Goal: Task Accomplishment & Management: Complete application form

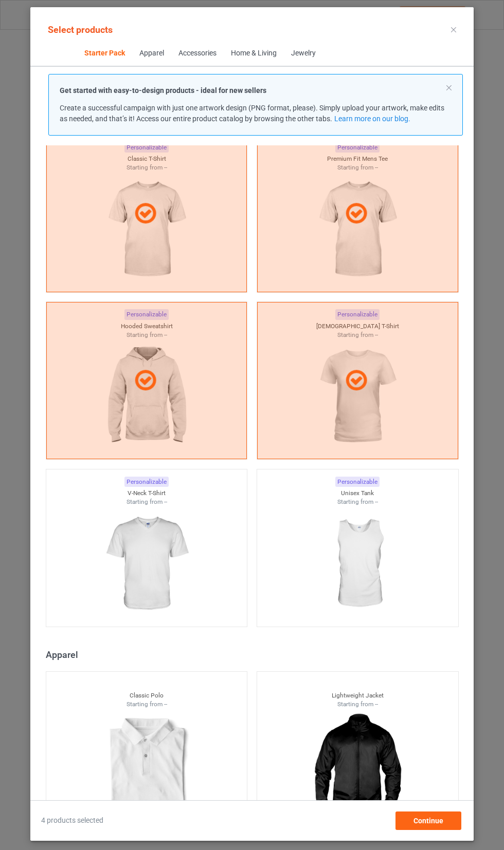
scroll to position [132, 0]
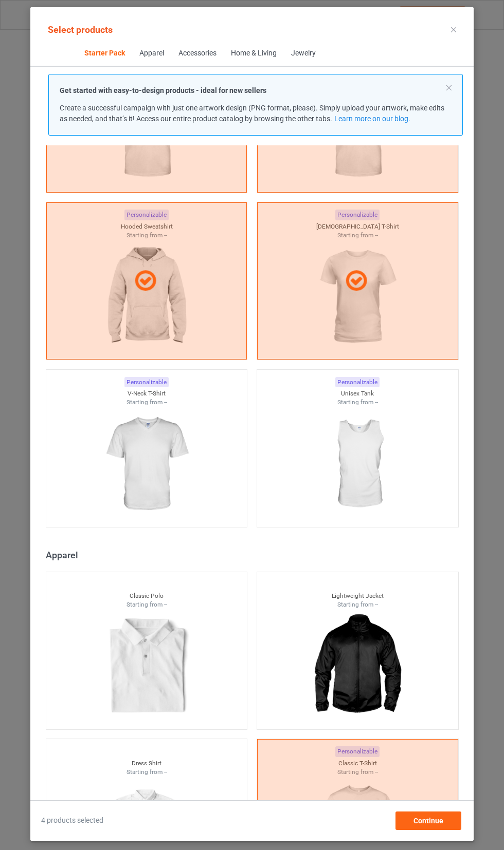
click at [199, 495] on div at bounding box center [146, 464] width 201 height 115
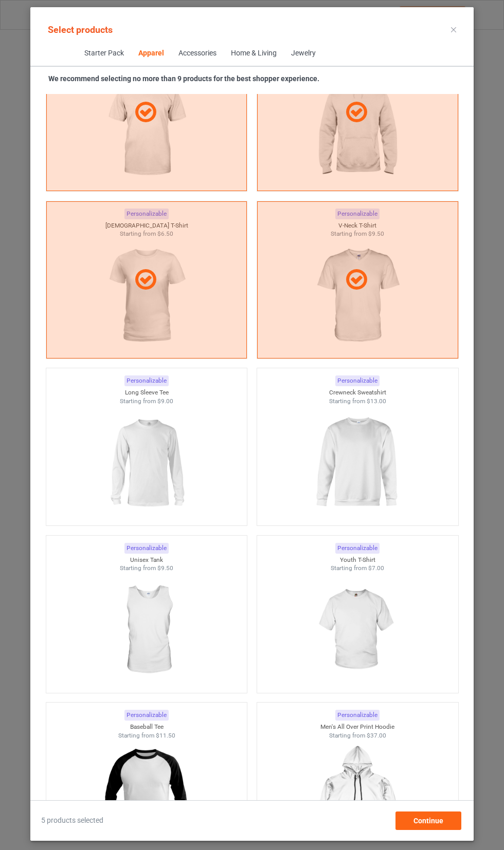
scroll to position [968, 0]
click at [177, 463] on img at bounding box center [146, 462] width 92 height 115
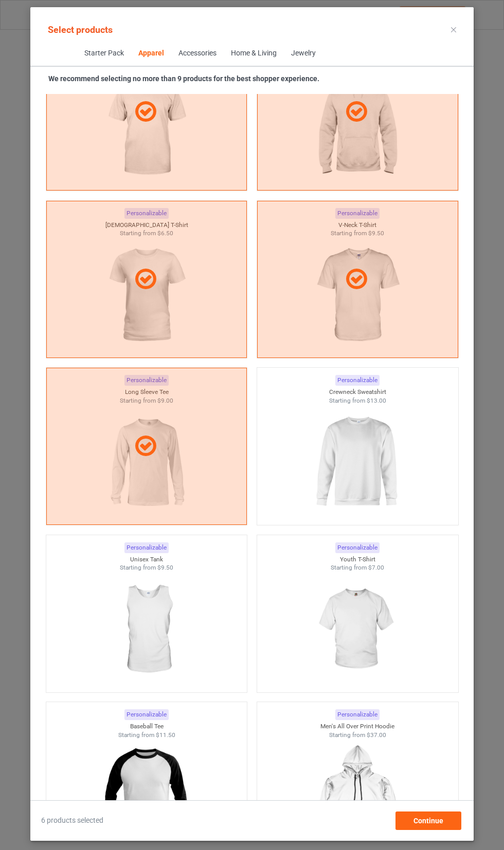
click at [385, 452] on img at bounding box center [357, 462] width 92 height 115
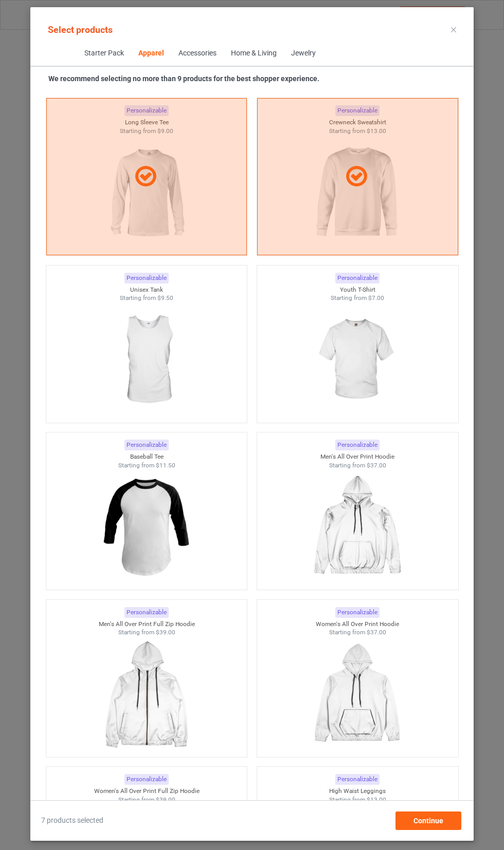
scroll to position [1284, 0]
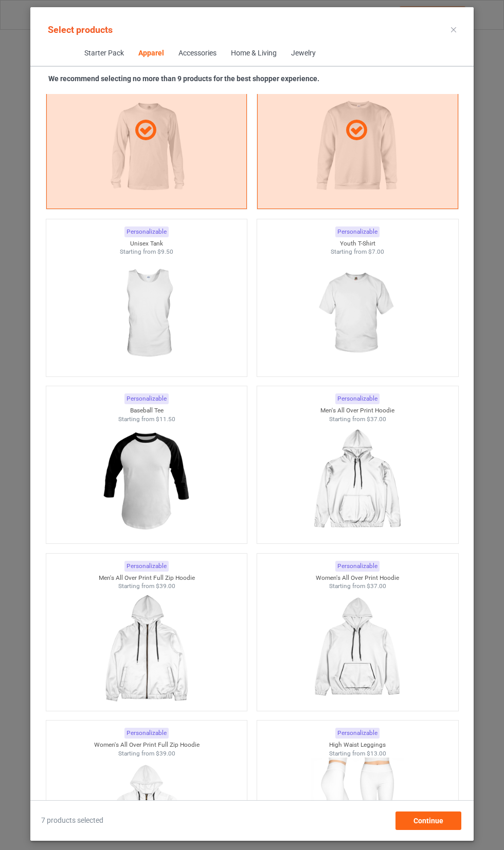
click at [358, 306] on img at bounding box center [357, 313] width 92 height 115
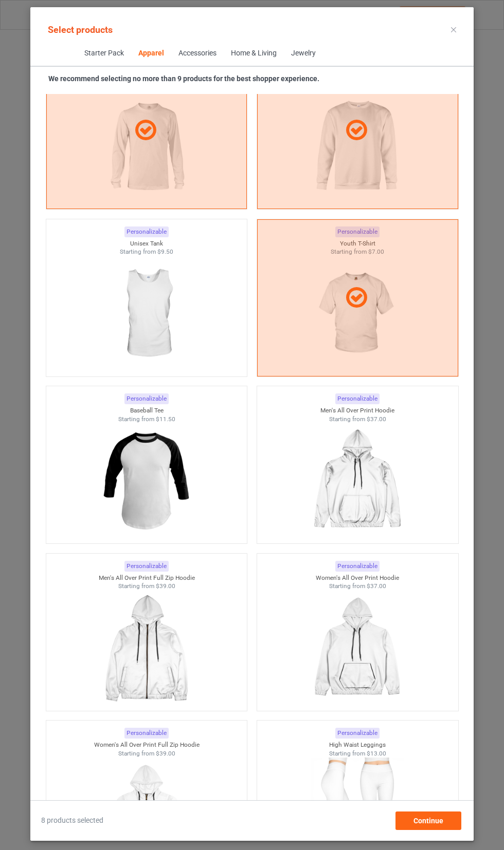
click at [183, 317] on img at bounding box center [146, 313] width 92 height 115
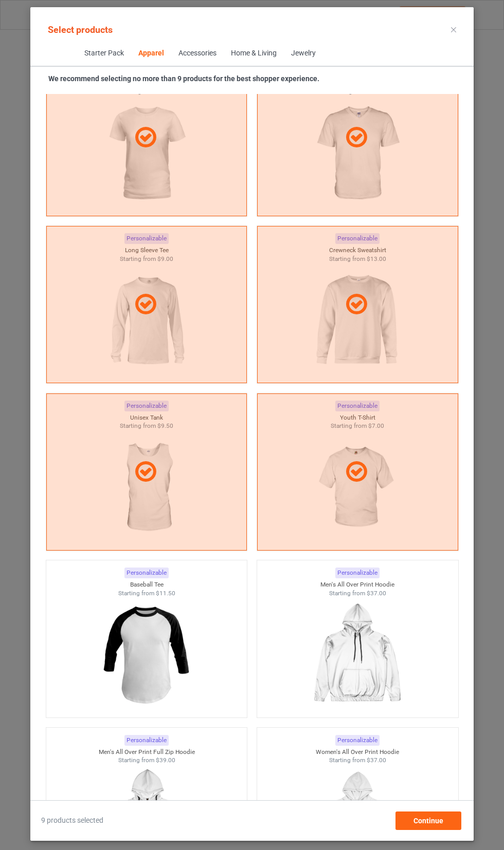
scroll to position [615, 0]
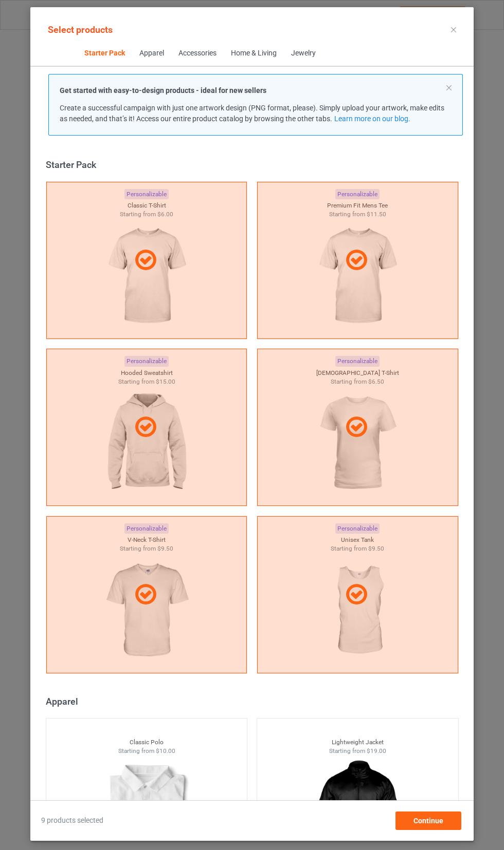
scroll to position [529, 0]
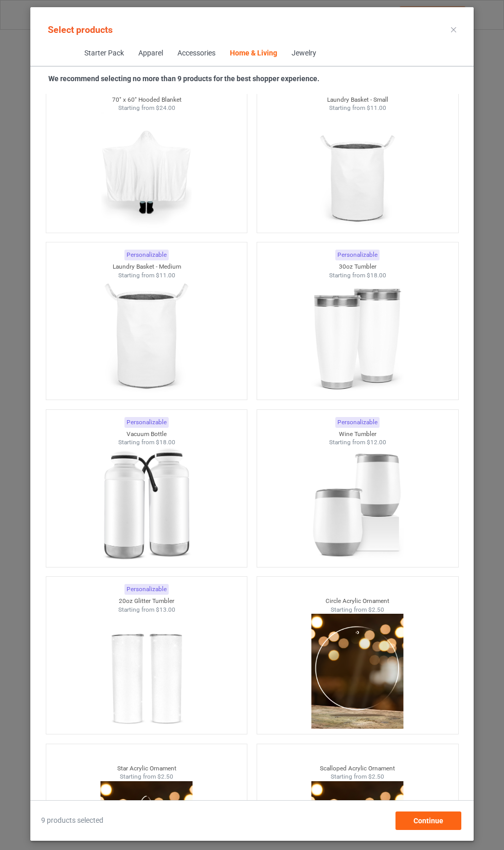
scroll to position [15211, 0]
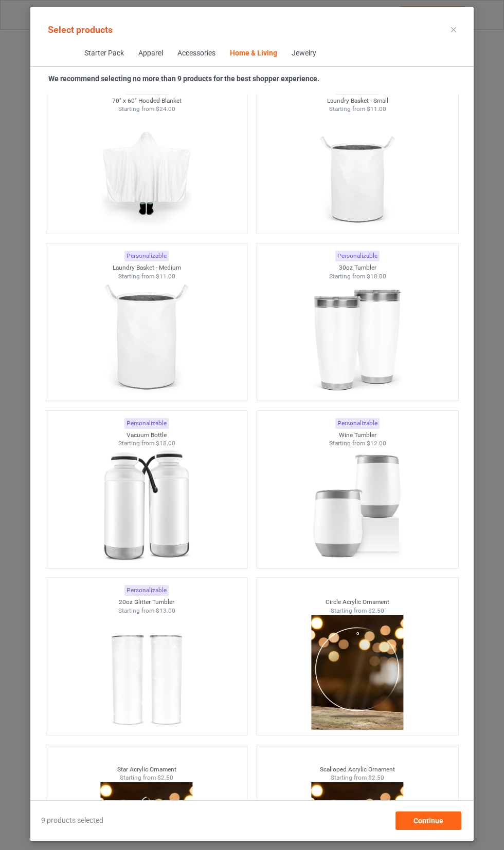
click at [368, 448] on img at bounding box center [357, 505] width 92 height 115
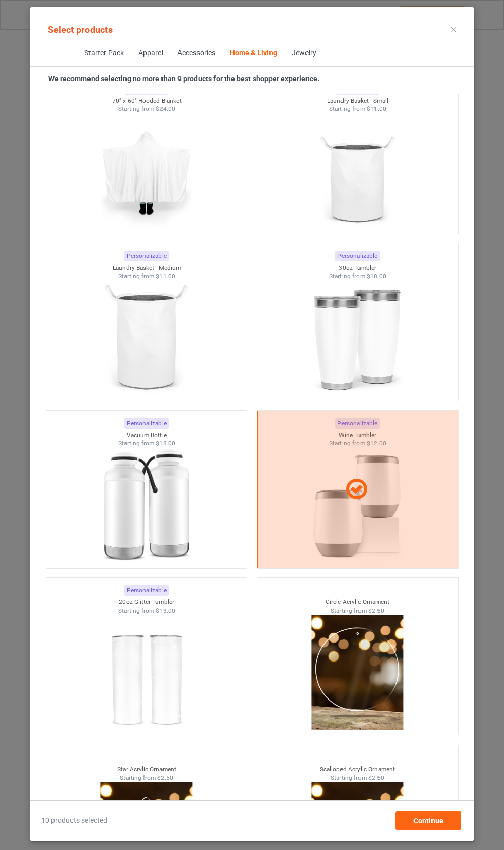
click at [355, 281] on img at bounding box center [357, 338] width 92 height 115
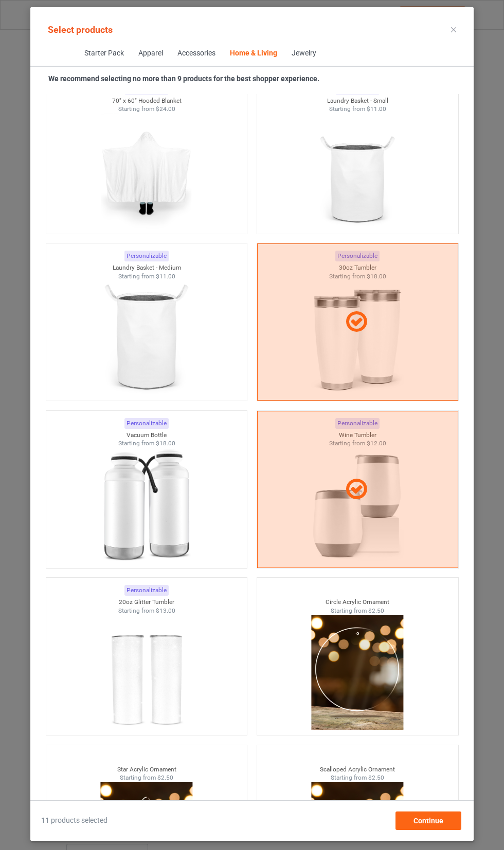
click at [424, 806] on div "11 products selected Continue" at bounding box center [251, 816] width 443 height 30
click at [449, 817] on div "Continue" at bounding box center [428, 821] width 66 height 18
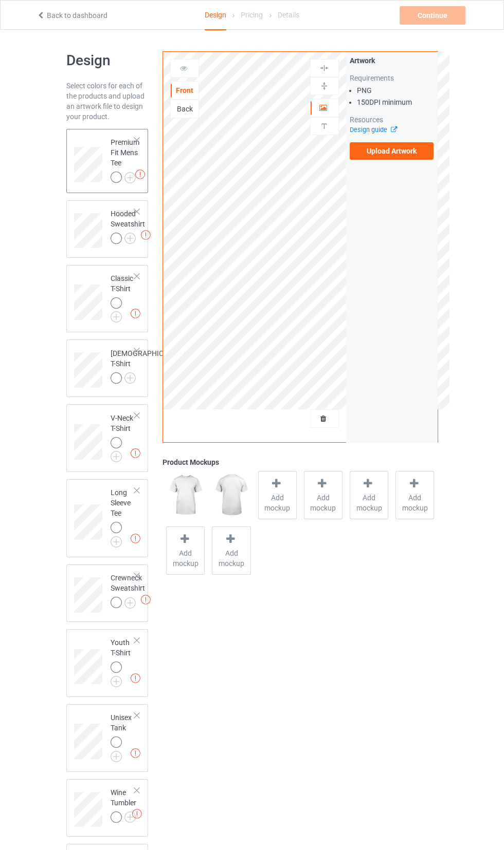
scroll to position [2, 0]
click at [419, 144] on label "Upload Artwork" at bounding box center [391, 148] width 84 height 17
click at [0, 0] on input "Upload Artwork" at bounding box center [0, 0] width 0 height 0
click at [416, 154] on label "Upload Artwork" at bounding box center [391, 148] width 84 height 17
click at [0, 0] on input "Upload Artwork" at bounding box center [0, 0] width 0 height 0
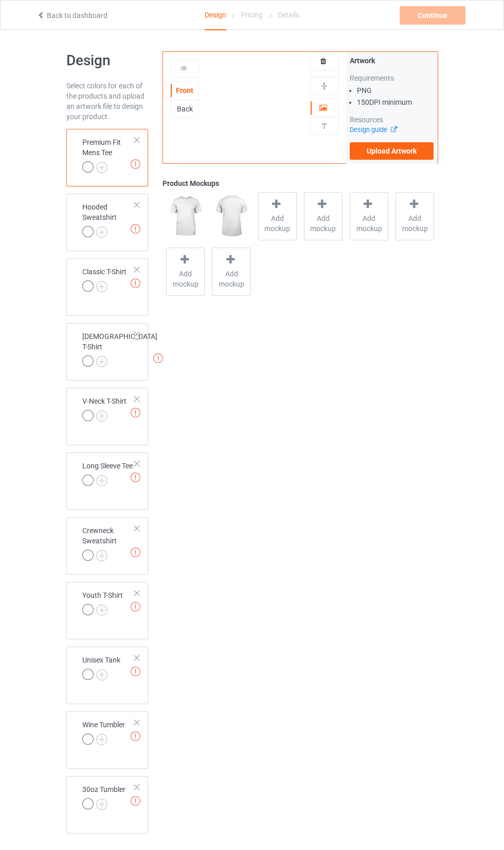
click at [420, 146] on label "Upload Artwork" at bounding box center [391, 150] width 84 height 17
click at [0, 0] on input "Upload Artwork" at bounding box center [0, 0] width 0 height 0
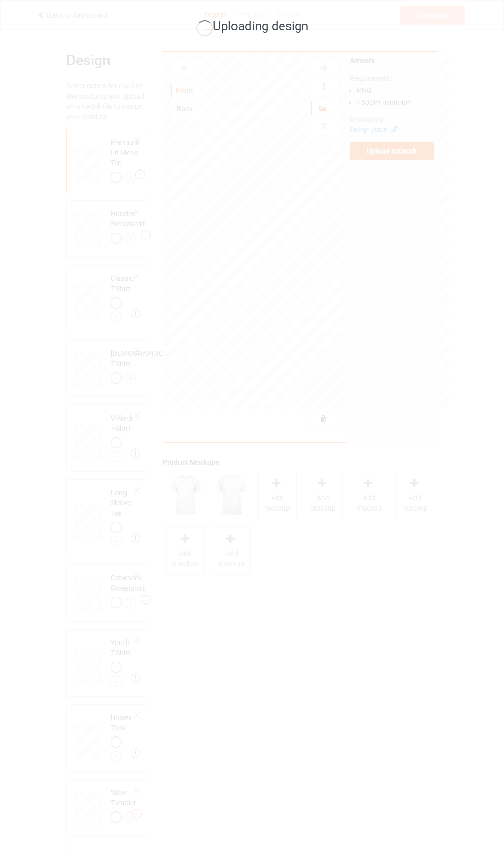
click at [494, 619] on div "Uploading design" at bounding box center [252, 425] width 504 height 850
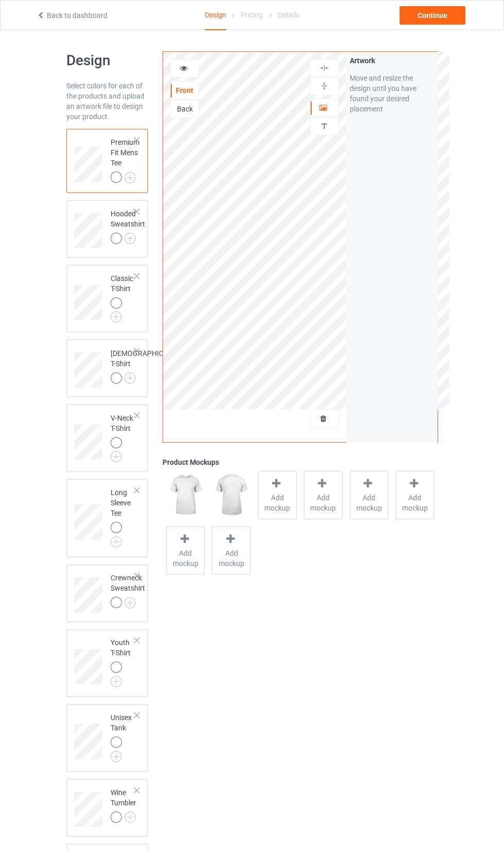
scroll to position [2, 0]
click at [182, 63] on icon at bounding box center [183, 64] width 9 height 7
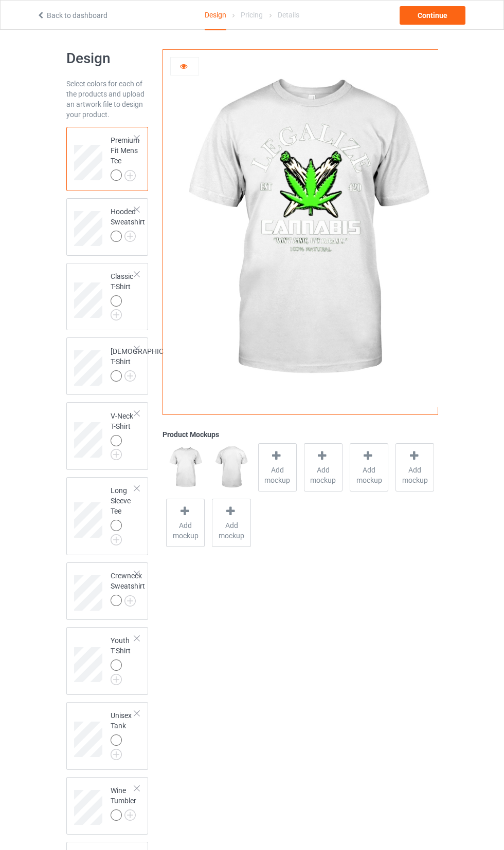
click at [0, 0] on img at bounding box center [0, 0] width 0 height 0
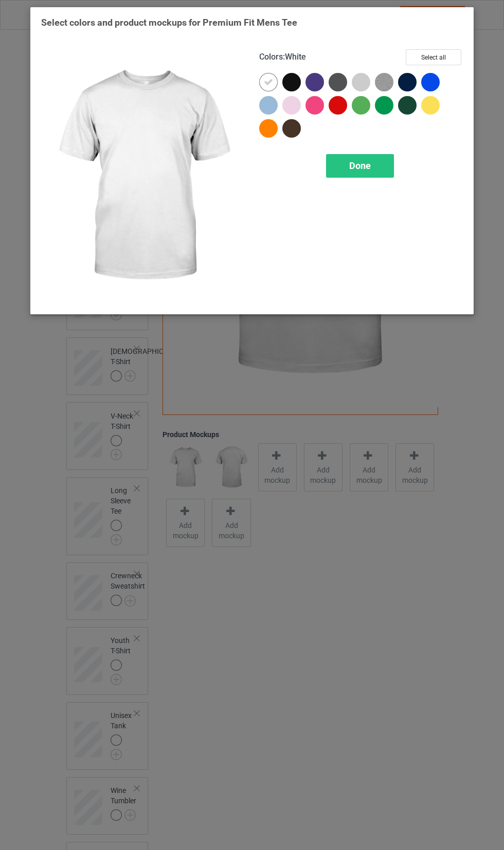
click at [264, 82] on icon at bounding box center [268, 82] width 9 height 9
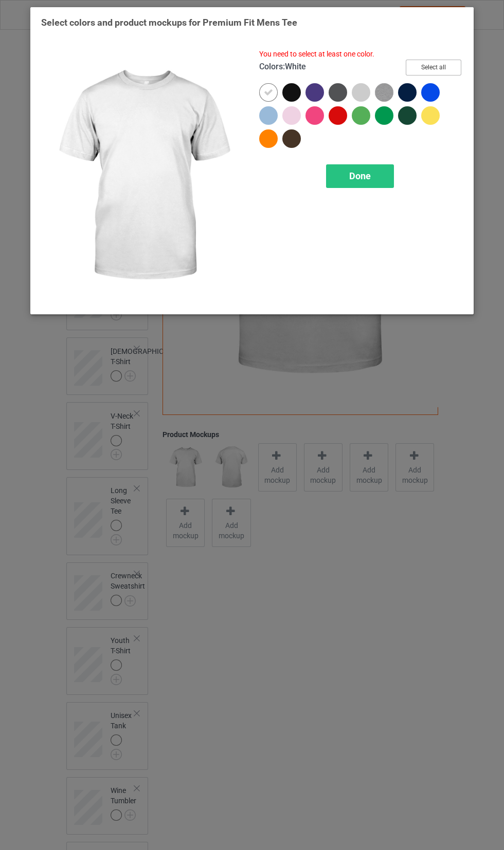
click at [432, 73] on button "Select all" at bounding box center [432, 68] width 55 height 16
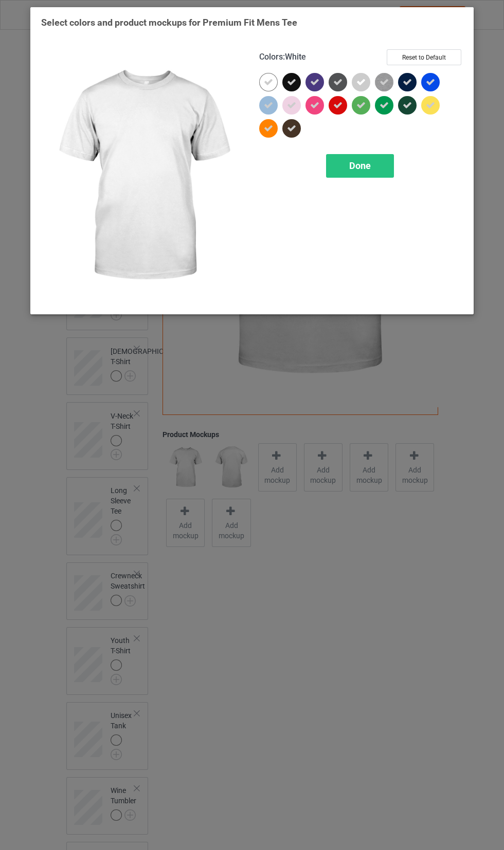
click at [268, 82] on icon at bounding box center [268, 82] width 9 height 9
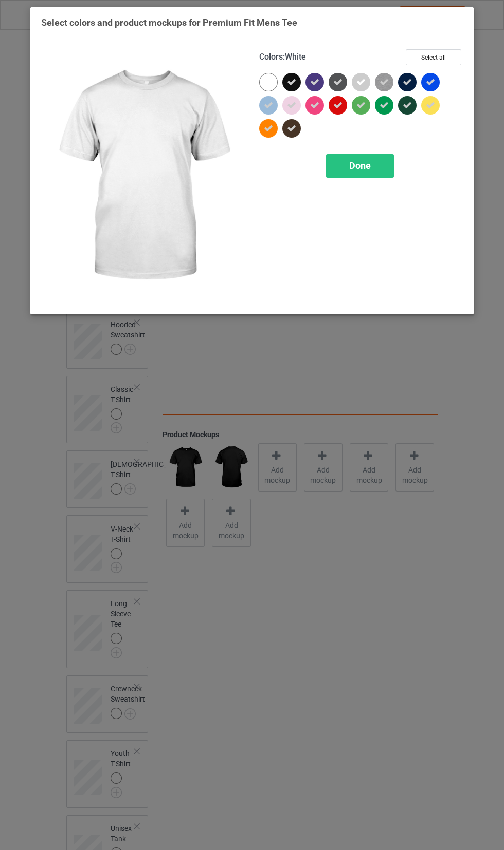
click at [360, 82] on icon at bounding box center [360, 82] width 9 height 9
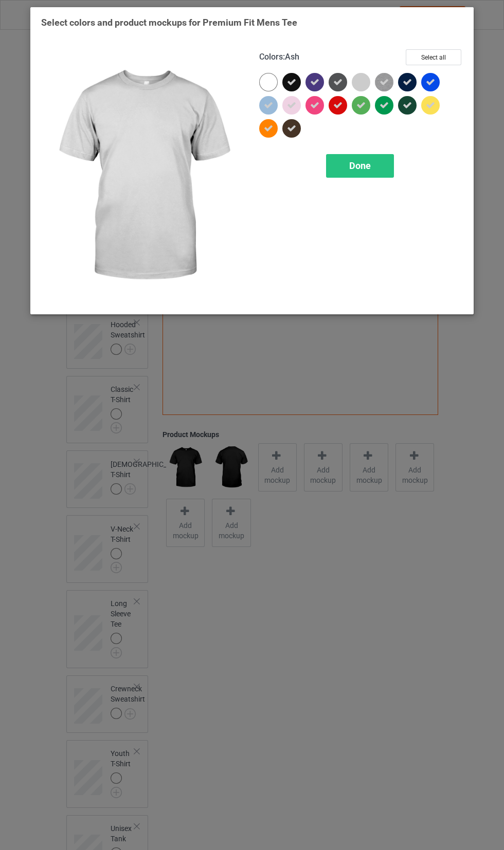
click at [383, 75] on img at bounding box center [384, 82] width 18 height 18
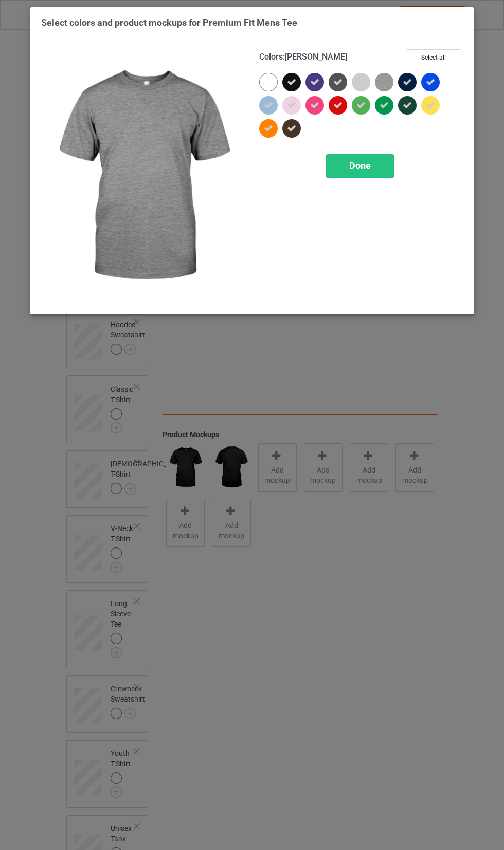
click at [337, 82] on icon at bounding box center [337, 82] width 9 height 9
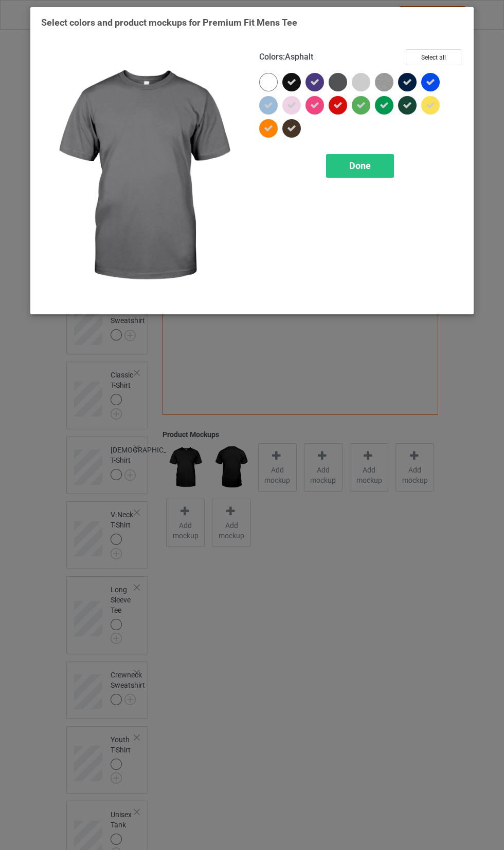
click at [291, 105] on icon at bounding box center [291, 105] width 9 height 9
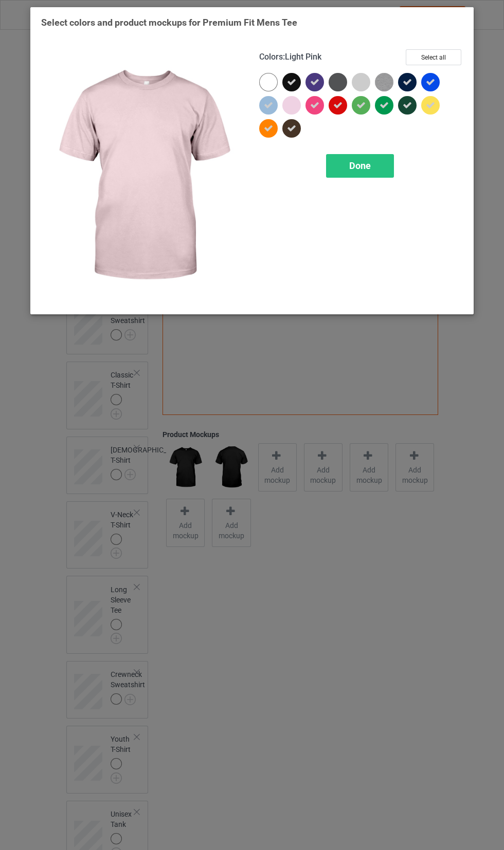
click at [265, 103] on icon at bounding box center [268, 105] width 9 height 9
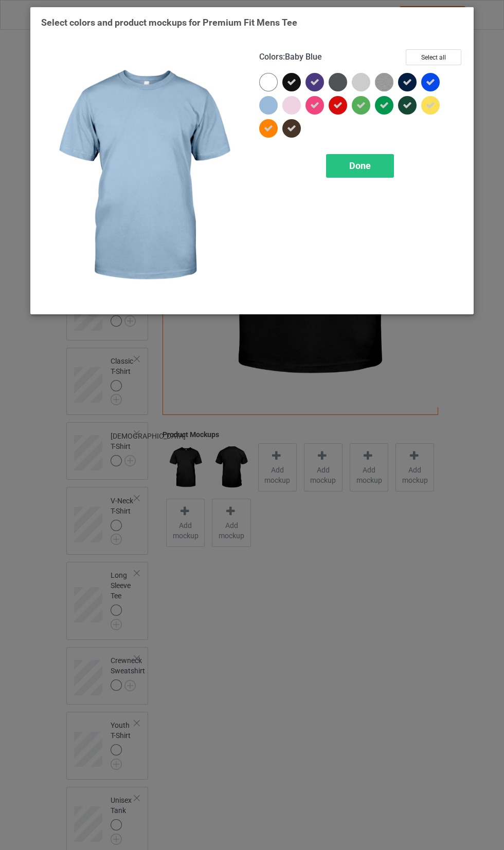
click at [387, 195] on div "Colors : Baby Blue Select all Done" at bounding box center [361, 176] width 218 height 269
click at [376, 163] on div "Done" at bounding box center [360, 166] width 68 height 24
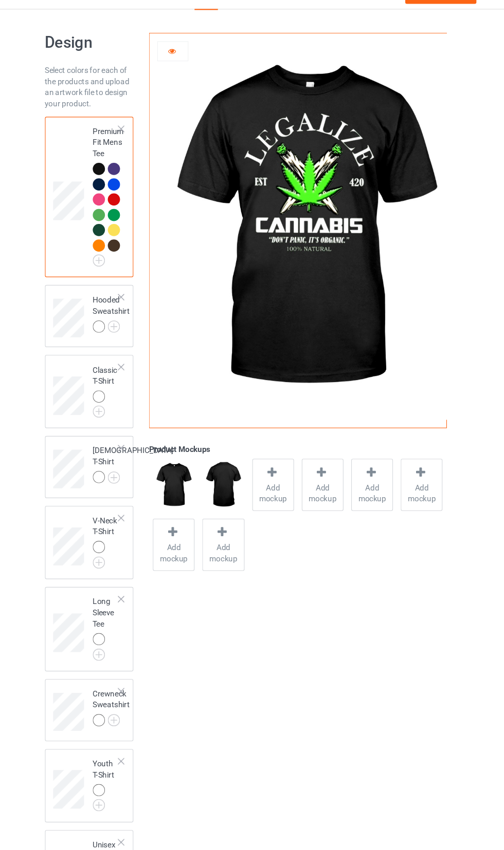
click at [0, 0] on img at bounding box center [0, 0] width 0 height 0
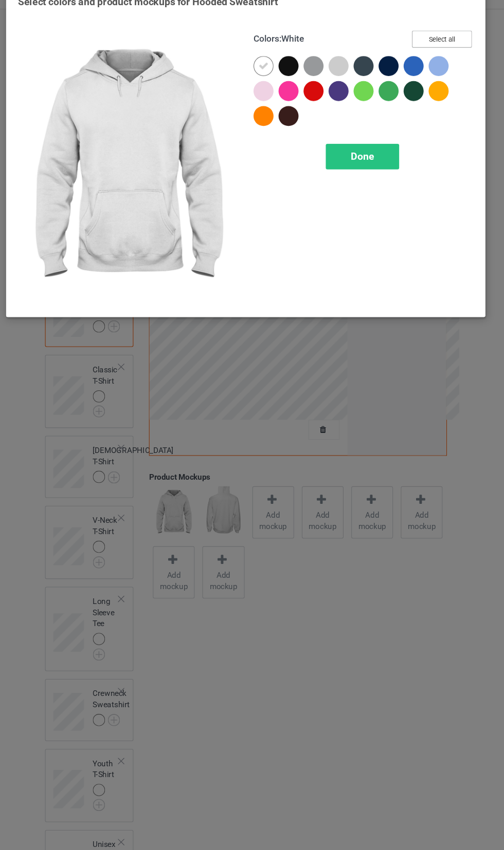
click at [452, 60] on button "Select all" at bounding box center [432, 57] width 55 height 16
click at [337, 83] on icon at bounding box center [337, 82] width 9 height 9
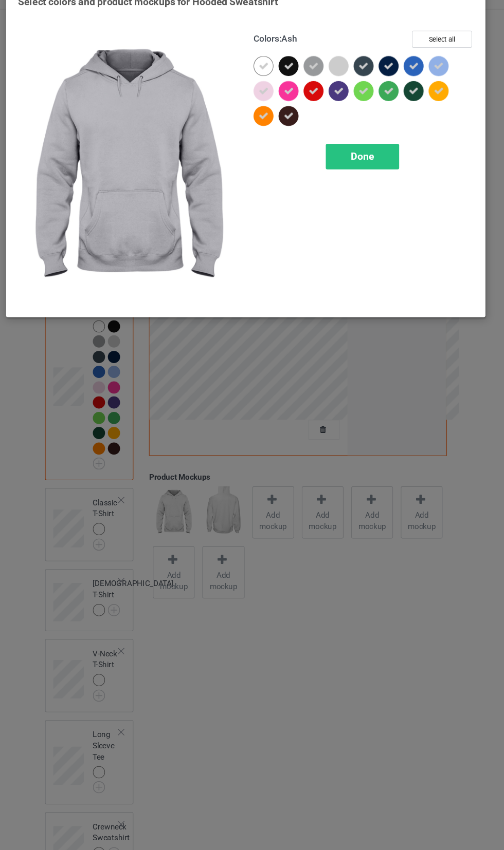
click at [315, 82] on icon at bounding box center [314, 82] width 9 height 9
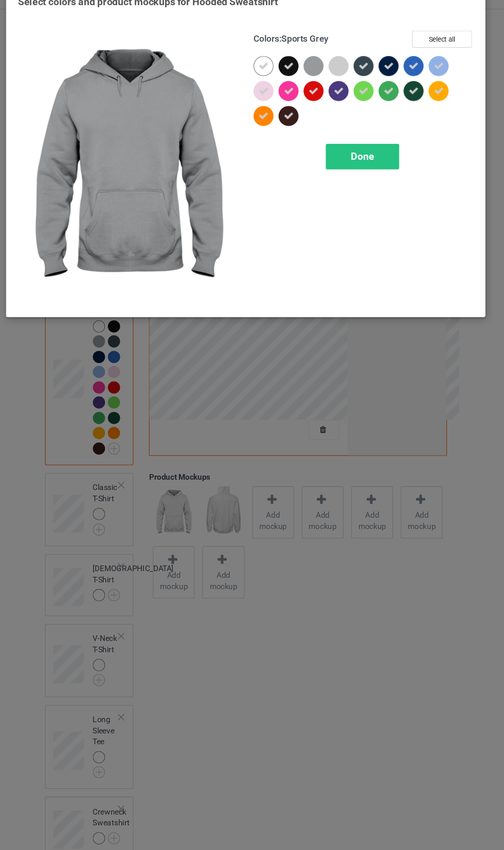
click at [269, 82] on icon at bounding box center [268, 82] width 9 height 9
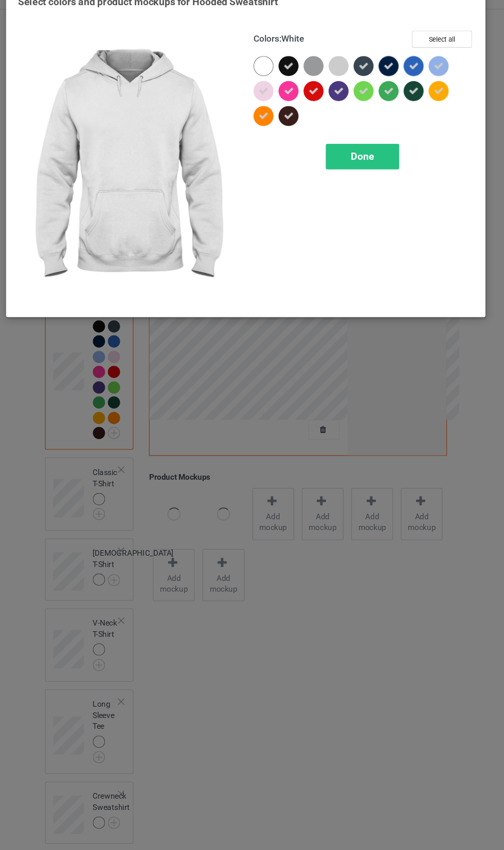
click at [268, 105] on icon at bounding box center [268, 105] width 9 height 9
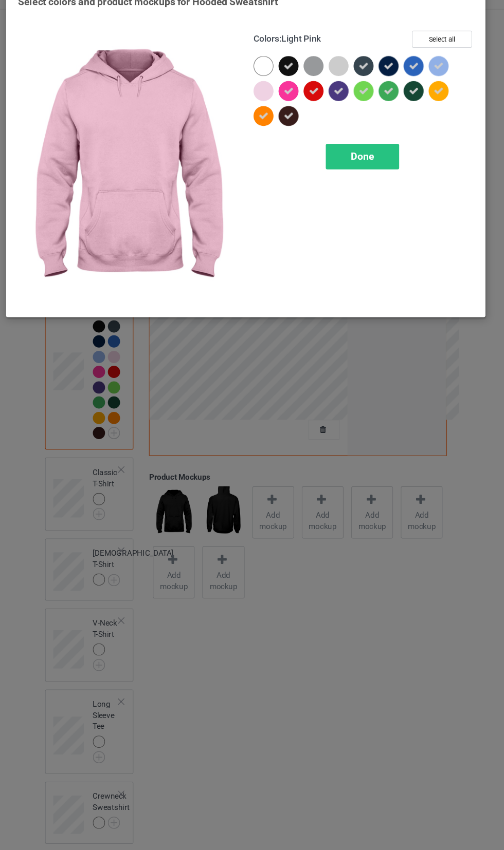
click at [385, 171] on div "Done" at bounding box center [360, 166] width 68 height 24
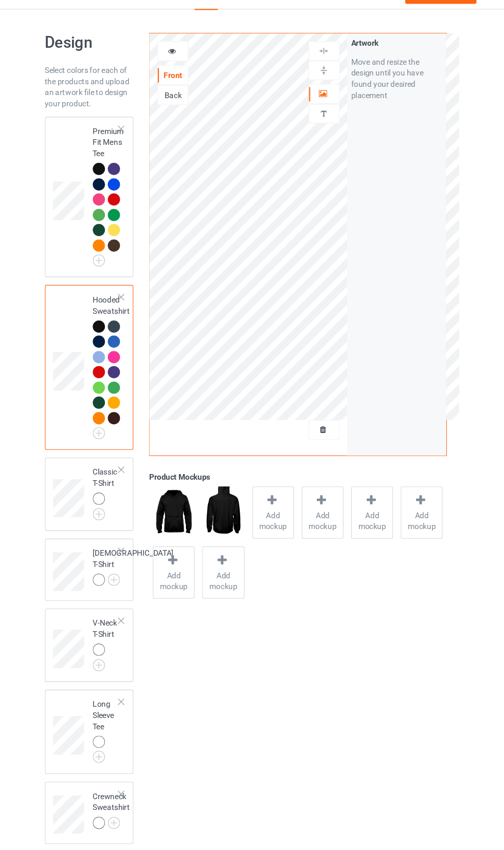
click at [189, 487] on img at bounding box center [185, 495] width 39 height 48
click at [0, 0] on img at bounding box center [0, 0] width 0 height 0
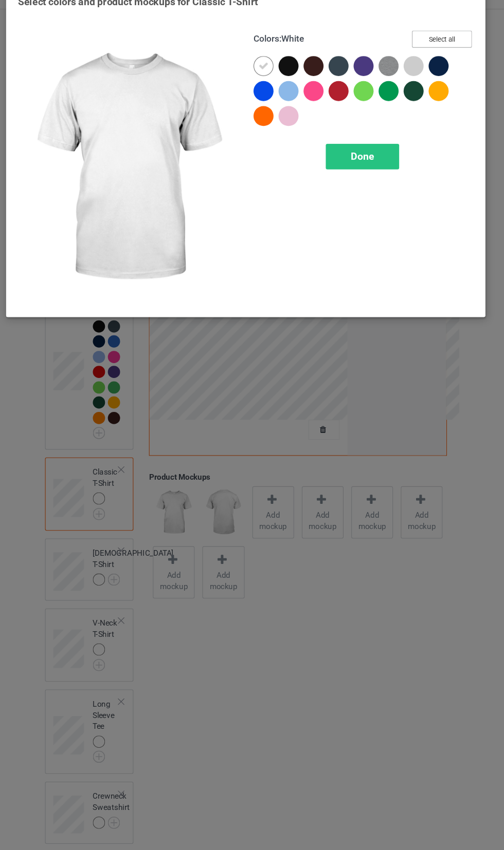
click at [442, 64] on button "Select all" at bounding box center [432, 57] width 55 height 16
click at [406, 82] on icon at bounding box center [406, 82] width 9 height 9
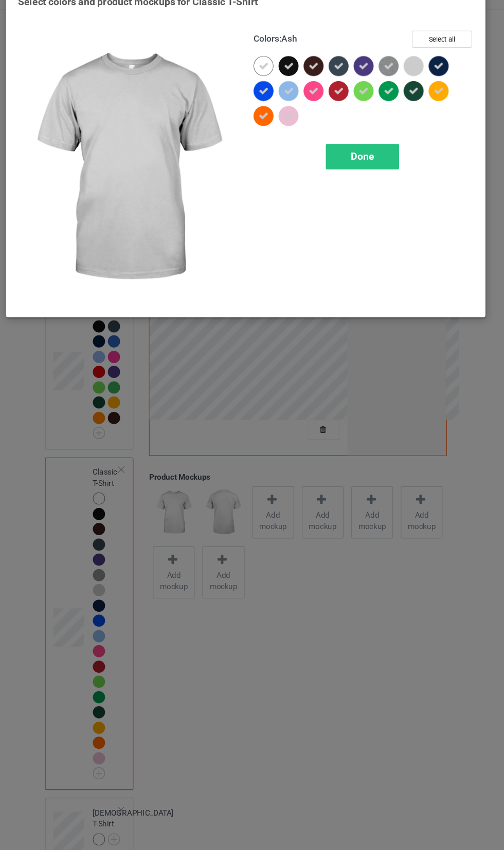
click at [383, 82] on icon at bounding box center [383, 82] width 9 height 9
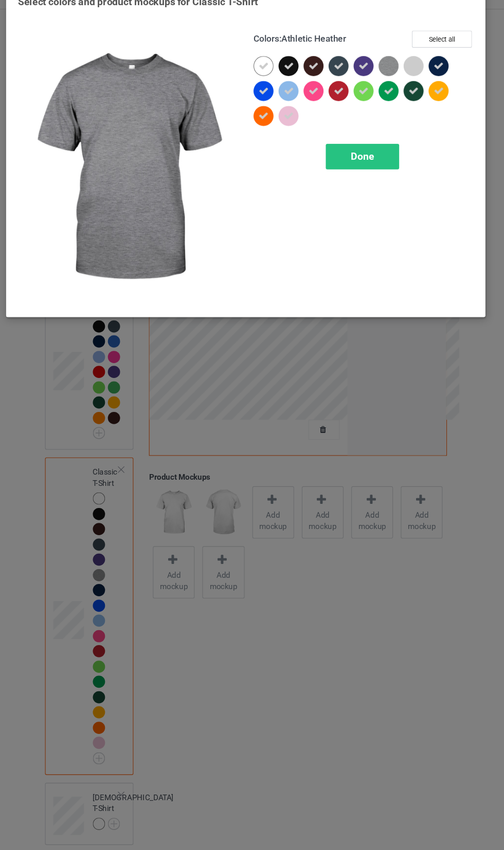
click at [364, 108] on icon at bounding box center [360, 105] width 9 height 9
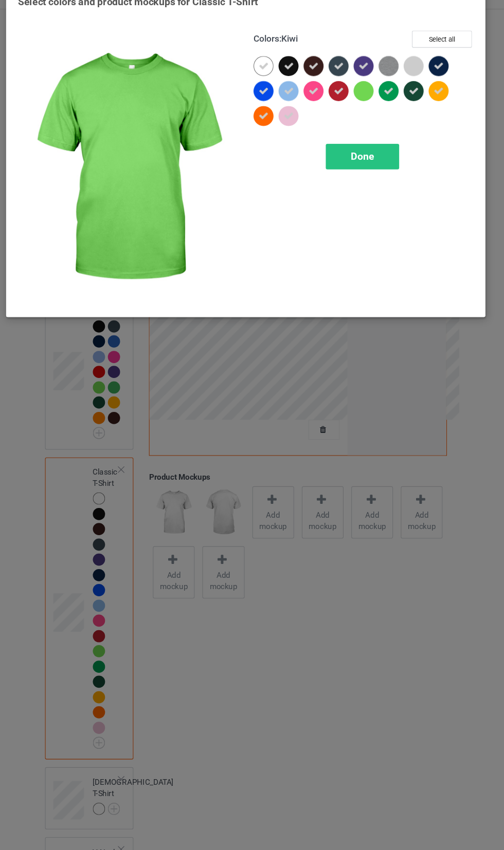
click at [292, 82] on icon at bounding box center [291, 82] width 9 height 9
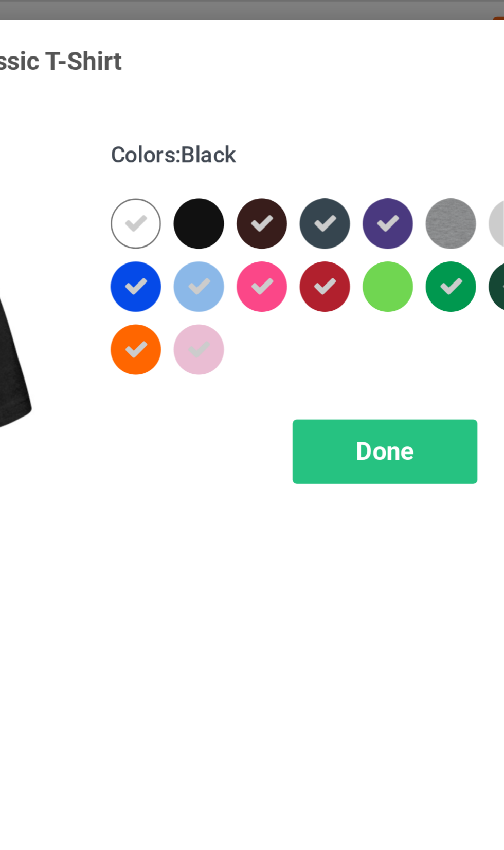
click at [299, 96] on div at bounding box center [293, 84] width 23 height 23
click at [297, 115] on div at bounding box center [291, 105] width 18 height 18
click at [292, 138] on div at bounding box center [291, 128] width 18 height 18
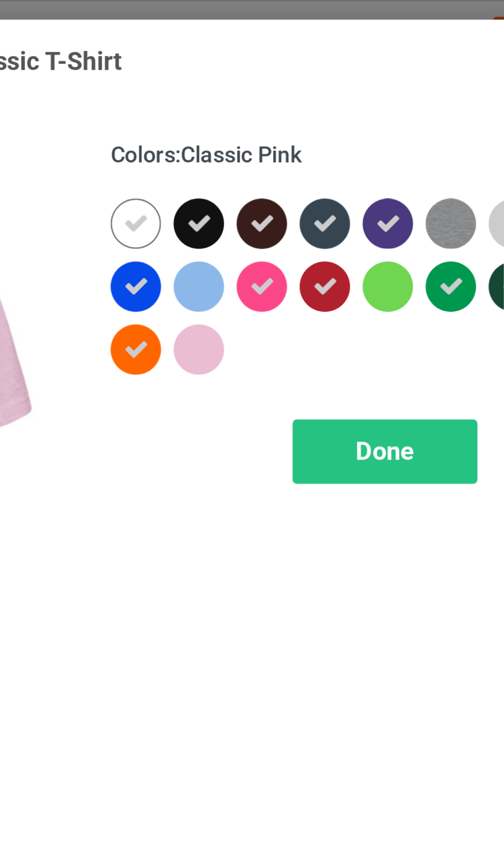
click at [268, 91] on div at bounding box center [268, 82] width 18 height 18
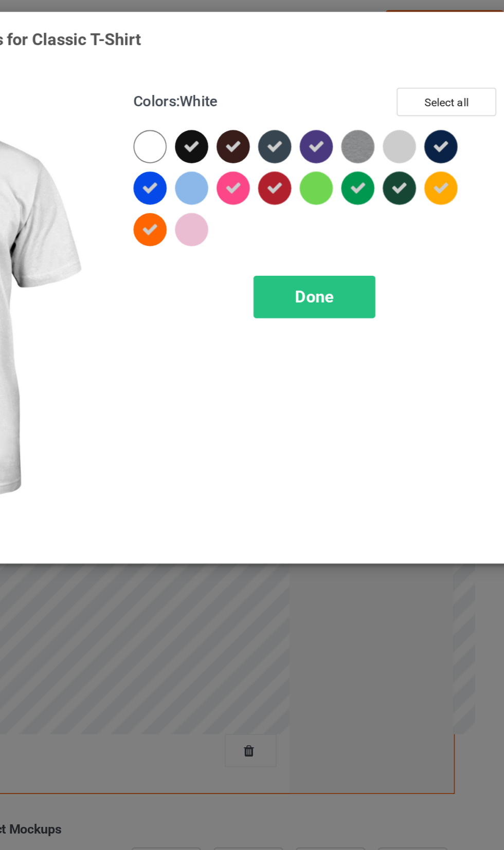
click at [340, 78] on icon at bounding box center [337, 82] width 9 height 9
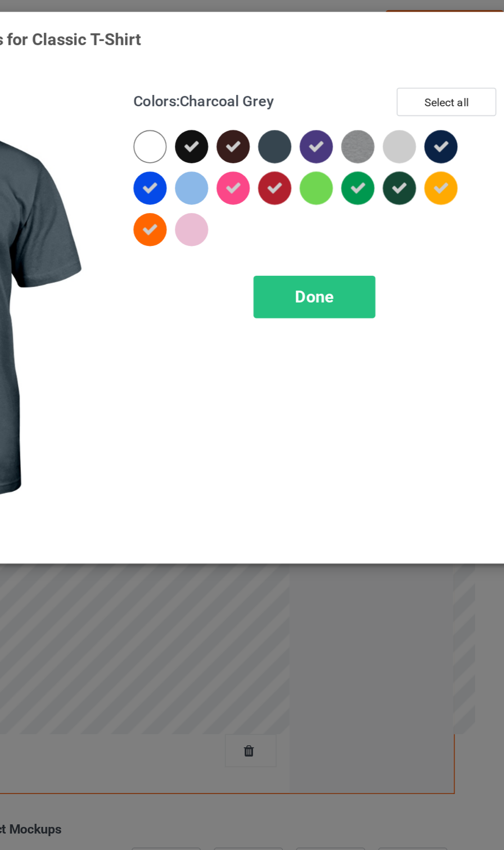
click at [379, 160] on div "Done" at bounding box center [360, 166] width 68 height 24
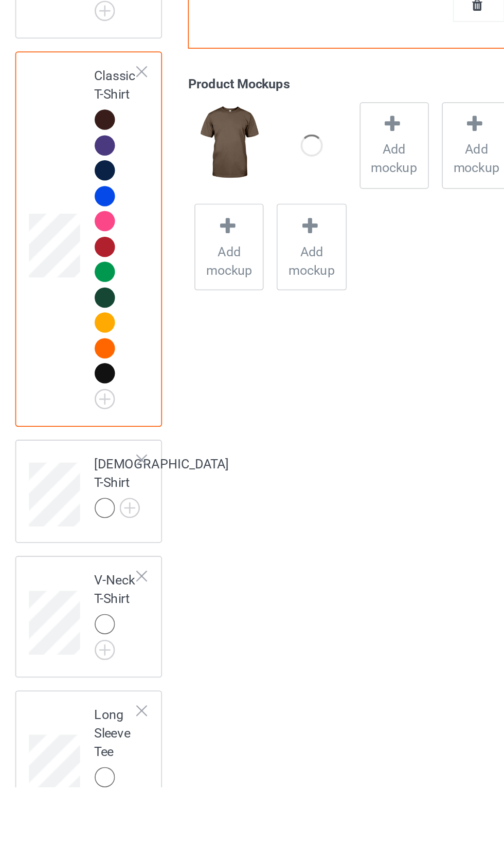
scroll to position [10, 0]
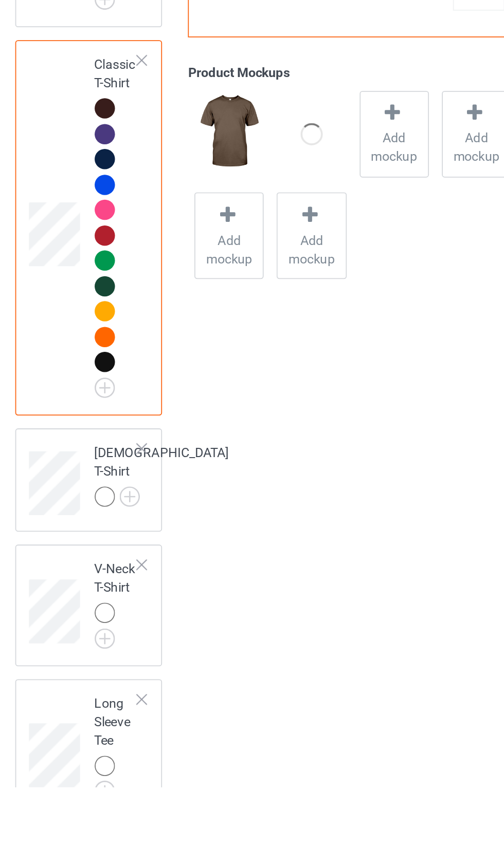
click at [0, 0] on img at bounding box center [0, 0] width 0 height 0
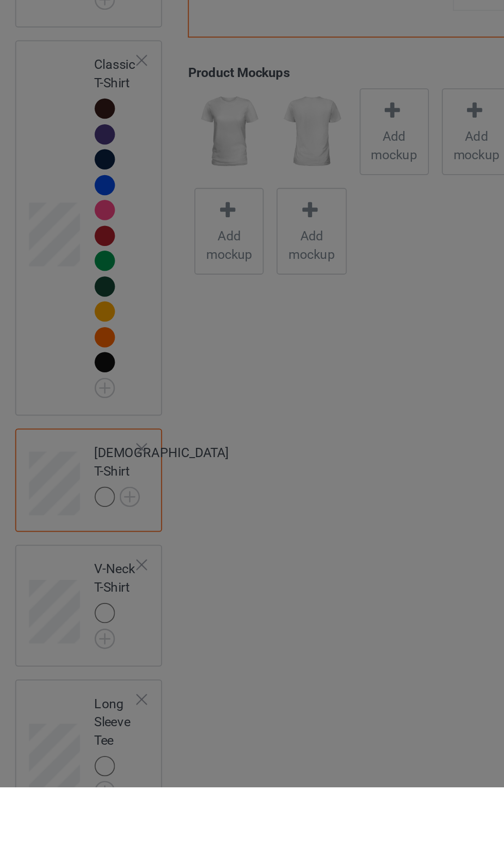
scroll to position [10, 0]
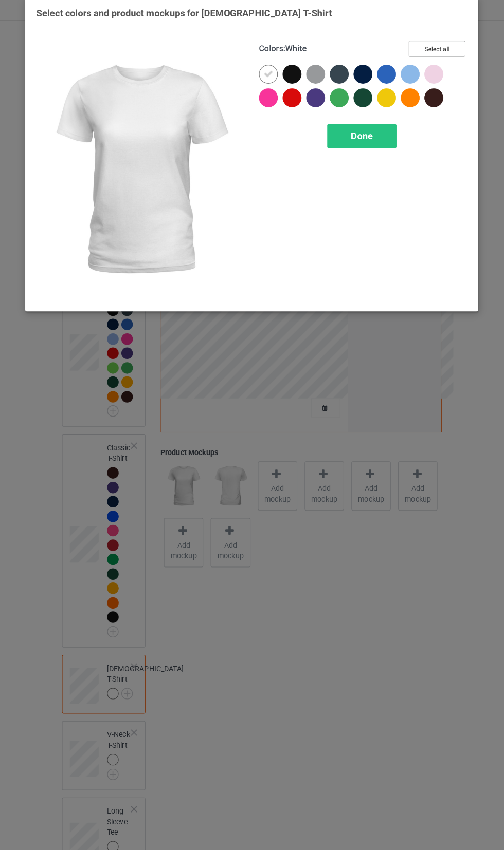
click at [442, 61] on button "Select all" at bounding box center [432, 57] width 55 height 16
click at [430, 82] on icon at bounding box center [429, 82] width 9 height 9
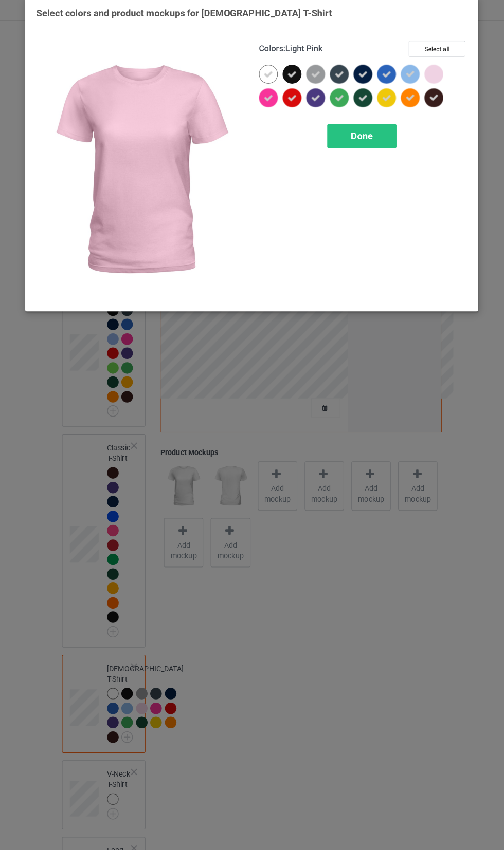
click at [406, 82] on icon at bounding box center [406, 82] width 9 height 9
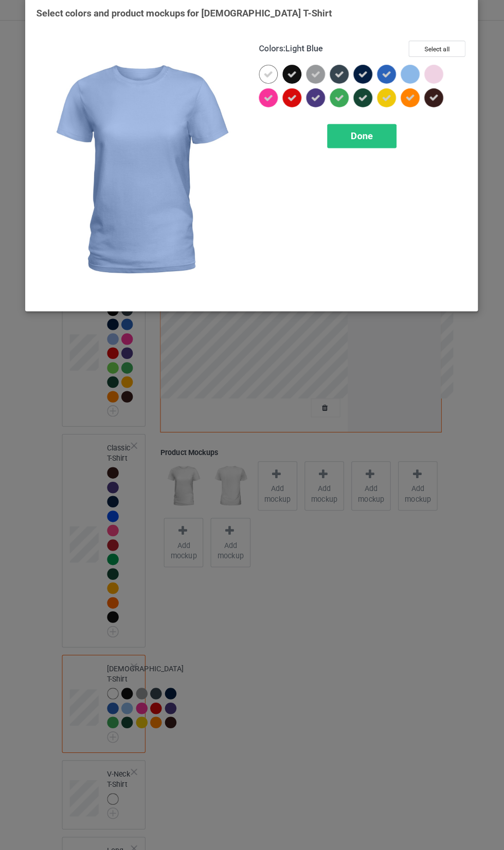
click at [383, 105] on icon at bounding box center [383, 105] width 9 height 9
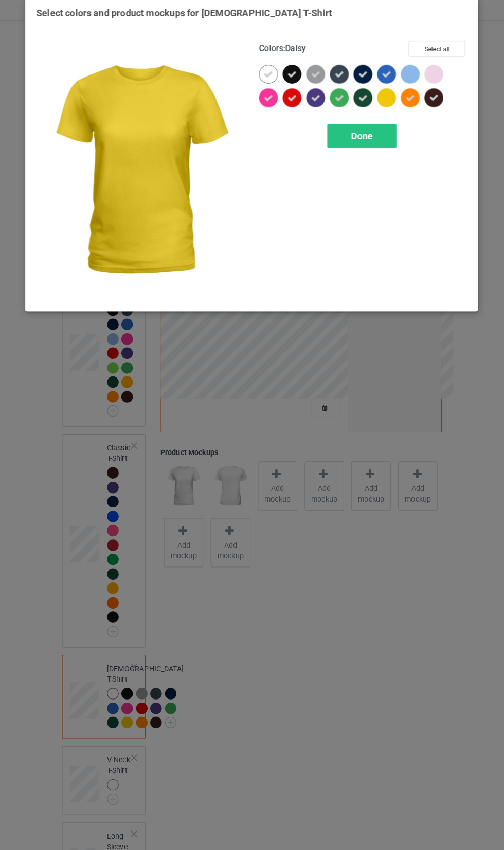
click at [314, 82] on icon at bounding box center [314, 82] width 9 height 9
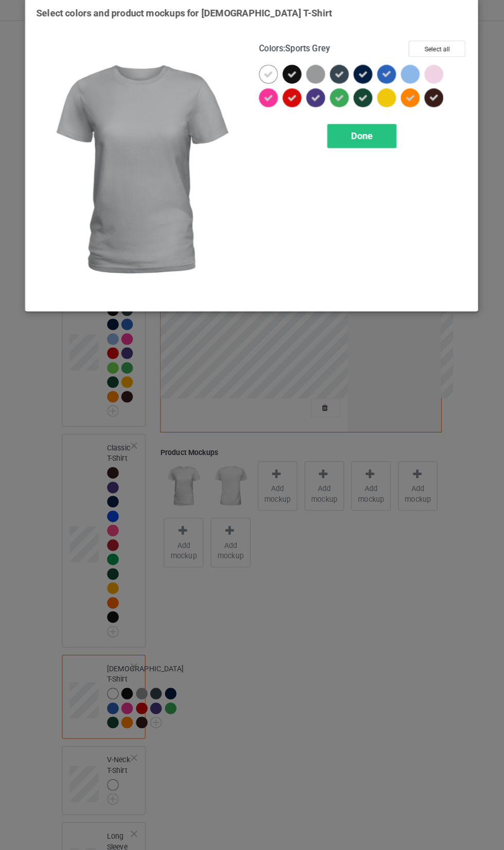
click at [268, 82] on icon at bounding box center [268, 82] width 9 height 9
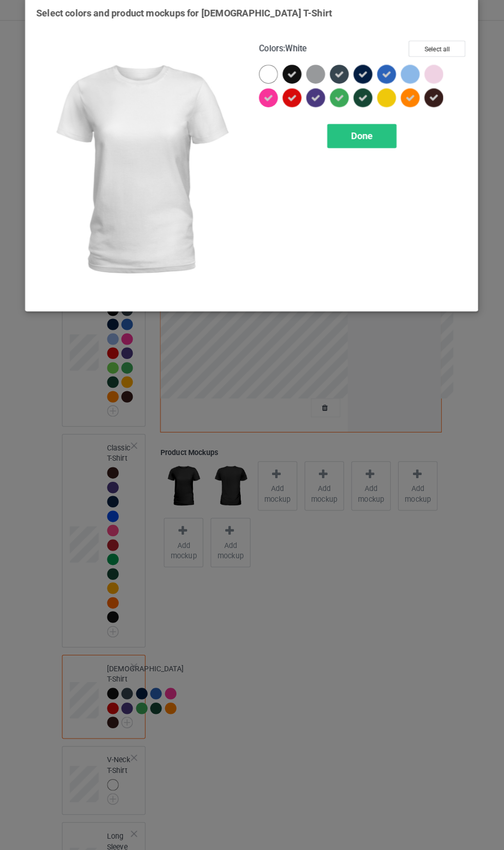
click at [268, 105] on icon at bounding box center [268, 105] width 9 height 9
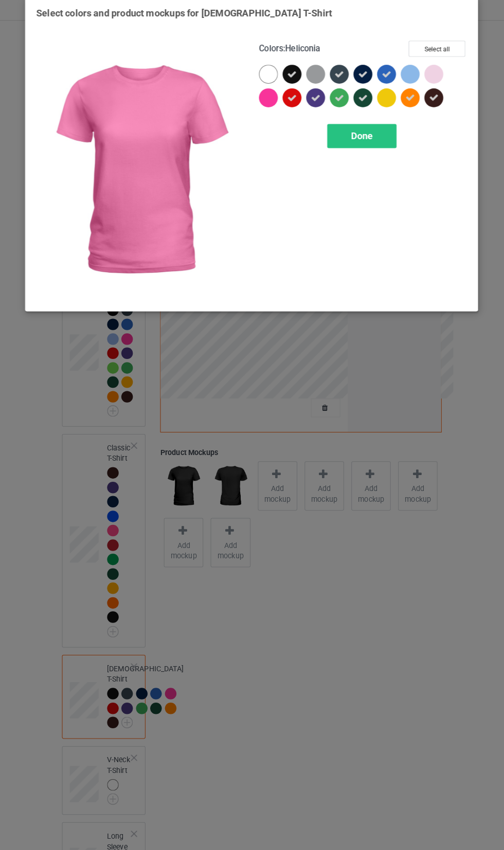
click at [388, 142] on div "Done" at bounding box center [360, 143] width 68 height 24
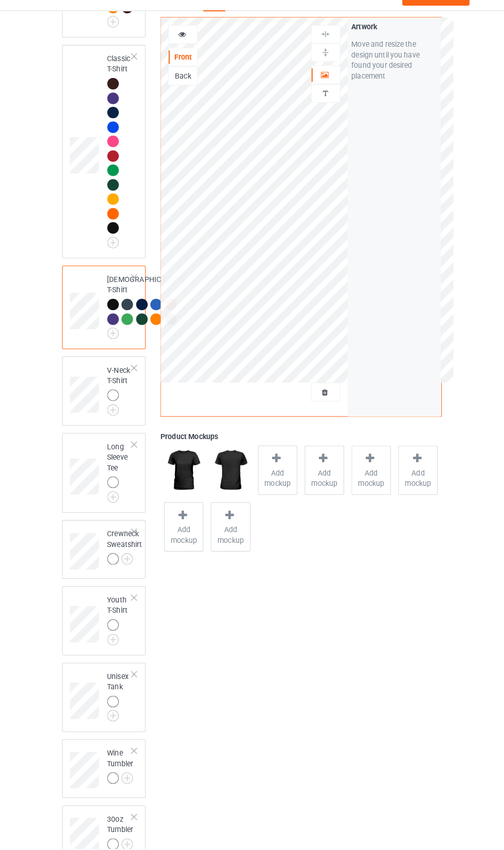
scroll to position [385, 0]
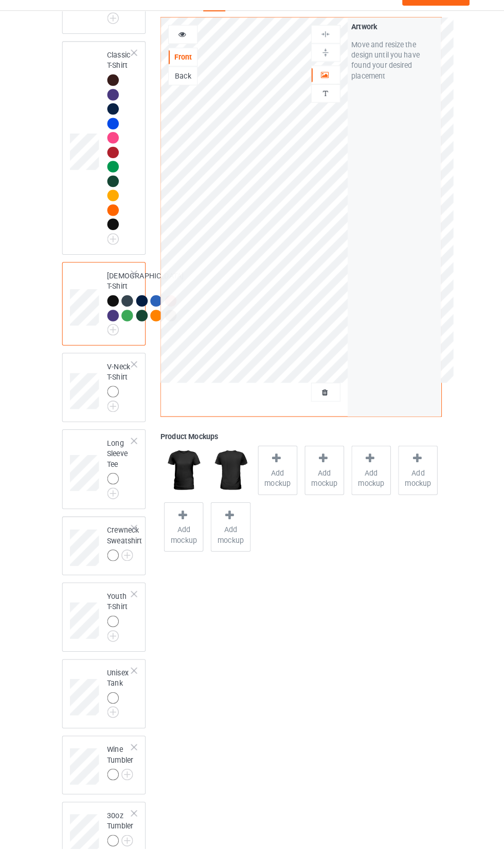
click at [0, 0] on img at bounding box center [0, 0] width 0 height 0
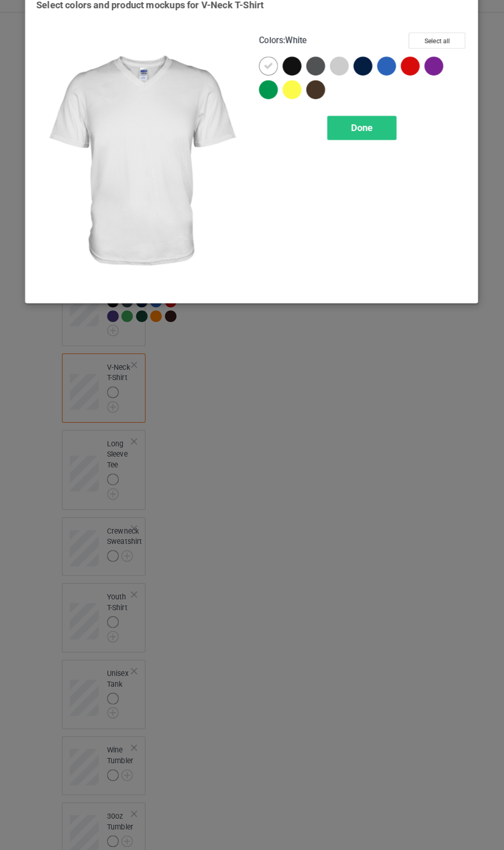
scroll to position [385, 0]
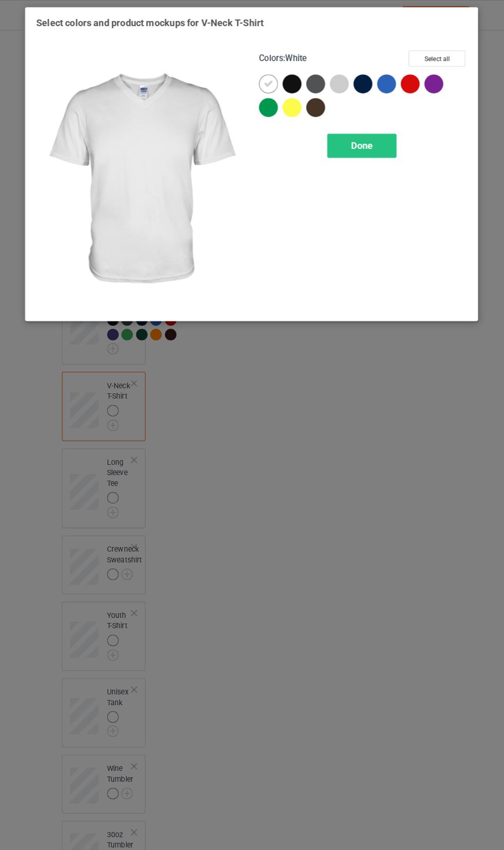
click at [322, 111] on div at bounding box center [316, 107] width 23 height 23
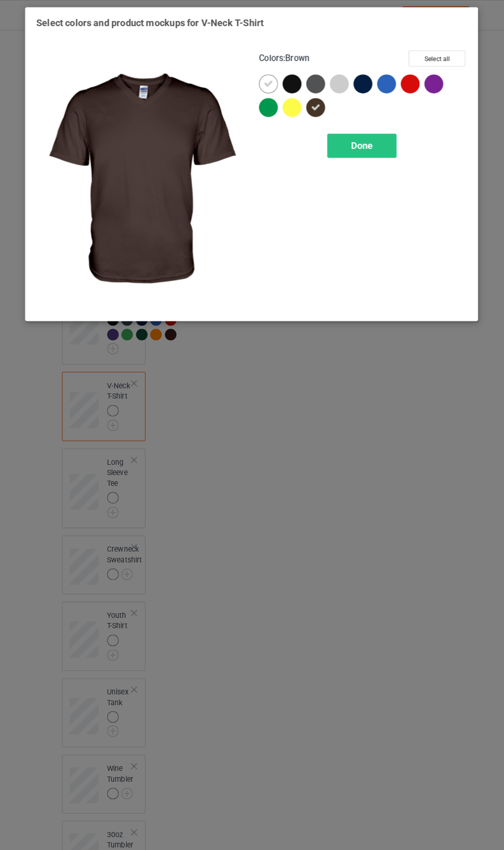
click at [311, 82] on div at bounding box center [314, 82] width 18 height 18
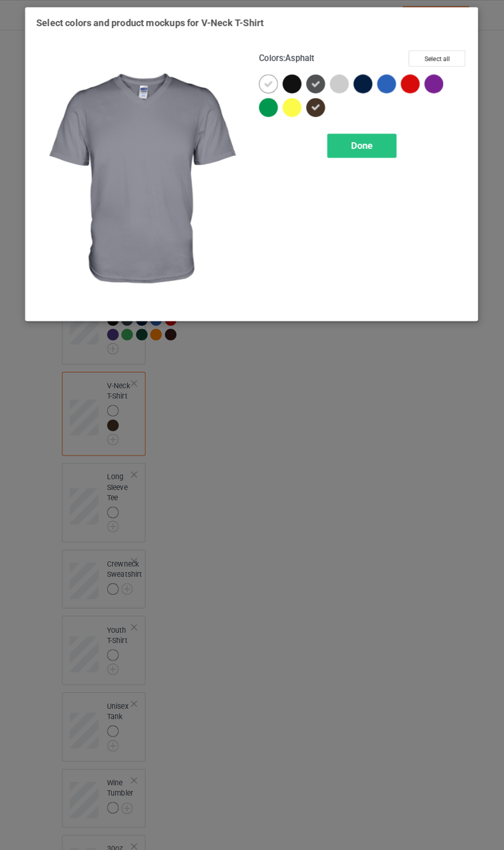
click at [268, 82] on icon at bounding box center [268, 82] width 9 height 9
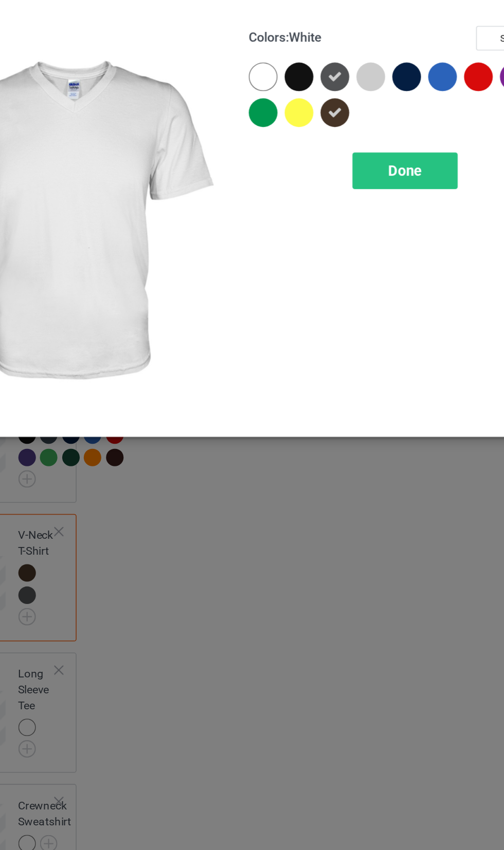
click at [363, 84] on div at bounding box center [360, 82] width 18 height 18
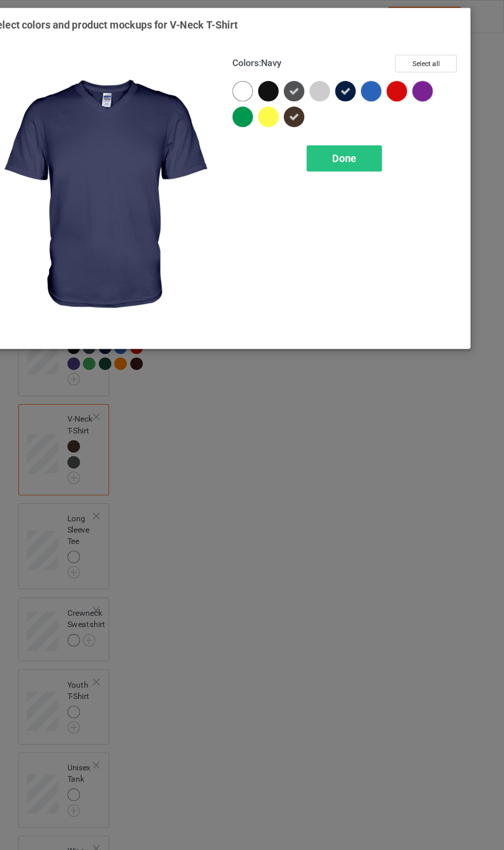
scroll to position [385, 0]
click at [383, 82] on div at bounding box center [384, 82] width 18 height 18
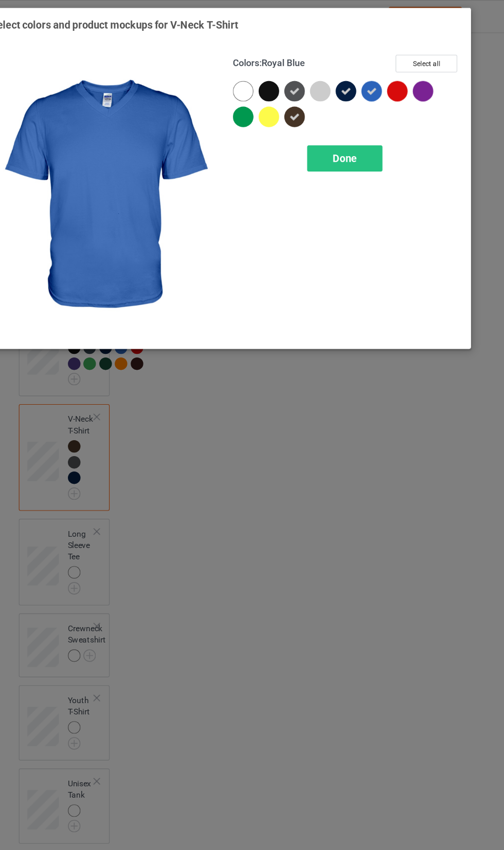
click at [378, 133] on div "Done" at bounding box center [360, 143] width 68 height 24
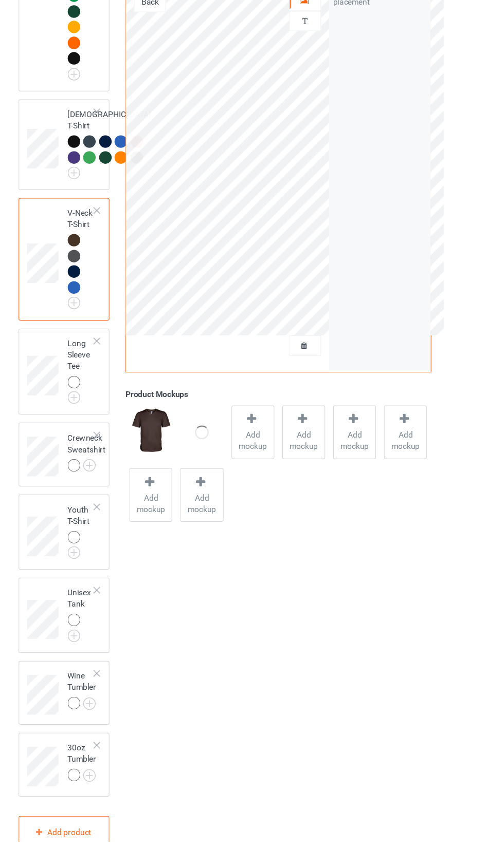
scroll to position [483, 0]
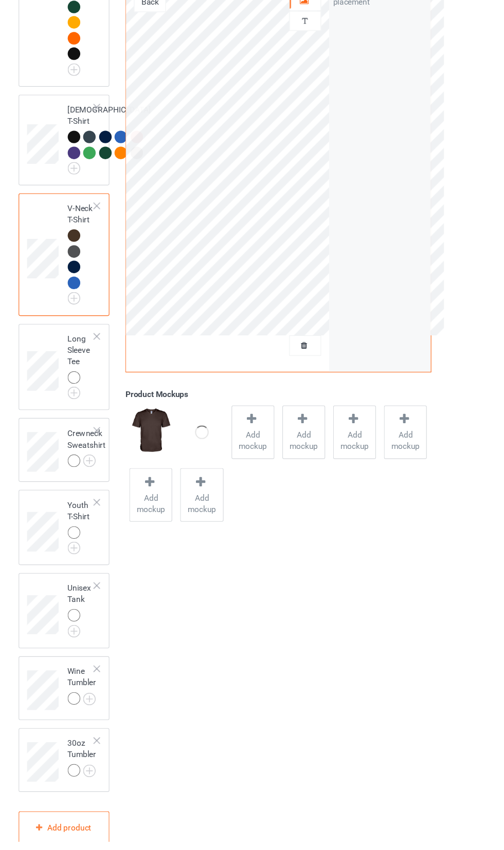
click at [0, 0] on img at bounding box center [0, 0] width 0 height 0
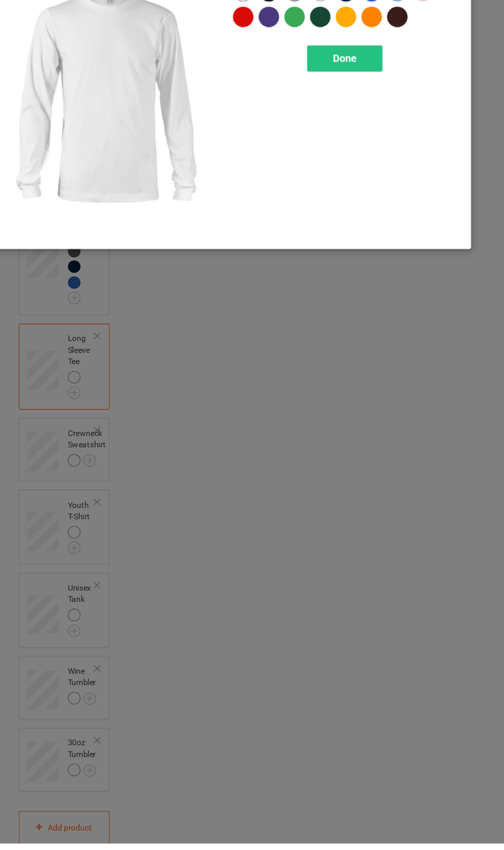
scroll to position [487, 0]
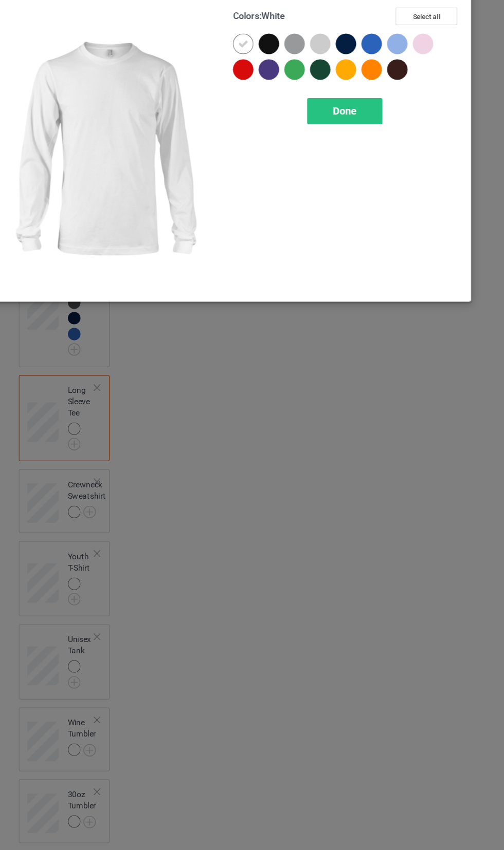
click at [299, 88] on div at bounding box center [293, 84] width 23 height 23
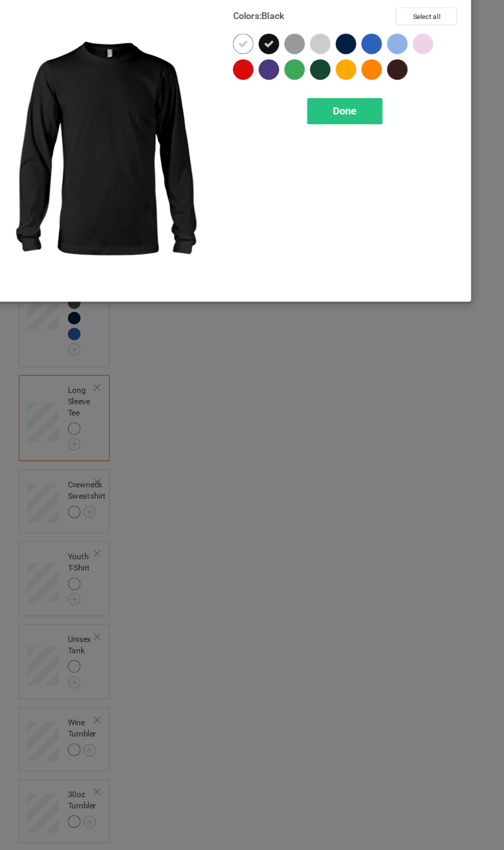
click at [268, 82] on icon at bounding box center [268, 82] width 9 height 9
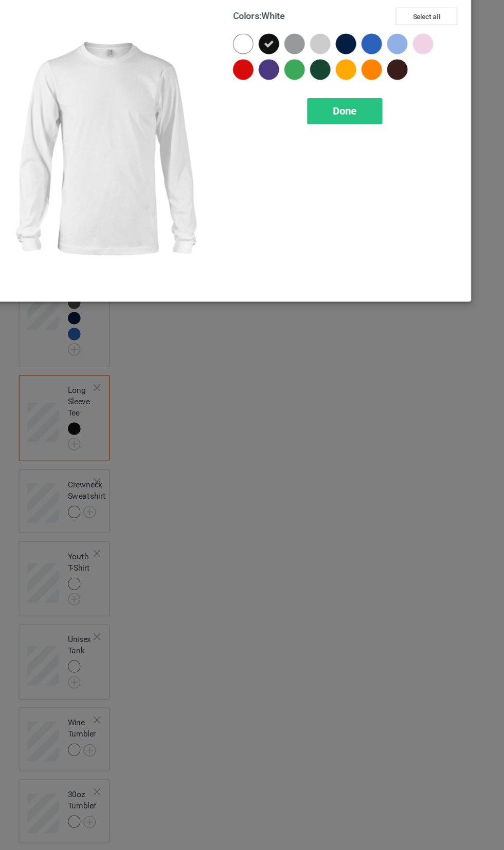
click at [380, 144] on div "Done" at bounding box center [360, 143] width 68 height 24
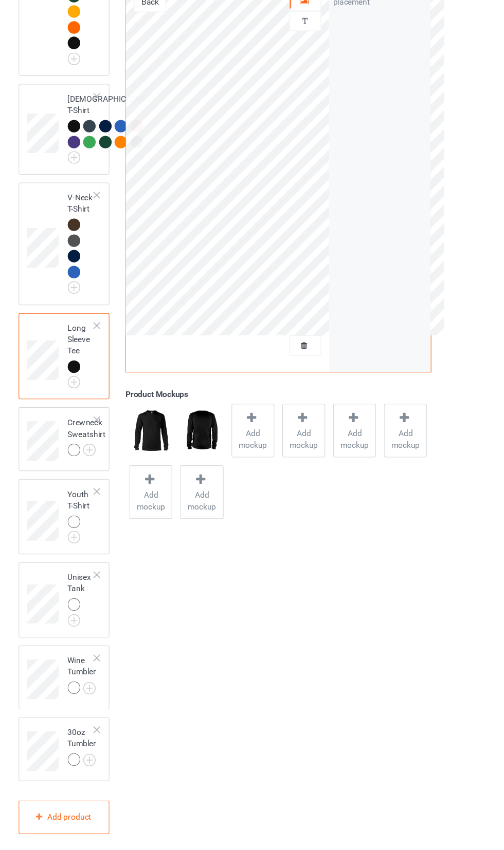
scroll to position [545, 0]
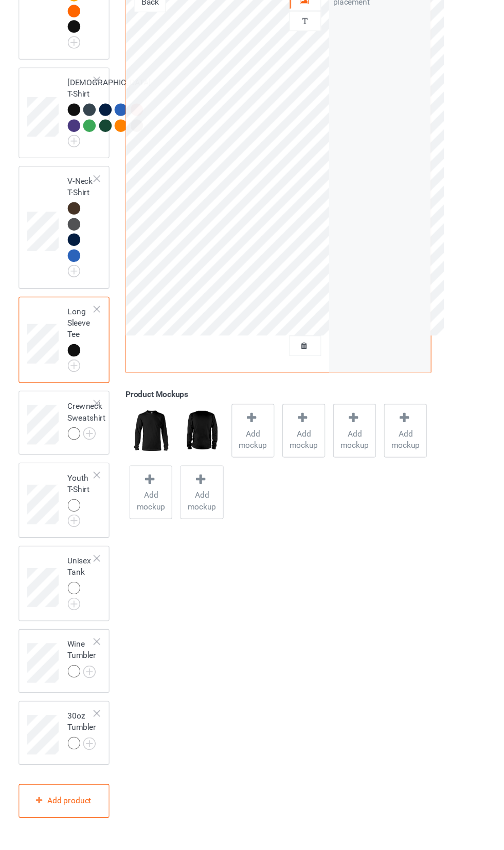
click at [0, 0] on img at bounding box center [0, 0] width 0 height 0
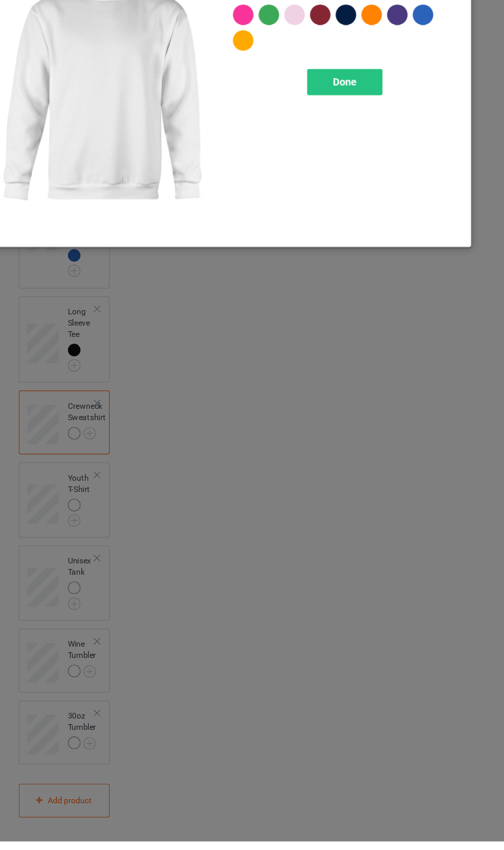
scroll to position [546, 0]
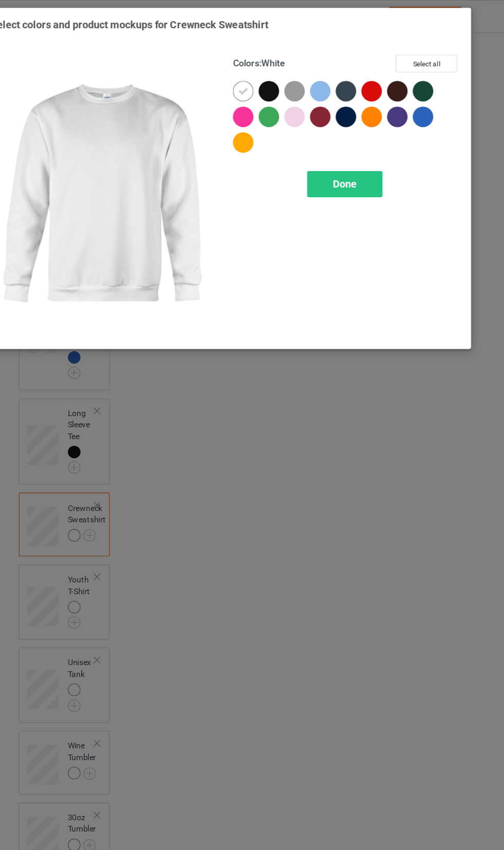
click at [299, 80] on div at bounding box center [291, 82] width 18 height 18
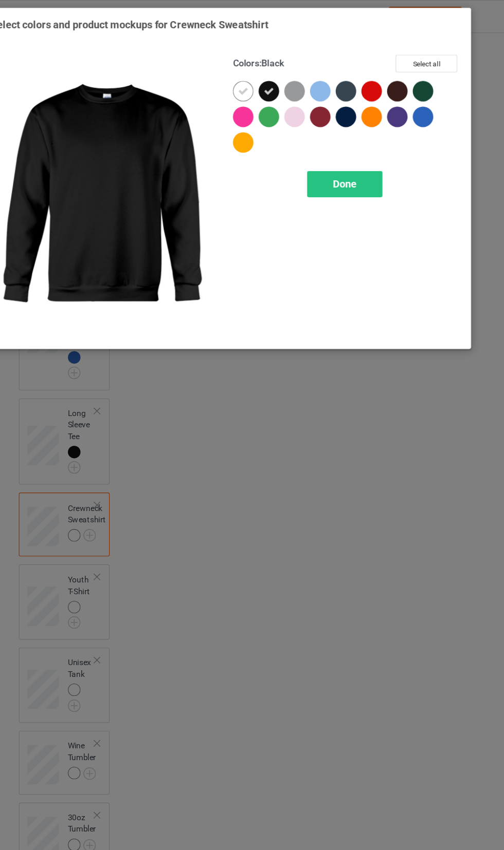
click at [268, 82] on icon at bounding box center [268, 82] width 9 height 9
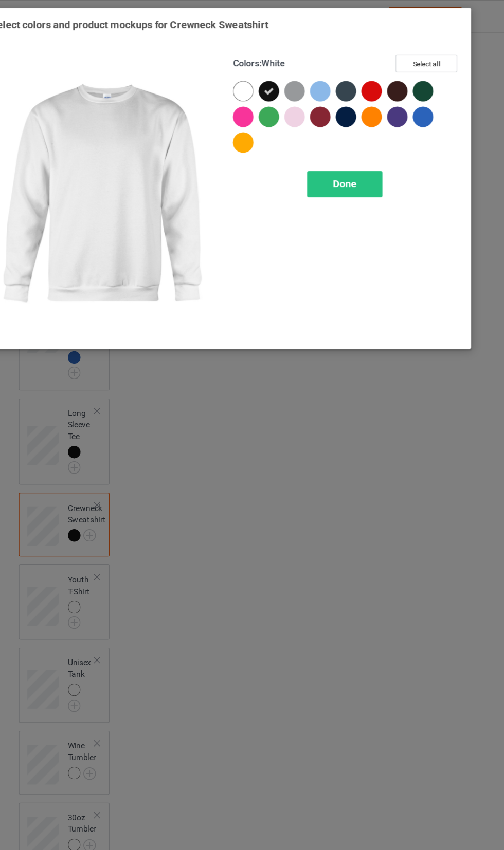
click at [405, 77] on div at bounding box center [407, 82] width 18 height 18
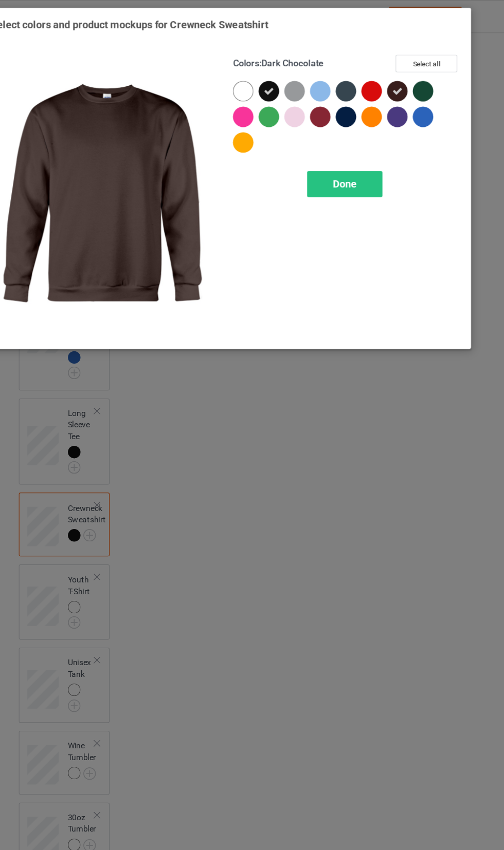
click at [363, 106] on div at bounding box center [360, 105] width 18 height 18
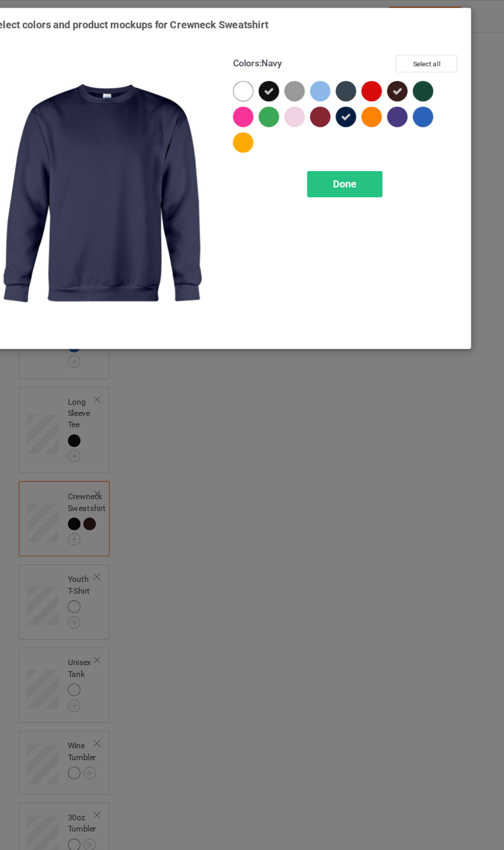
click at [377, 168] on div "Done" at bounding box center [360, 166] width 68 height 24
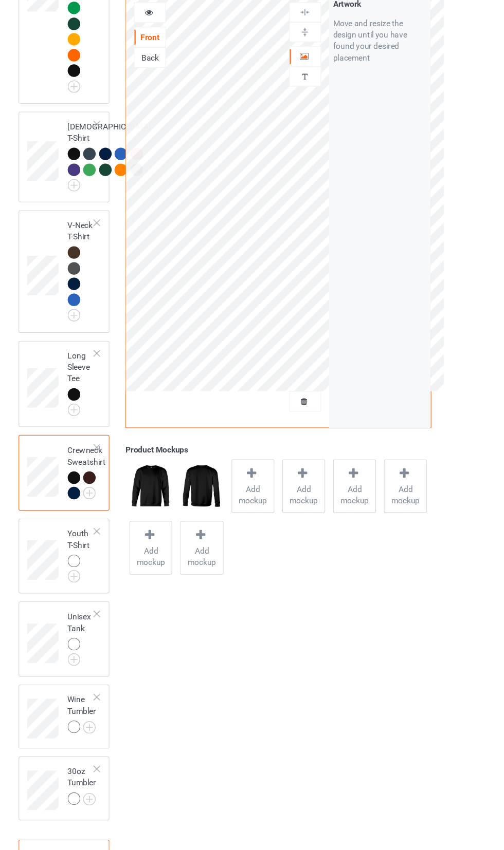
scroll to position [555, 0]
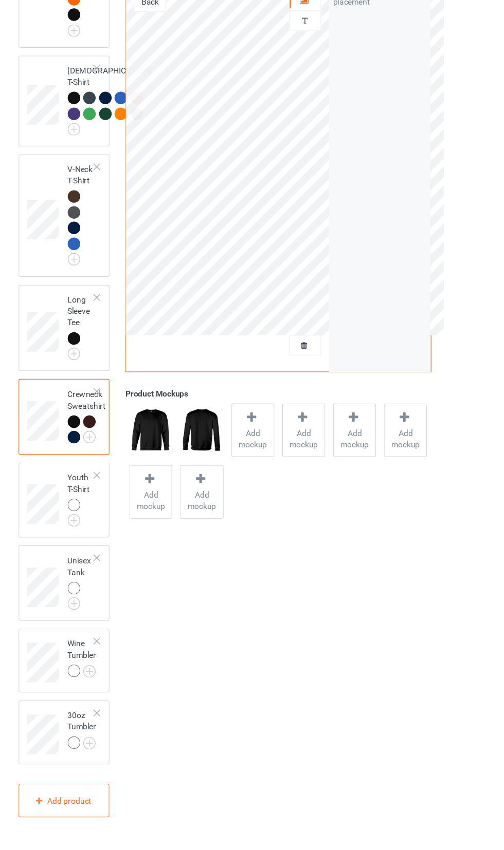
click at [0, 0] on img at bounding box center [0, 0] width 0 height 0
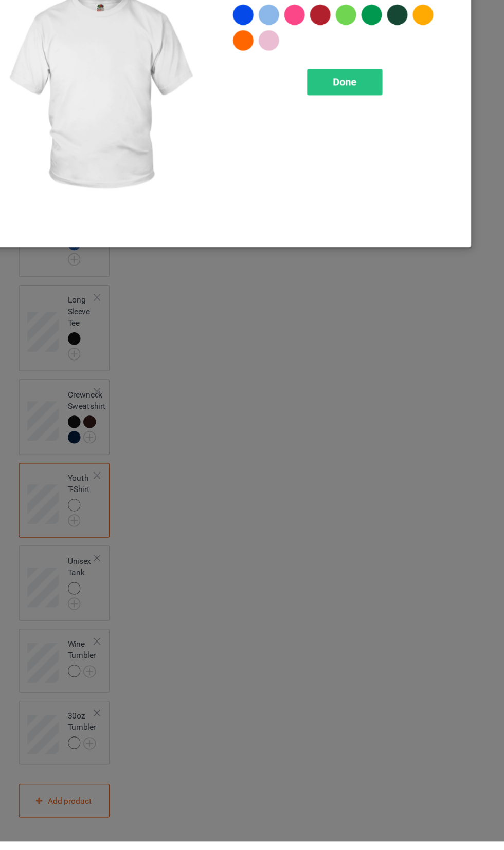
scroll to position [563, 0]
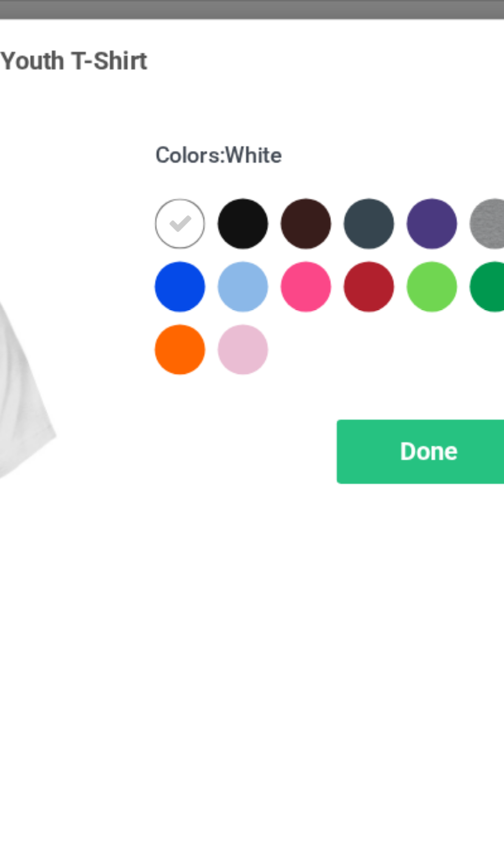
click at [295, 91] on div at bounding box center [291, 82] width 18 height 18
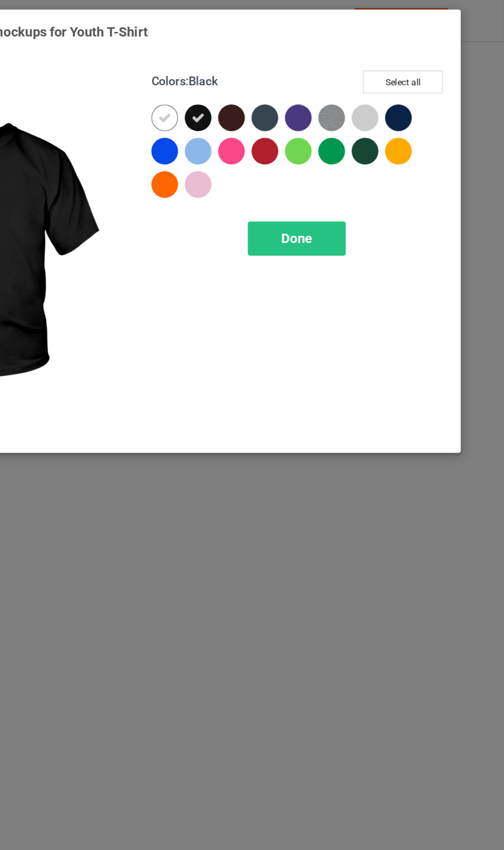
click at [315, 86] on div at bounding box center [314, 82] width 18 height 18
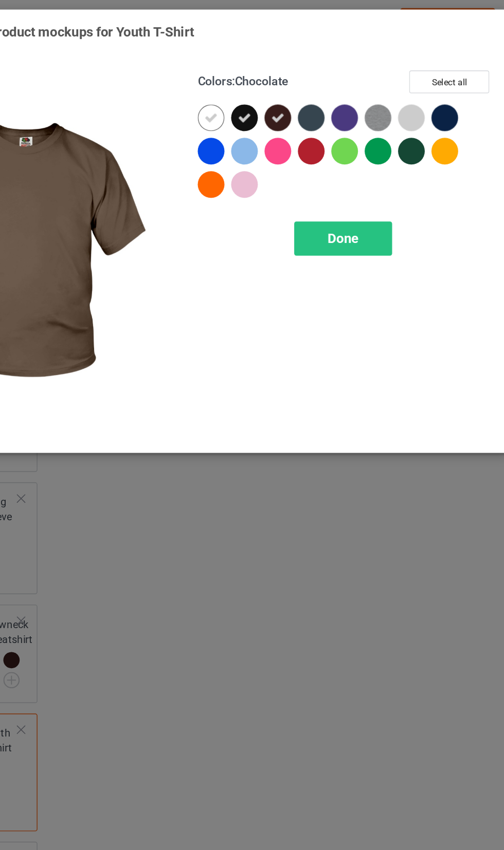
click at [436, 79] on div at bounding box center [430, 82] width 18 height 18
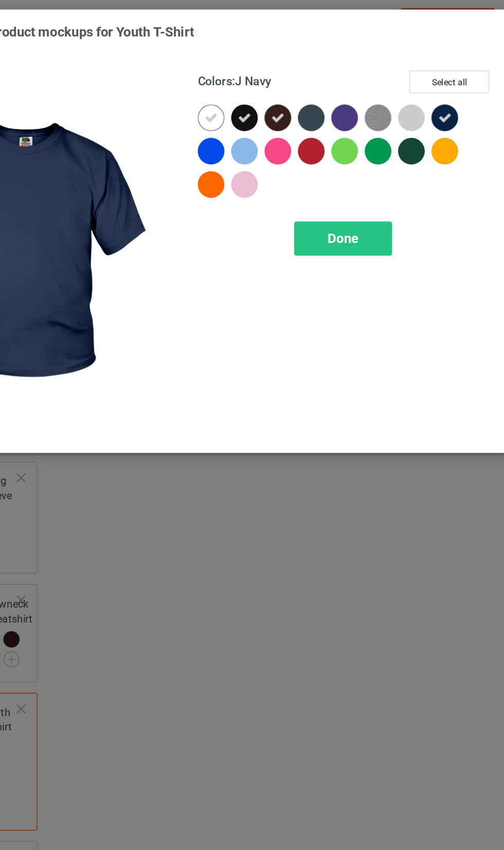
click at [373, 171] on div "Done" at bounding box center [360, 166] width 68 height 24
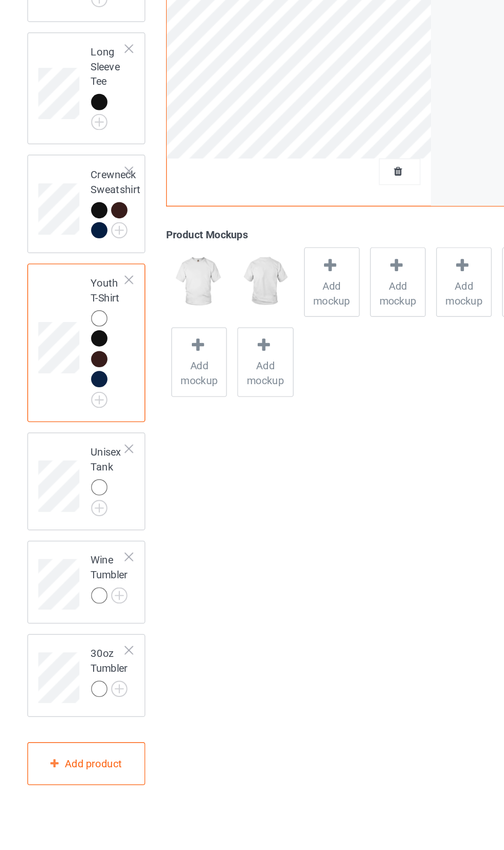
scroll to position [598, 0]
click at [0, 0] on img at bounding box center [0, 0] width 0 height 0
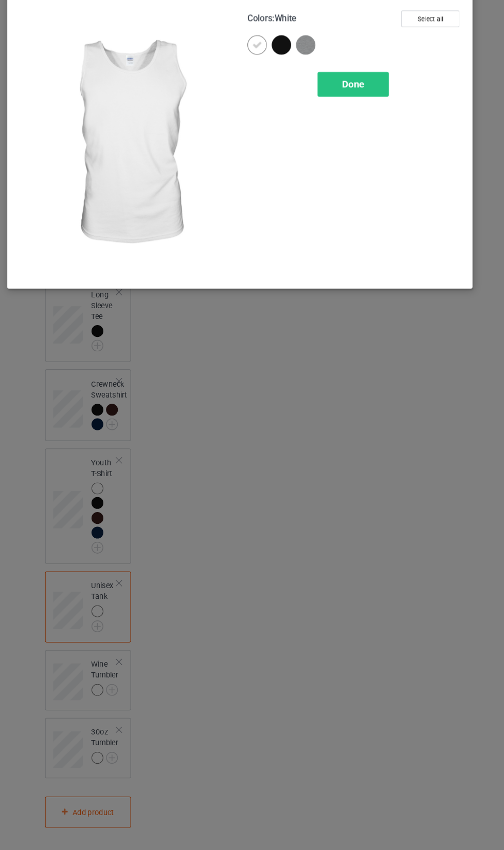
scroll to position [622, 0]
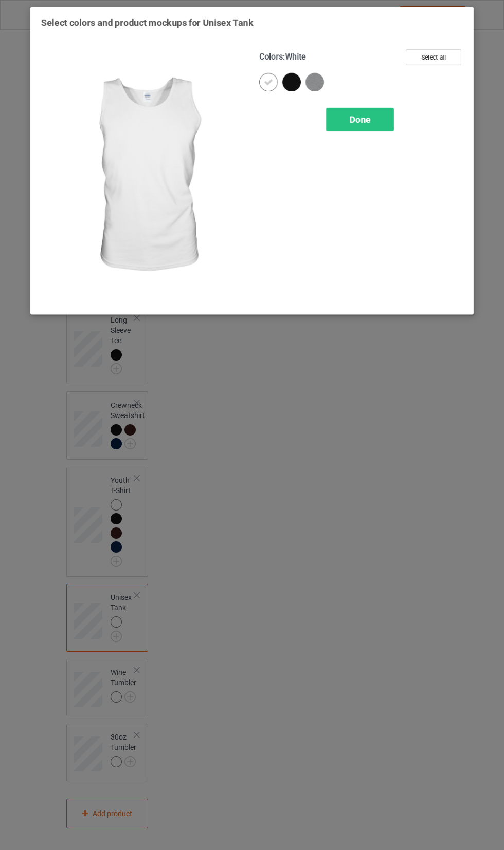
click at [284, 86] on div at bounding box center [291, 82] width 18 height 18
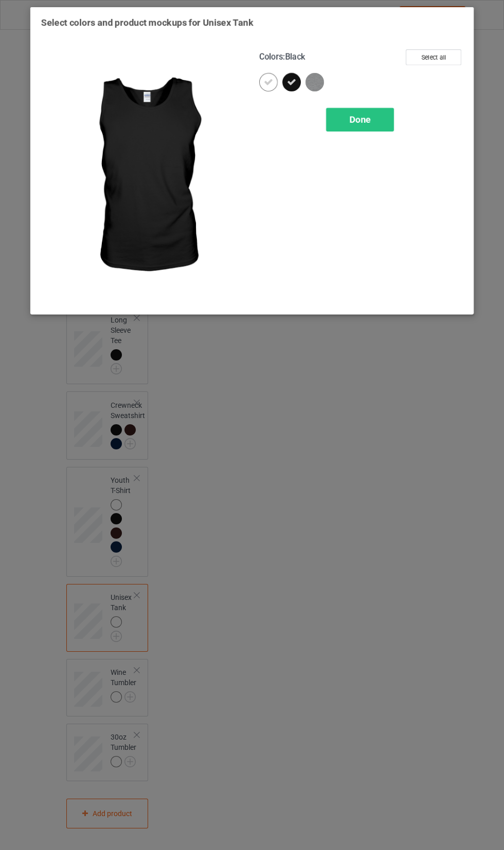
click at [268, 82] on icon at bounding box center [268, 82] width 9 height 9
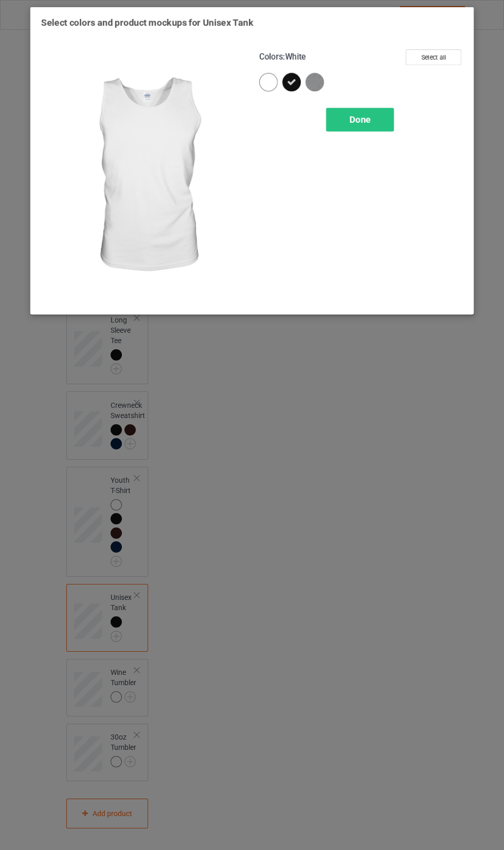
click at [312, 81] on img at bounding box center [314, 82] width 18 height 18
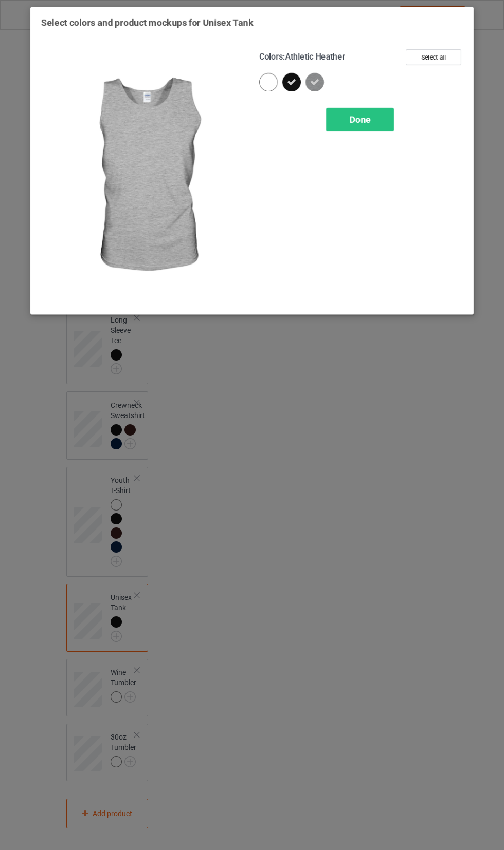
click at [361, 119] on span "Done" at bounding box center [360, 119] width 22 height 11
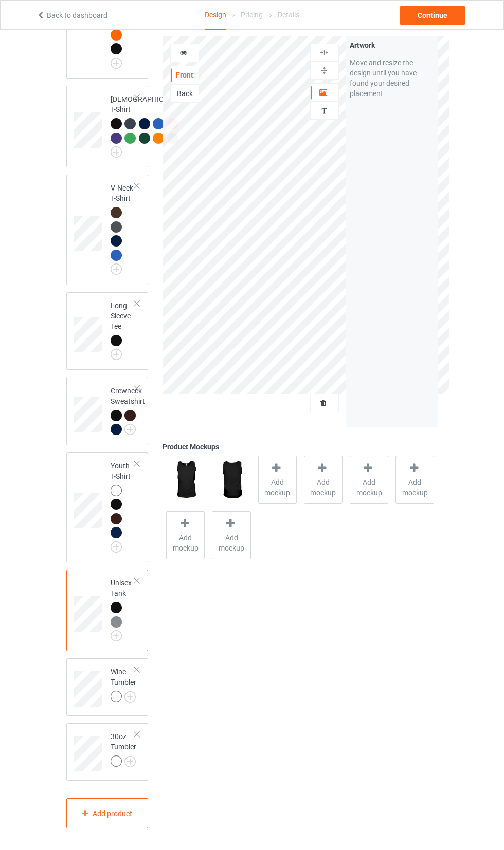
scroll to position [605, 0]
click at [0, 0] on img at bounding box center [0, 0] width 0 height 0
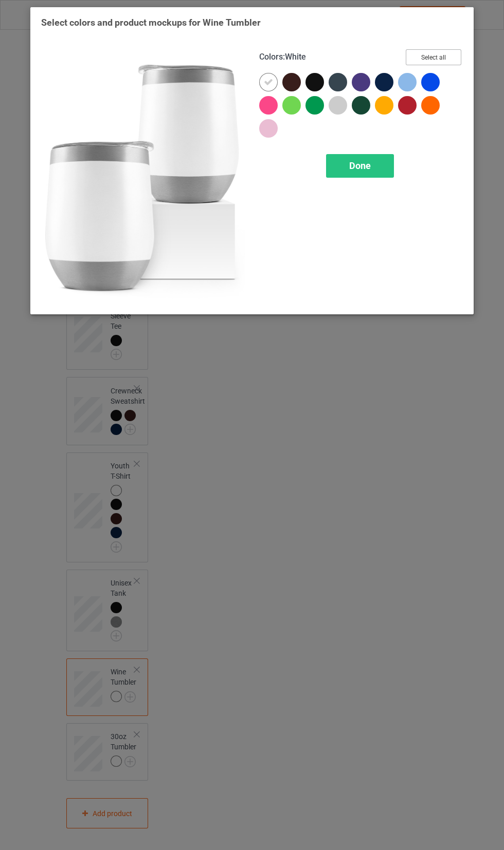
click at [440, 58] on button "Select all" at bounding box center [432, 57] width 55 height 16
click at [268, 82] on icon at bounding box center [268, 82] width 9 height 9
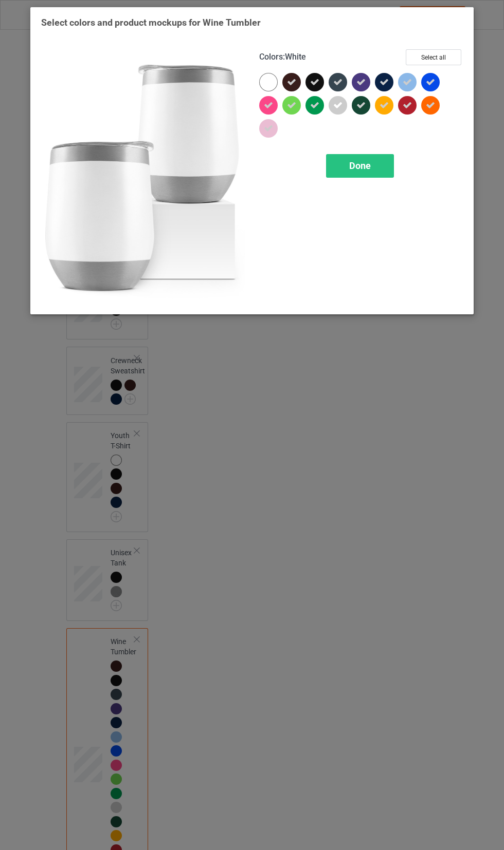
click at [268, 105] on icon at bounding box center [268, 105] width 9 height 9
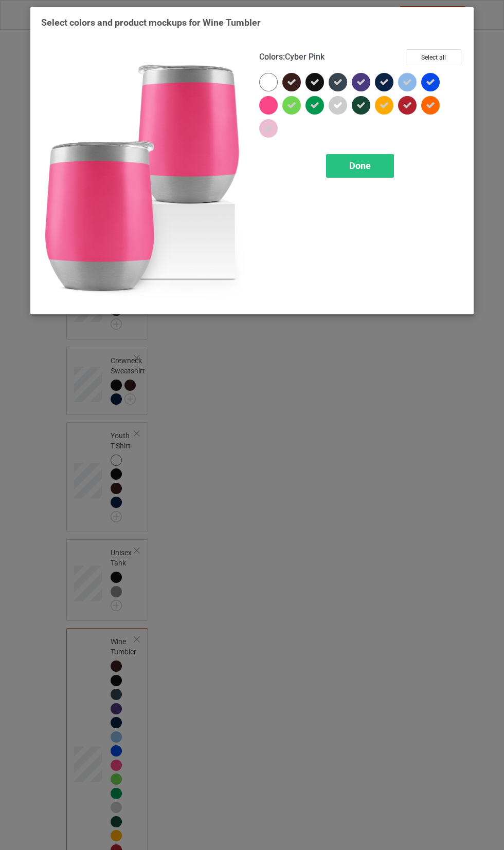
click at [269, 135] on div at bounding box center [268, 128] width 18 height 18
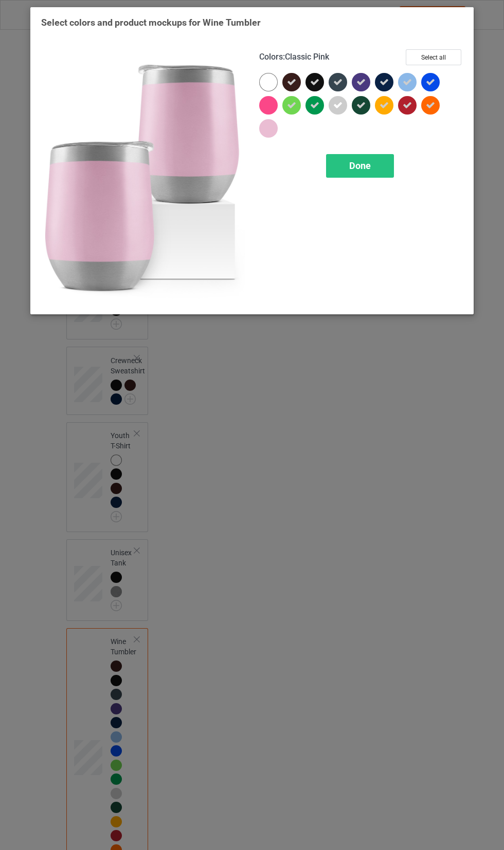
click at [291, 105] on icon at bounding box center [291, 105] width 9 height 9
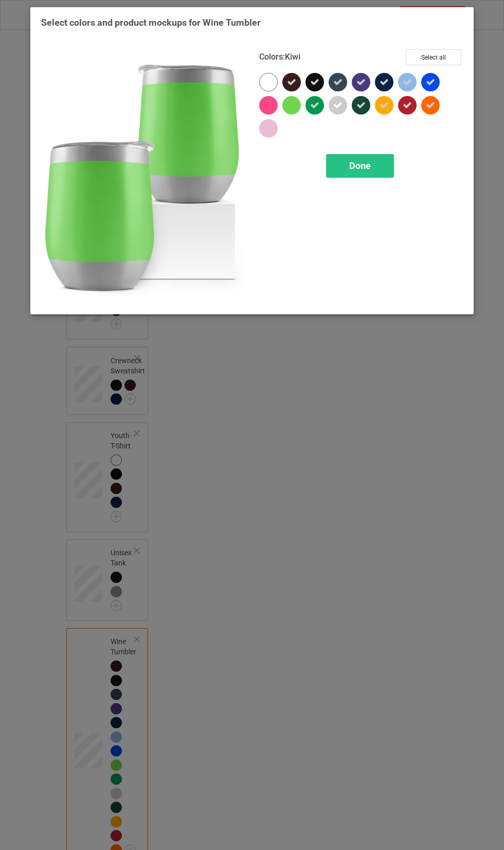
click at [314, 105] on icon at bounding box center [314, 105] width 9 height 9
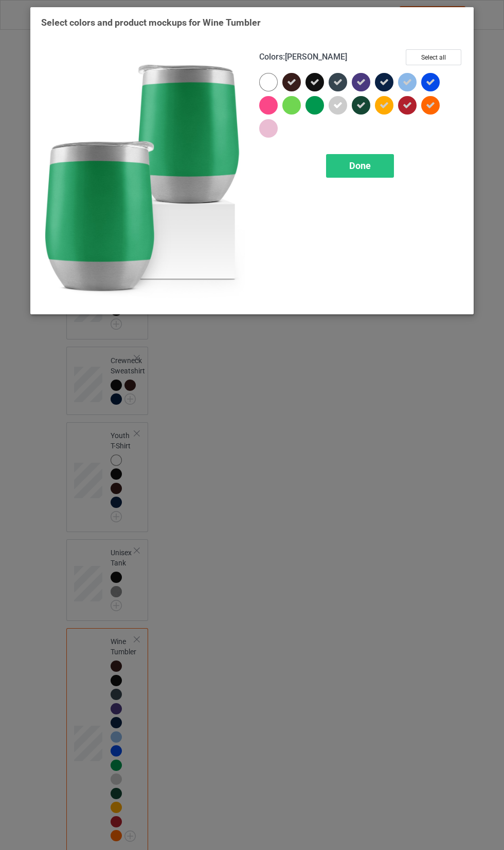
click at [337, 105] on icon at bounding box center [337, 105] width 9 height 9
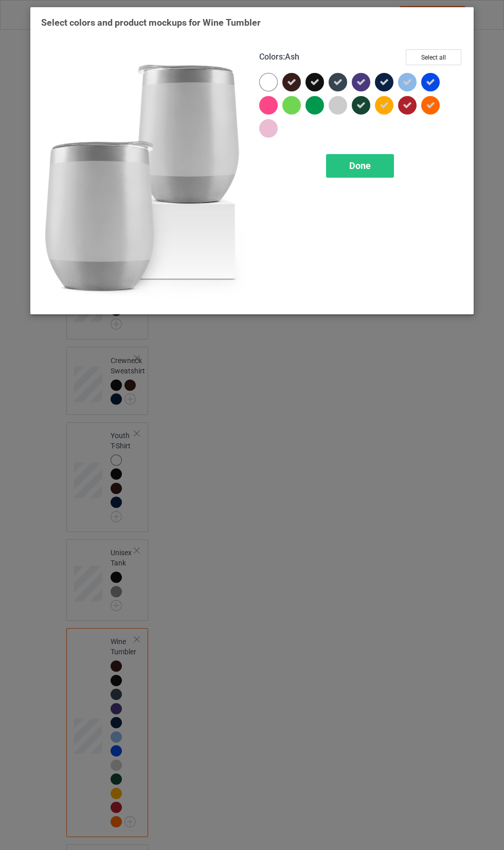
click at [411, 80] on icon at bounding box center [406, 82] width 9 height 9
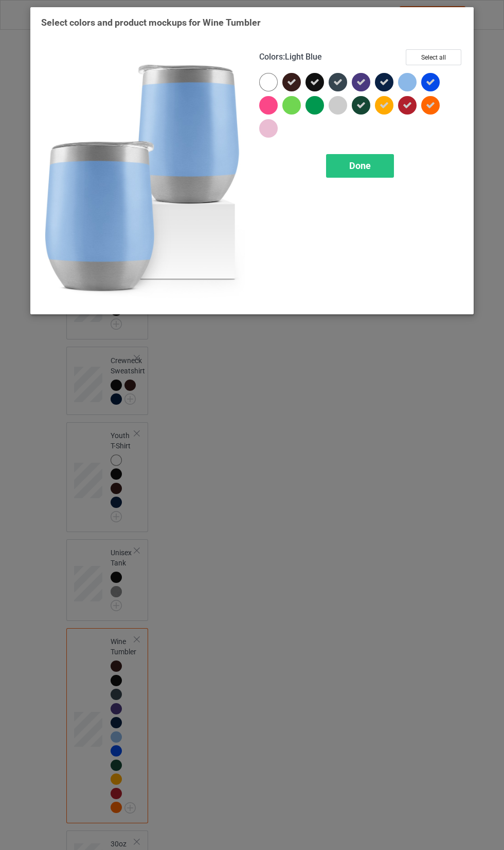
click at [291, 82] on icon at bounding box center [291, 82] width 9 height 9
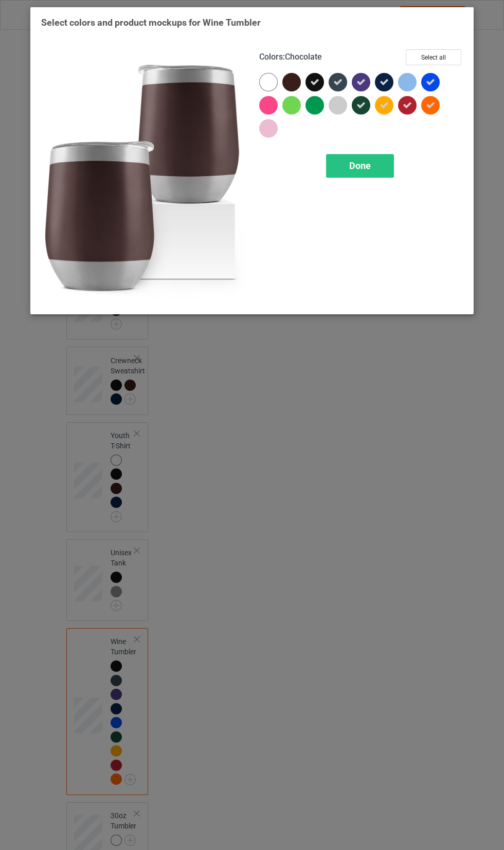
click at [370, 169] on span "Done" at bounding box center [360, 165] width 22 height 11
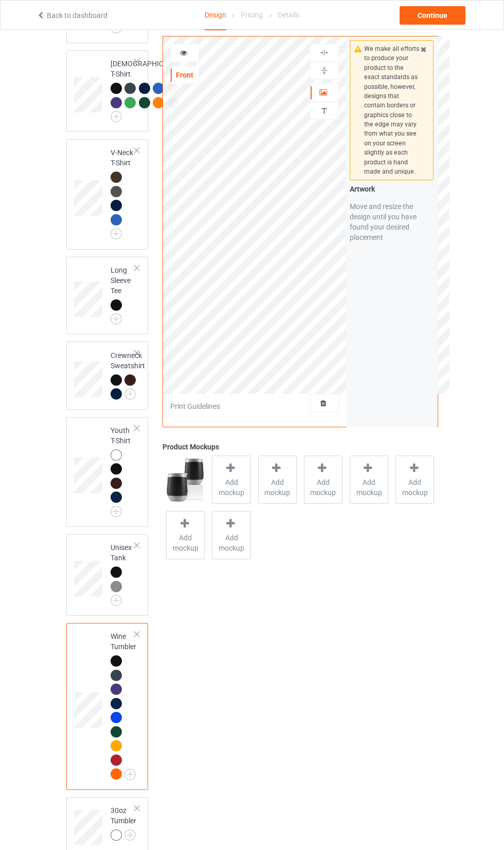
scroll to position [721, 0]
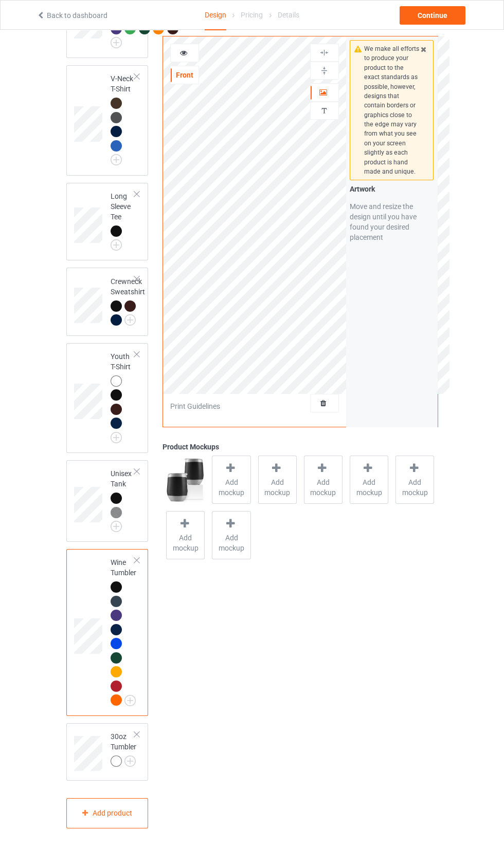
click at [0, 0] on img at bounding box center [0, 0] width 0 height 0
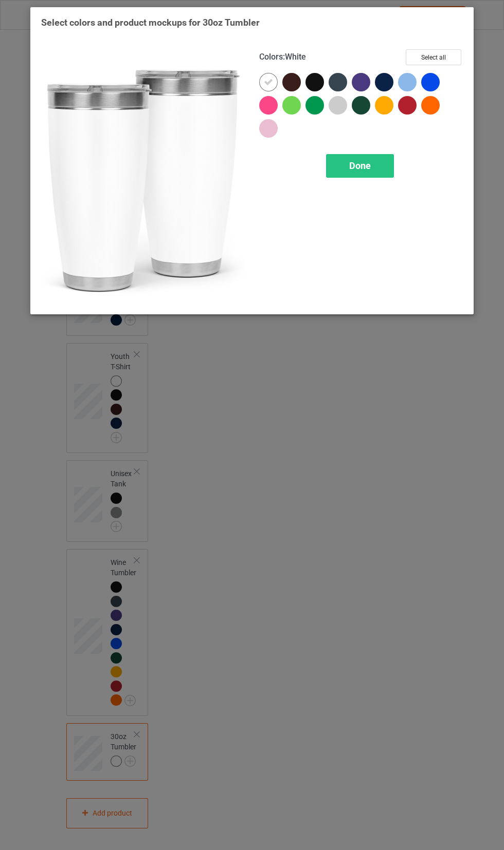
click at [309, 84] on div at bounding box center [314, 82] width 18 height 18
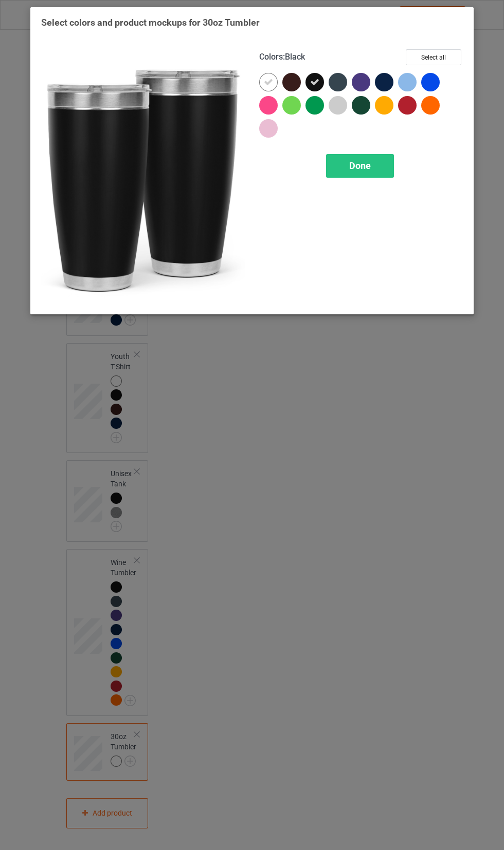
click at [388, 79] on div at bounding box center [384, 82] width 18 height 18
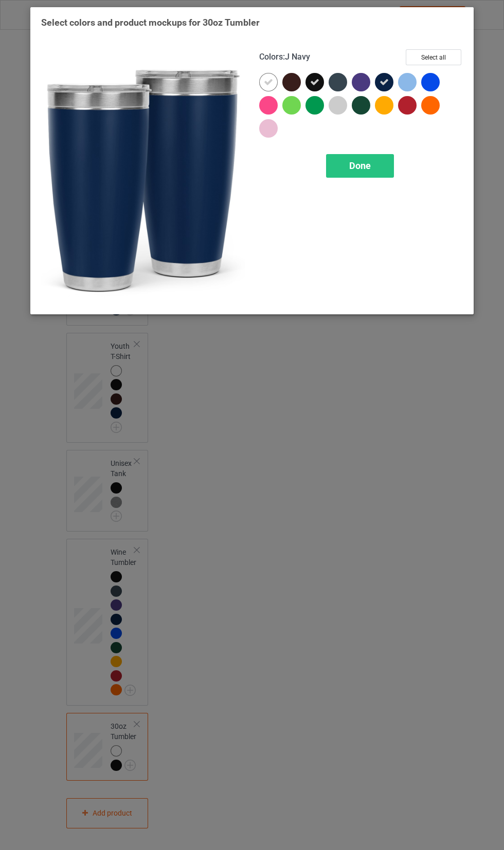
click at [284, 88] on div at bounding box center [293, 84] width 23 height 23
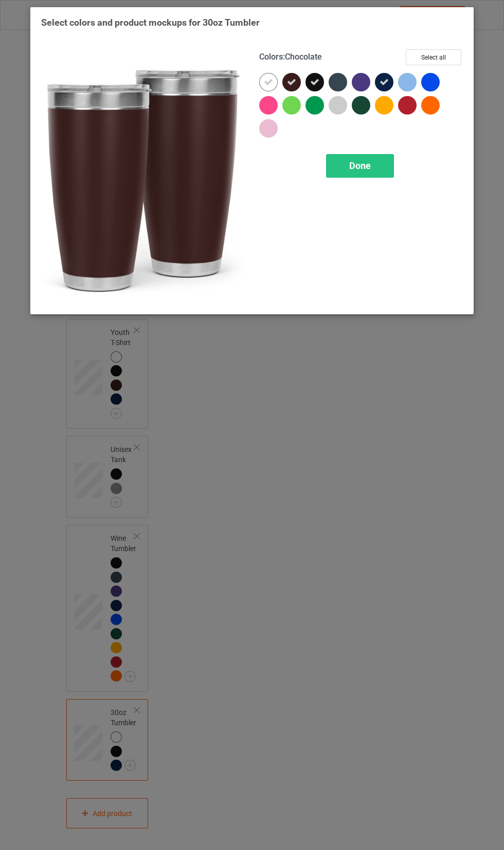
click at [366, 109] on div at bounding box center [360, 105] width 18 height 18
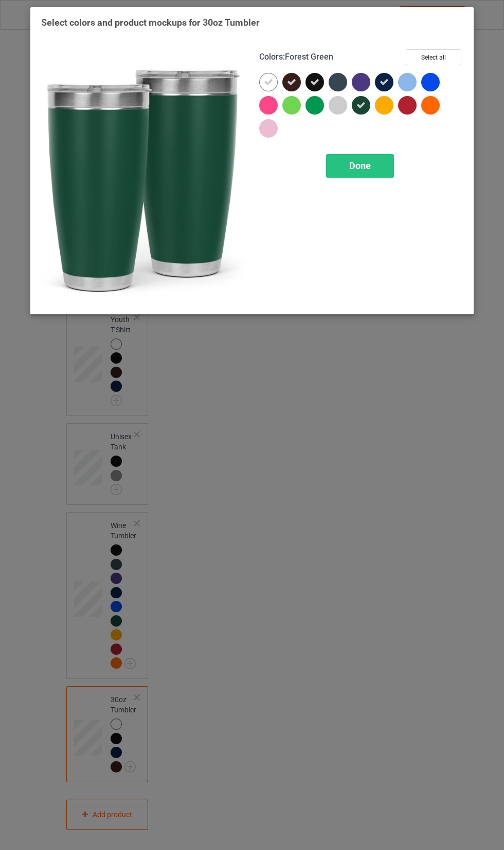
click at [408, 111] on div at bounding box center [407, 105] width 18 height 18
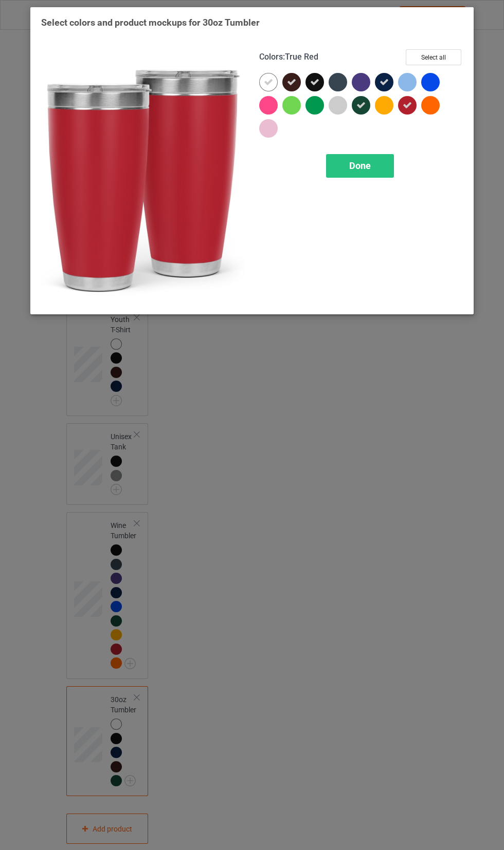
click at [361, 165] on span "Done" at bounding box center [360, 165] width 22 height 11
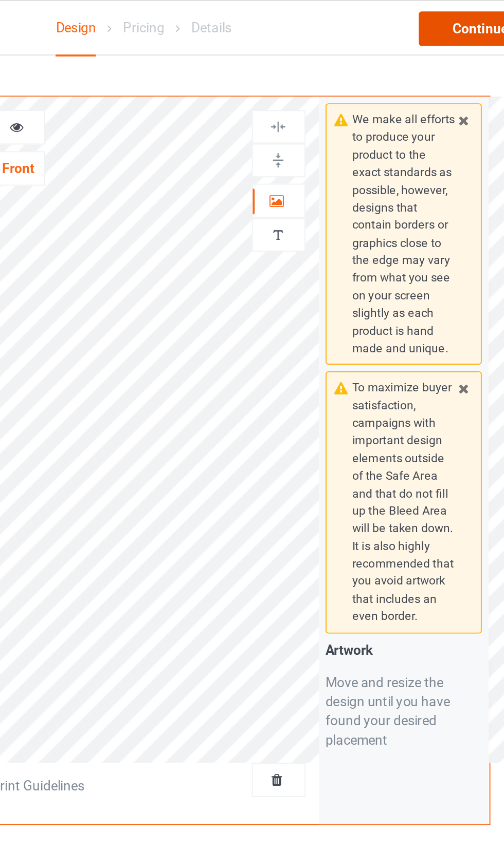
click at [435, 13] on div "Continue" at bounding box center [432, 15] width 66 height 18
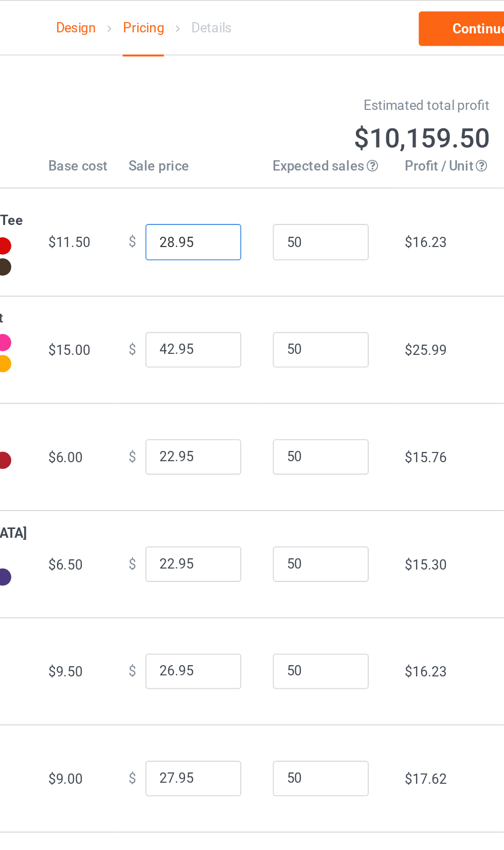
click at [276, 133] on input "28.95" at bounding box center [278, 130] width 51 height 20
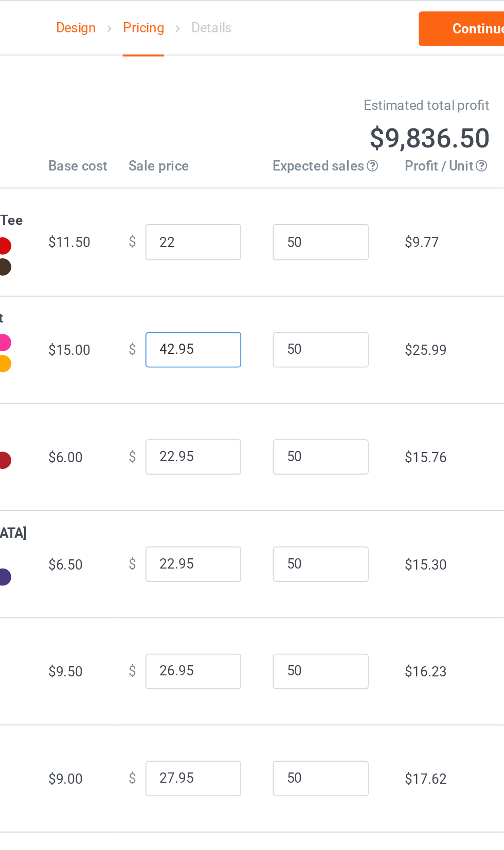
click at [271, 194] on input "42.95" at bounding box center [278, 188] width 51 height 20
type input "22.00"
click at [277, 253] on input "22.95" at bounding box center [278, 246] width 51 height 20
type input "40.00"
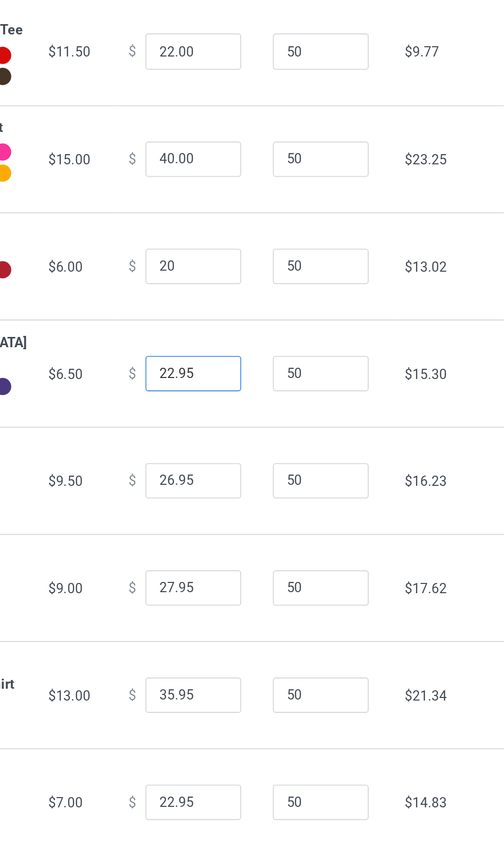
click at [269, 310] on input "22.95" at bounding box center [278, 303] width 51 height 20
type input "20.00"
click at [253, 312] on input "0.0" at bounding box center [278, 303] width 51 height 20
click at [258, 311] on input "10.0" at bounding box center [278, 303] width 51 height 20
click at [264, 312] on input "10" at bounding box center [278, 303] width 51 height 20
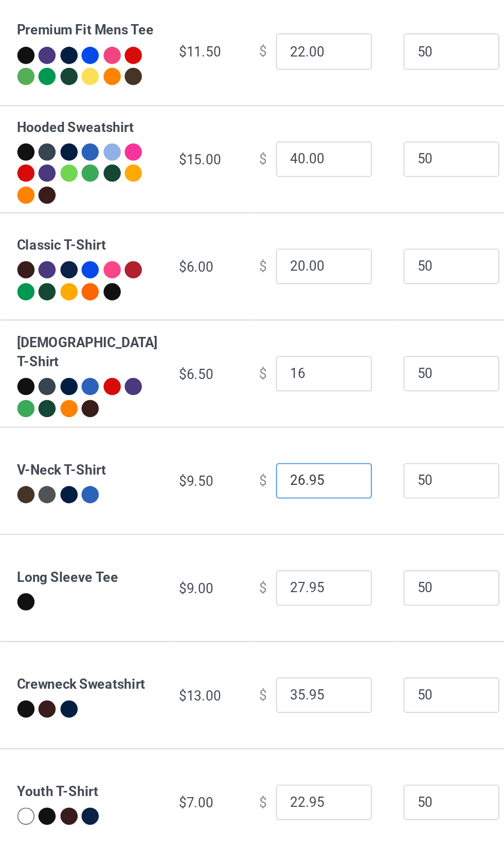
click at [273, 366] on input "26.95" at bounding box center [278, 361] width 51 height 20
type input "16.00"
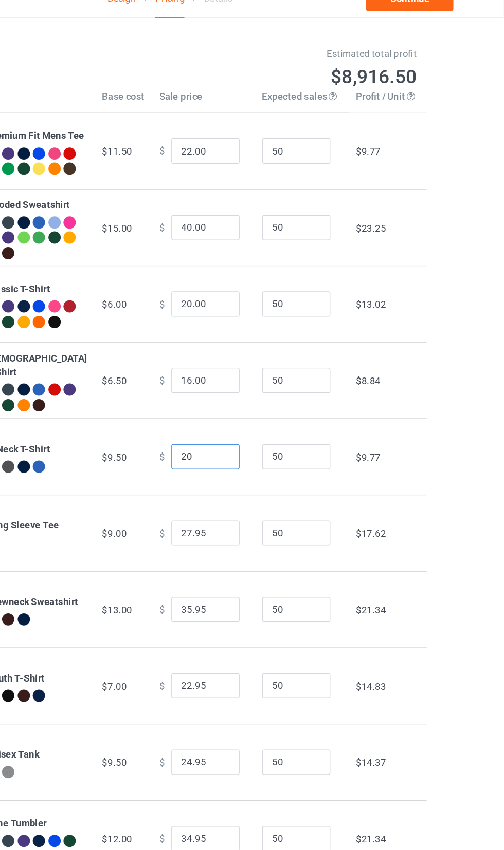
scroll to position [17, 0]
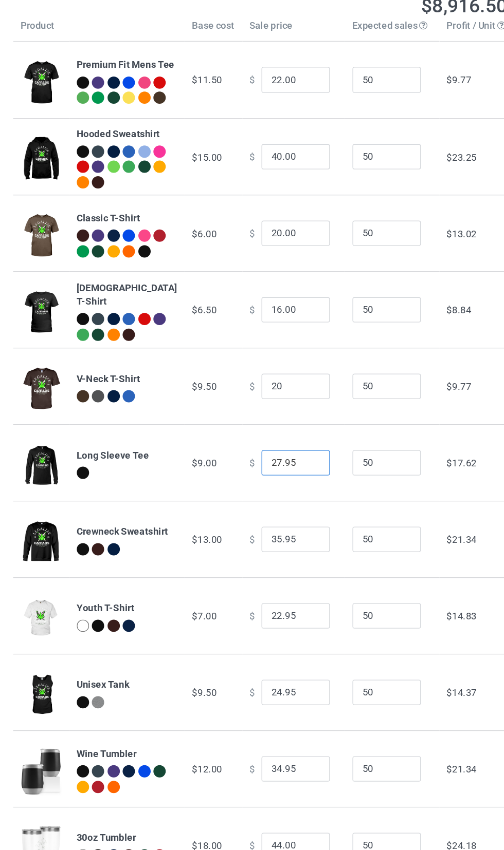
click at [277, 411] on input "27.95" at bounding box center [278, 402] width 51 height 20
type input "20.00"
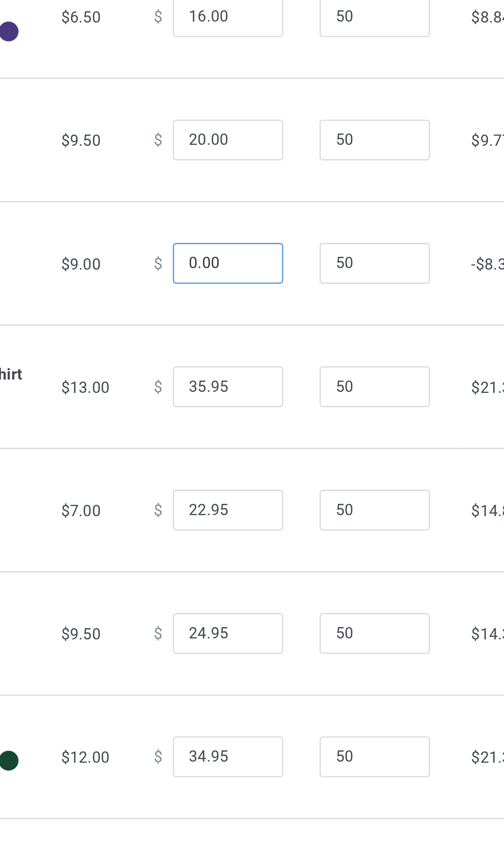
click at [253, 406] on input "0.00" at bounding box center [278, 402] width 51 height 20
click at [256, 410] on input "10.00" at bounding box center [278, 402] width 51 height 20
type input "19.00"
click at [256, 465] on input "35.95" at bounding box center [278, 459] width 51 height 20
click at [267, 464] on input "25.95" at bounding box center [278, 459] width 51 height 20
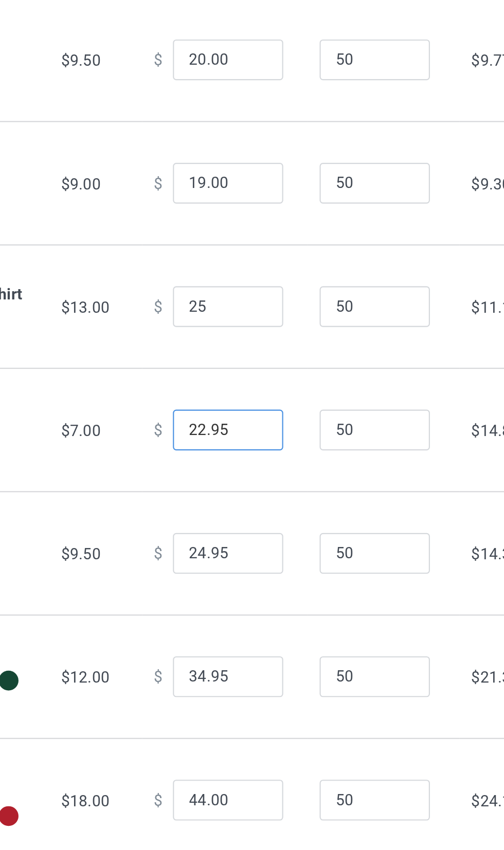
click at [277, 524] on input "22.95" at bounding box center [278, 517] width 51 height 20
type input "25.00"
click at [253, 526] on input "0.00" at bounding box center [278, 517] width 51 height 20
click at [254, 525] on input "10.00" at bounding box center [278, 517] width 51 height 20
type input "18.00"
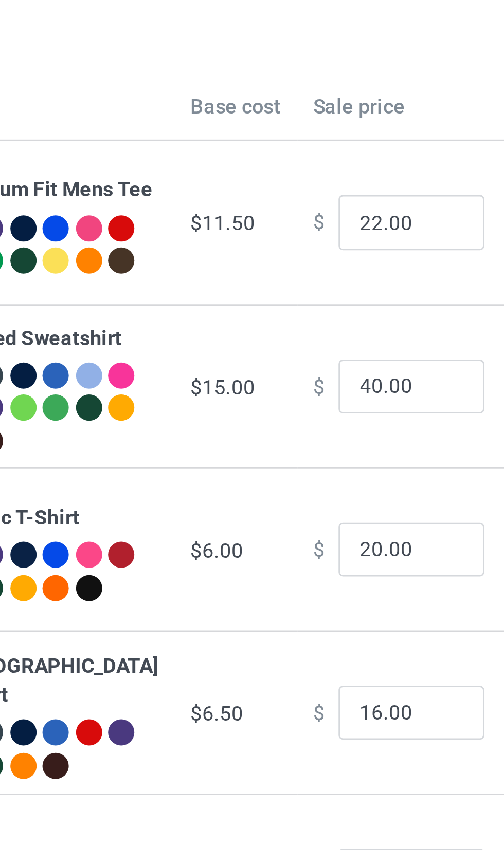
scroll to position [0, 0]
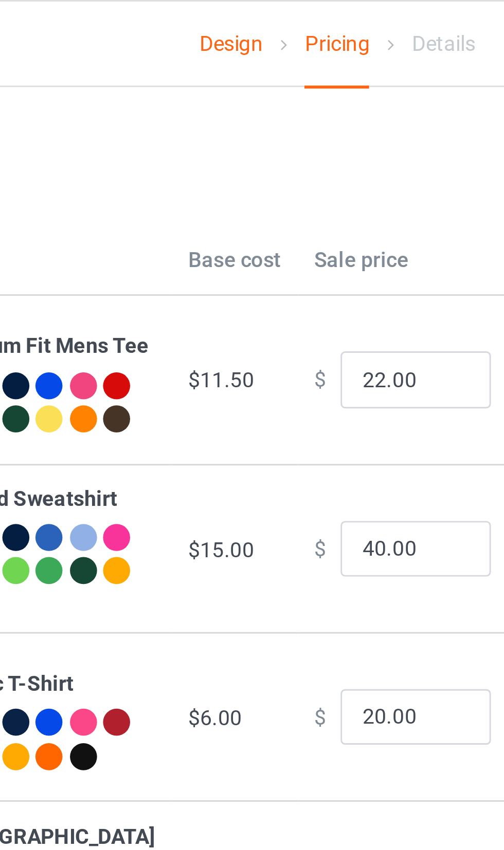
click at [220, 16] on link "Design" at bounding box center [215, 15] width 22 height 29
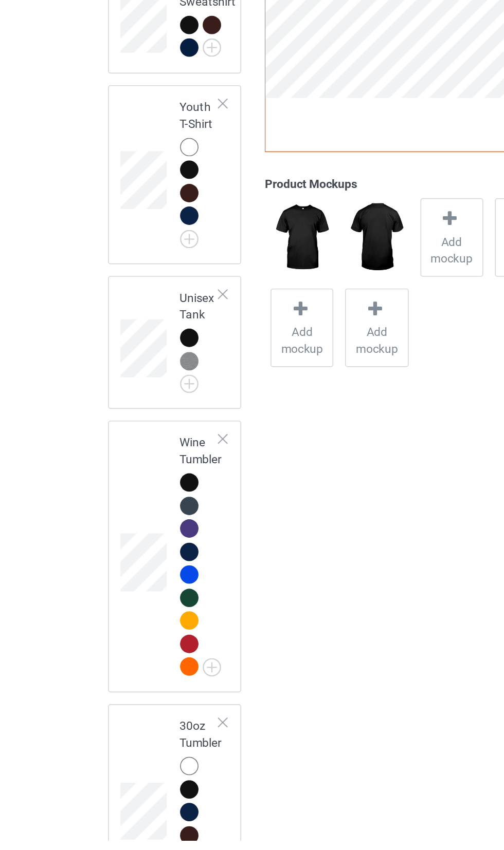
scroll to position [663, 0]
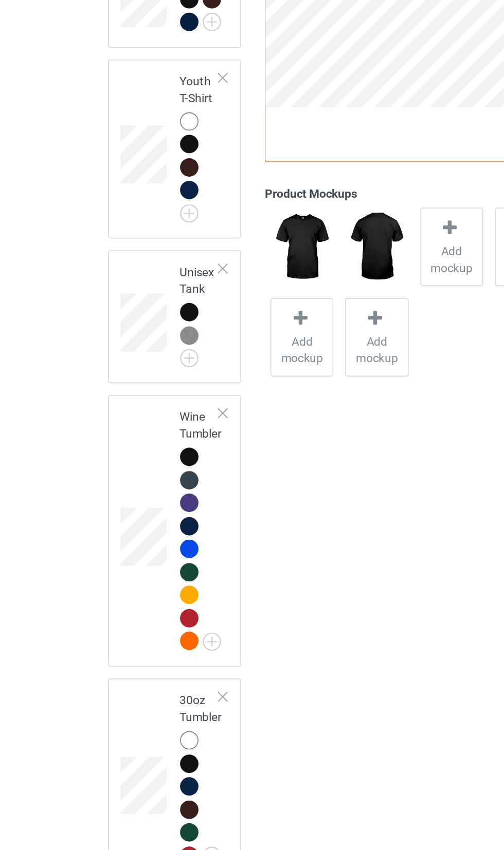
click at [0, 0] on img at bounding box center [0, 0] width 0 height 0
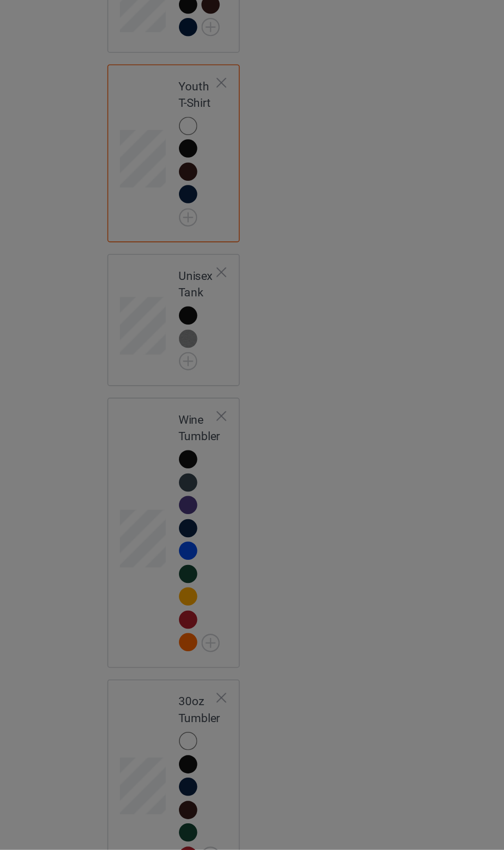
scroll to position [662, 0]
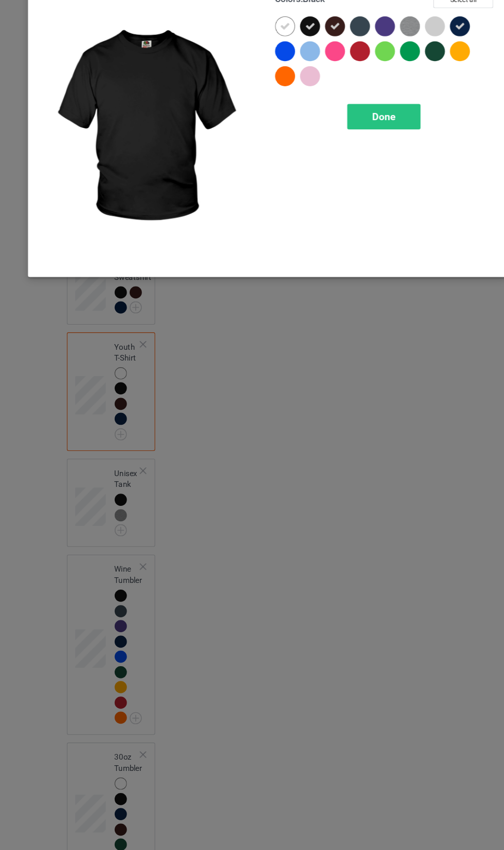
click at [264, 85] on icon at bounding box center [268, 82] width 9 height 9
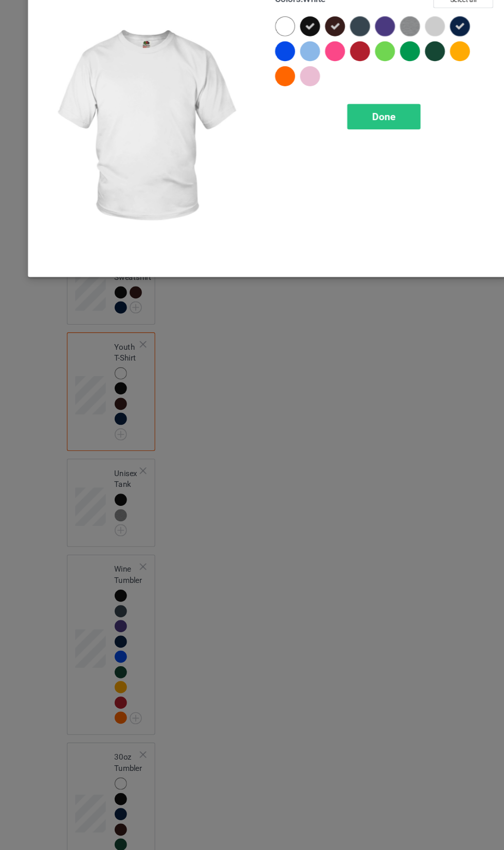
click at [361, 175] on div "Done" at bounding box center [360, 166] width 68 height 24
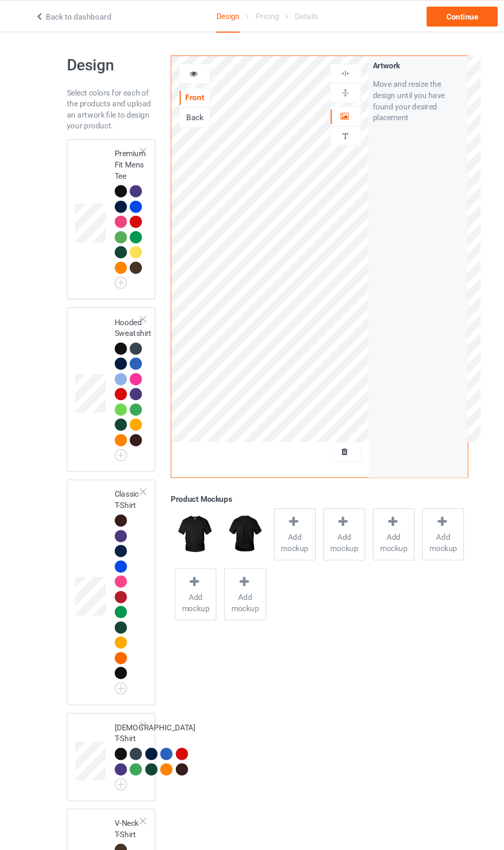
click at [114, 219] on div at bounding box center [115, 219] width 11 height 11
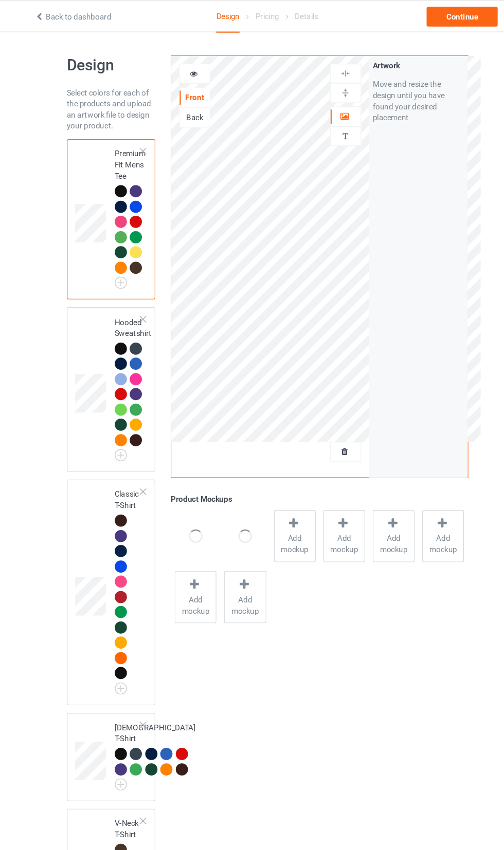
click at [286, 495] on span "Add mockup" at bounding box center [277, 504] width 38 height 21
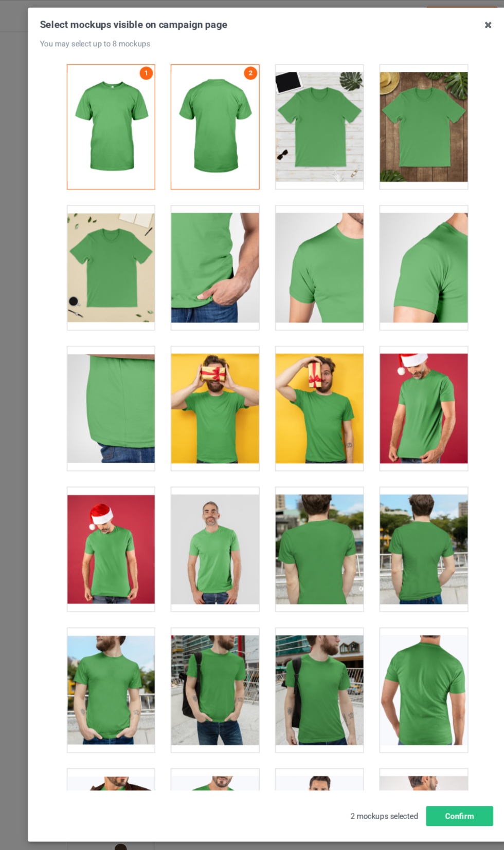
click at [98, 254] on div at bounding box center [106, 248] width 81 height 115
click at [313, 376] on div at bounding box center [299, 378] width 81 height 115
click at [237, 504] on div at bounding box center [203, 509] width 81 height 115
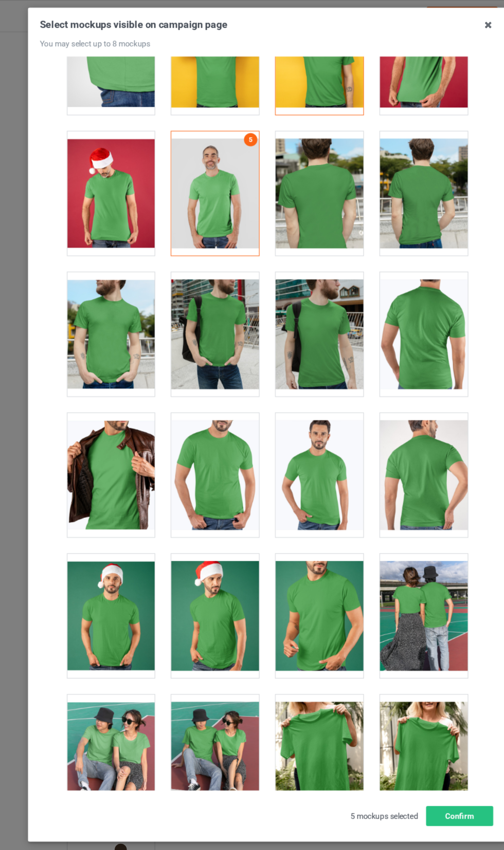
scroll to position [337, 0]
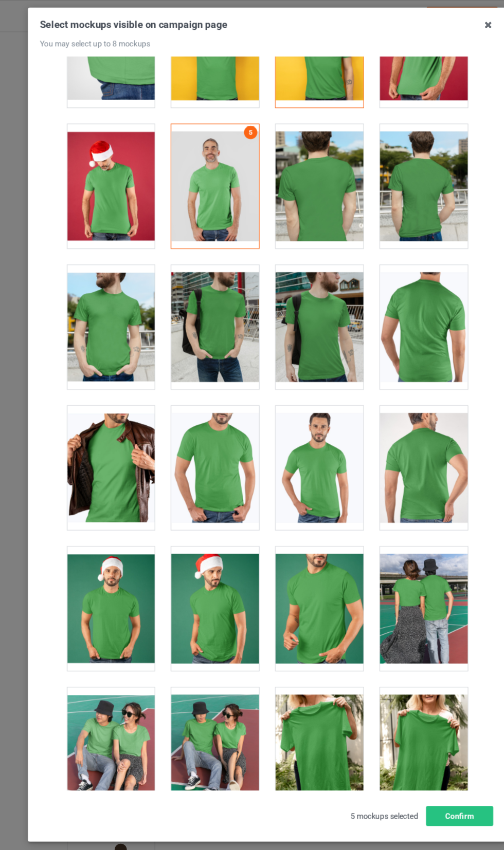
click at [108, 334] on div at bounding box center [106, 303] width 81 height 115
click at [323, 435] on div at bounding box center [299, 433] width 81 height 115
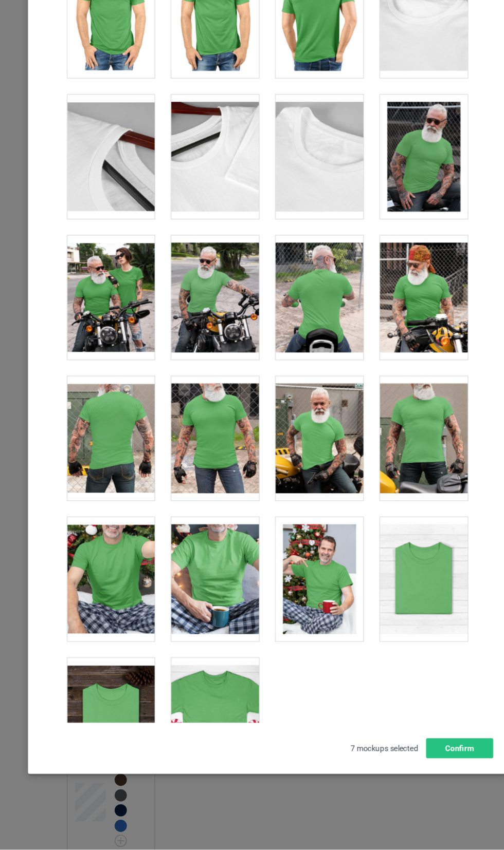
scroll to position [3, 0]
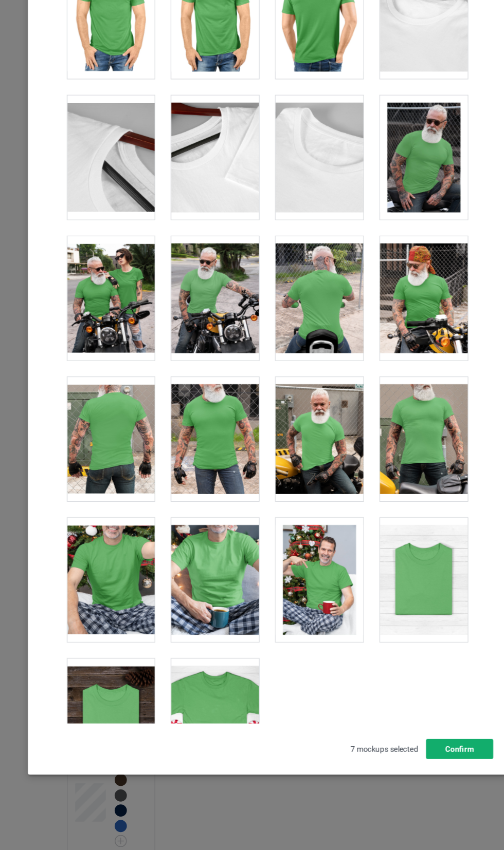
click at [435, 766] on button "Confirm" at bounding box center [430, 756] width 62 height 18
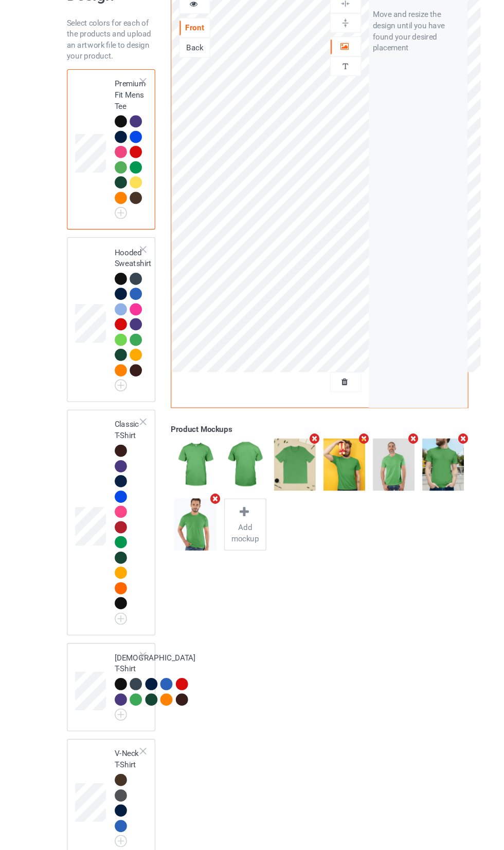
click at [0, 0] on img at bounding box center [0, 0] width 0 height 0
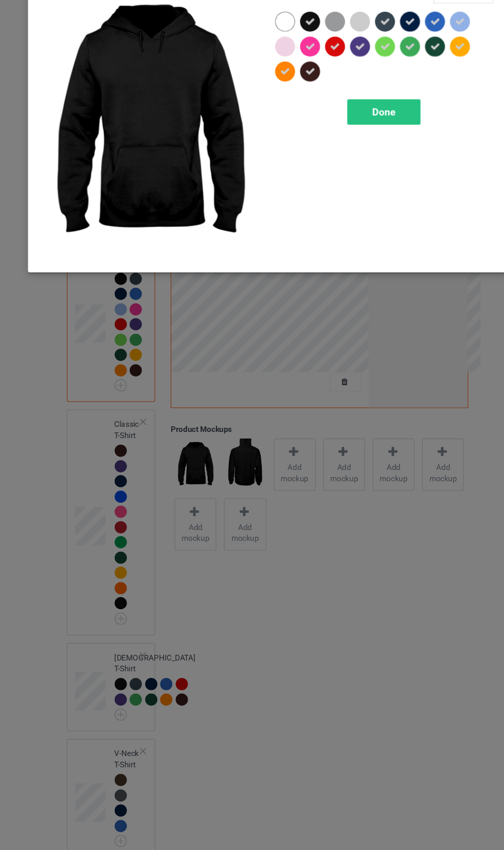
click at [378, 163] on div "Done" at bounding box center [360, 166] width 68 height 24
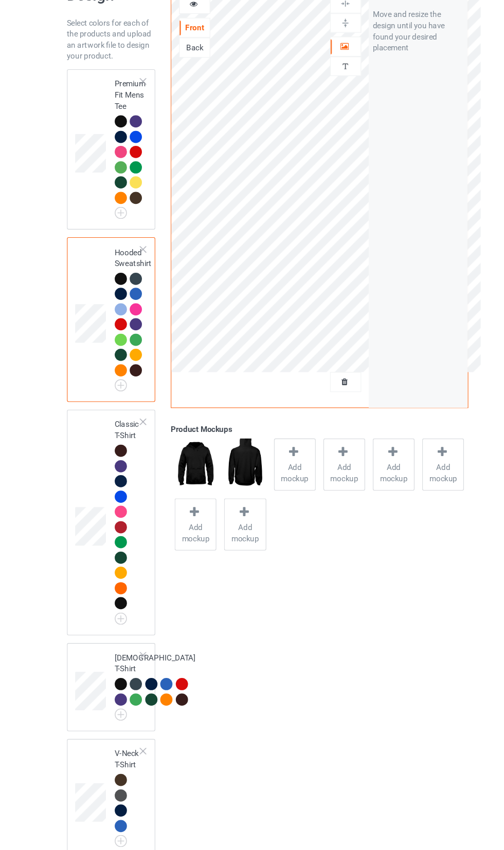
click at [278, 495] on span "Add mockup" at bounding box center [277, 500] width 38 height 21
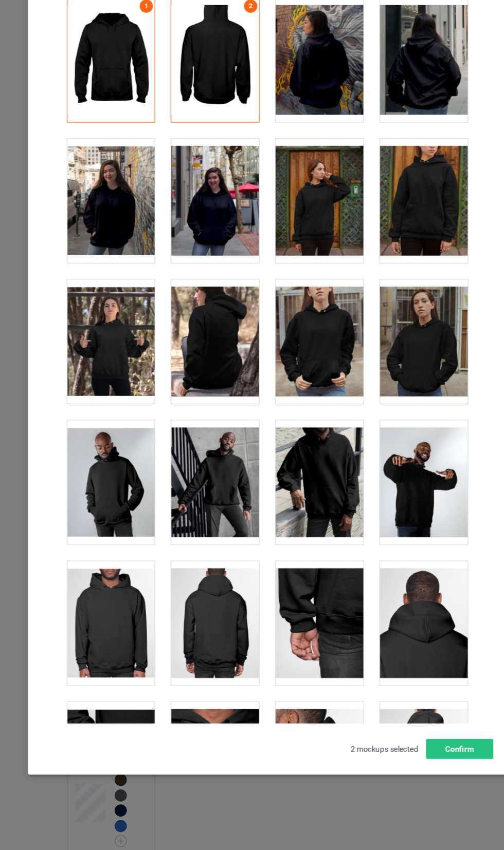
click at [294, 141] on div at bounding box center [299, 117] width 81 height 115
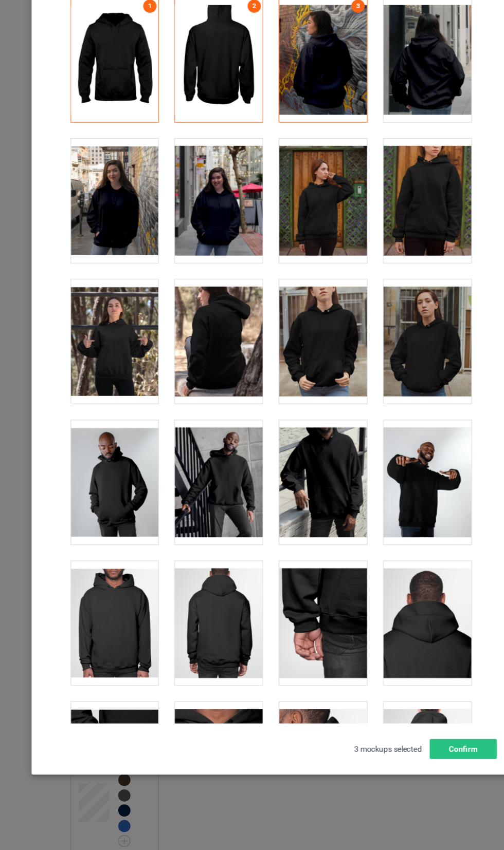
click at [99, 245] on div at bounding box center [106, 248] width 81 height 115
click at [199, 467] on div at bounding box center [203, 509] width 81 height 115
click at [406, 500] on div at bounding box center [396, 509] width 81 height 115
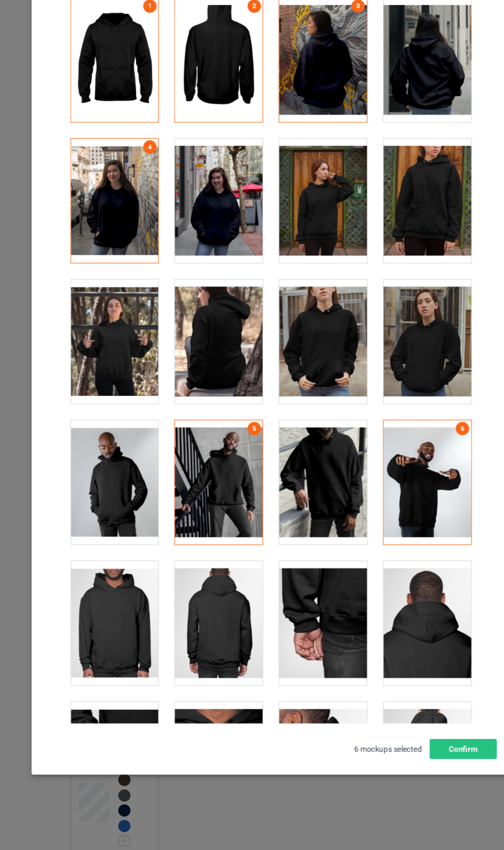
click at [405, 272] on div at bounding box center [396, 248] width 81 height 115
click at [437, 766] on button "Confirm" at bounding box center [430, 756] width 62 height 18
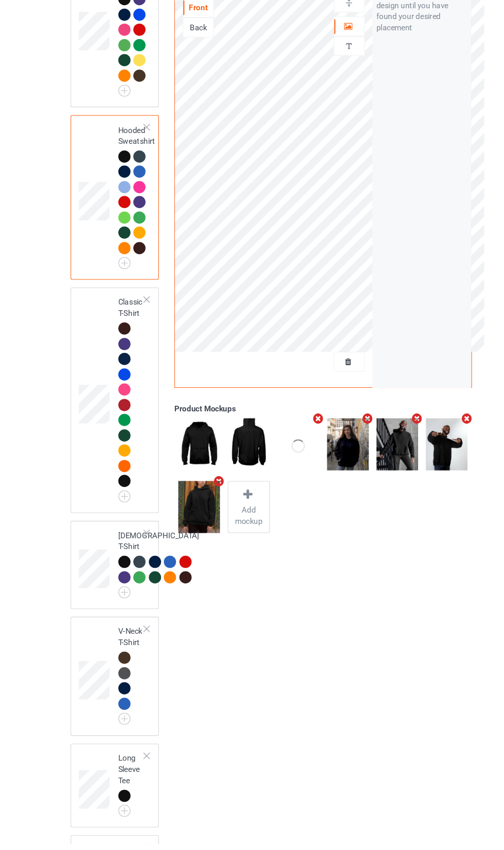
scroll to position [112, 0]
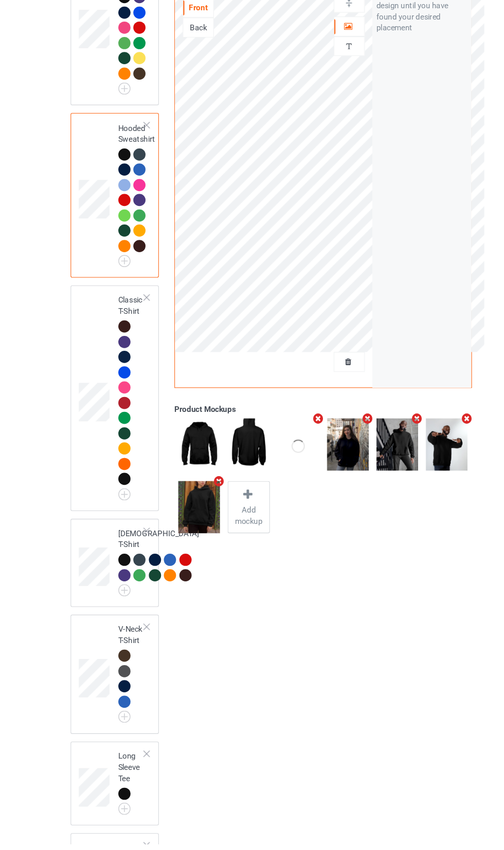
click at [114, 517] on div at bounding box center [115, 511] width 11 height 11
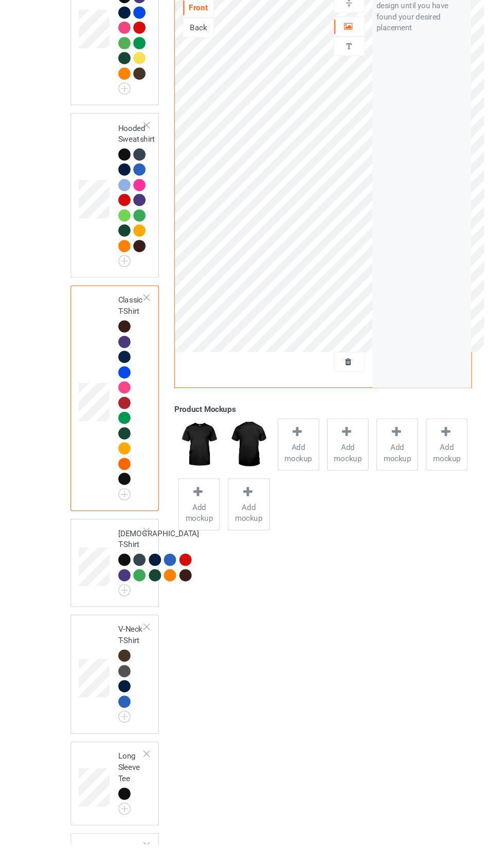
click at [281, 488] on span "Add mockup" at bounding box center [277, 487] width 38 height 21
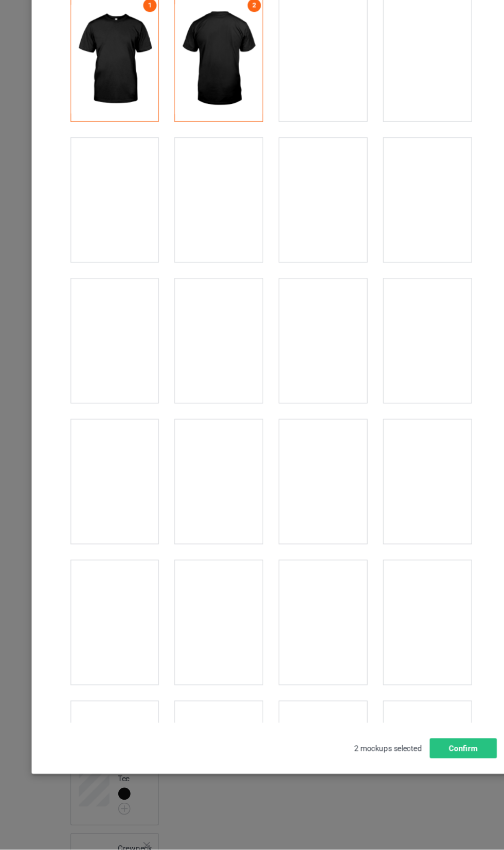
scroll to position [118, 0]
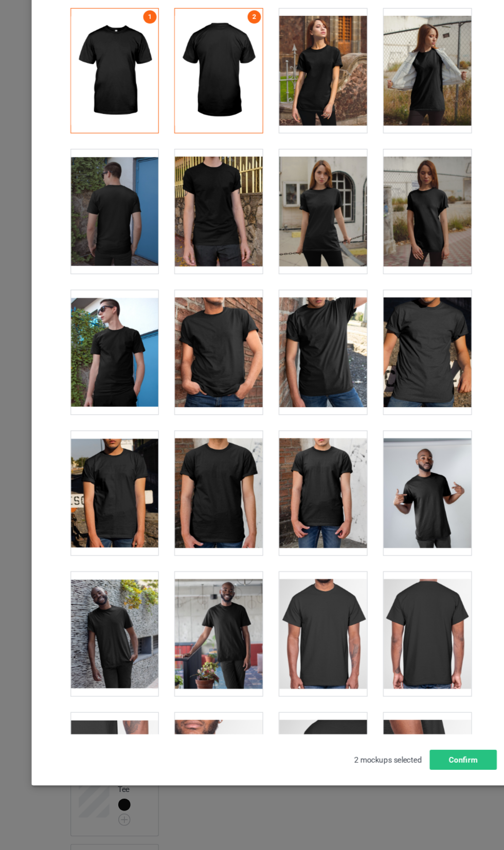
click at [413, 365] on div at bounding box center [396, 378] width 81 height 115
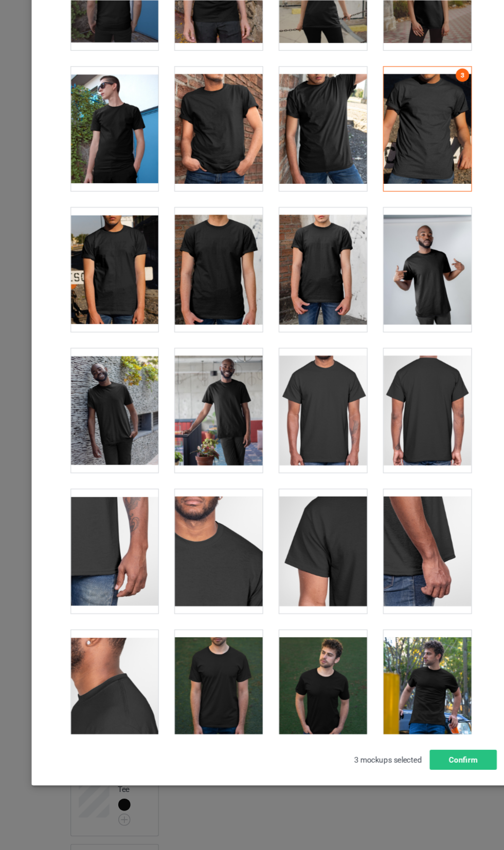
scroll to position [210, 0]
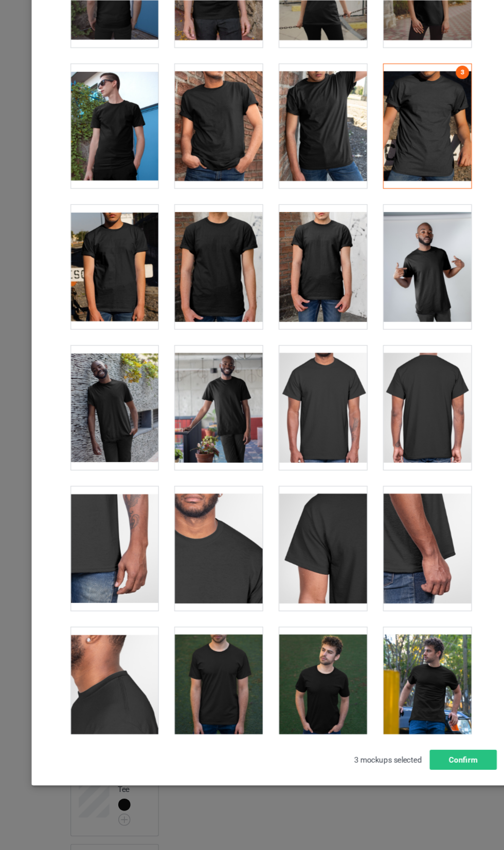
click at [230, 677] on div at bounding box center [203, 691] width 81 height 115
click at [212, 163] on div at bounding box center [203, 168] width 81 height 115
click at [83, 169] on div at bounding box center [106, 168] width 81 height 115
click at [441, 766] on button "Confirm" at bounding box center [430, 756] width 62 height 18
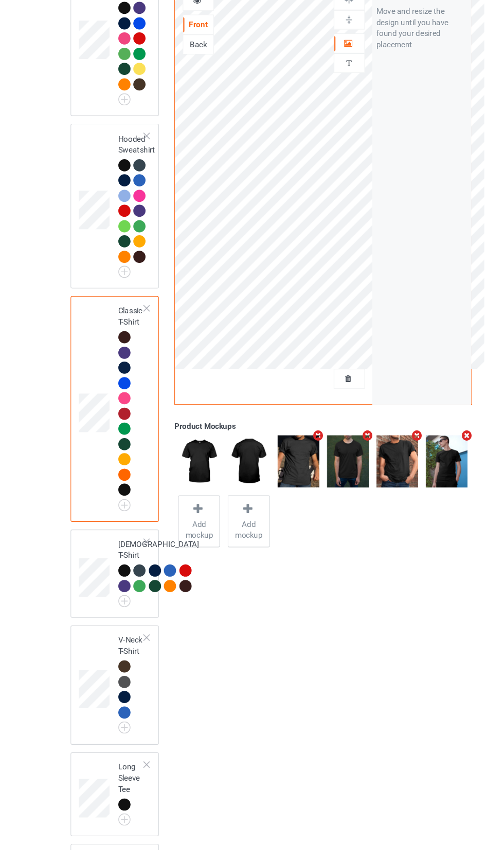
click at [0, 0] on img at bounding box center [0, 0] width 0 height 0
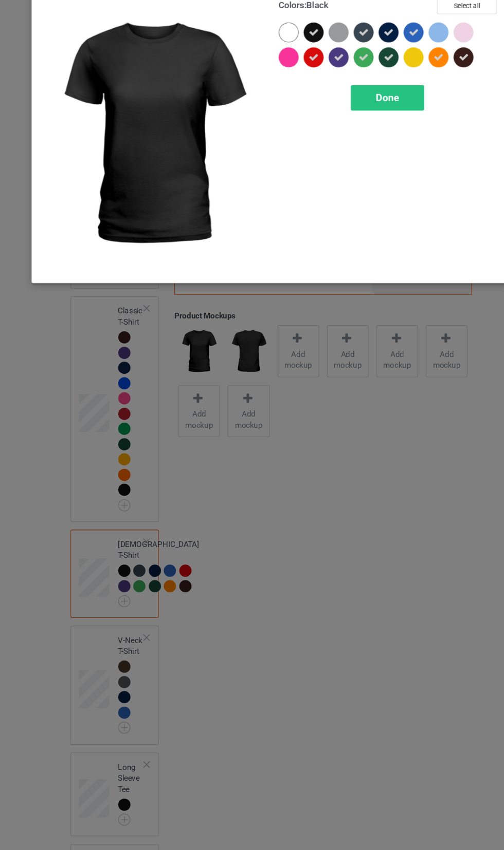
click at [376, 636] on div "Select colors and product mockups for Ladies T-Shirt Colors : Black Select all …" at bounding box center [252, 425] width 504 height 850
click at [371, 148] on div "Done" at bounding box center [360, 143] width 68 height 24
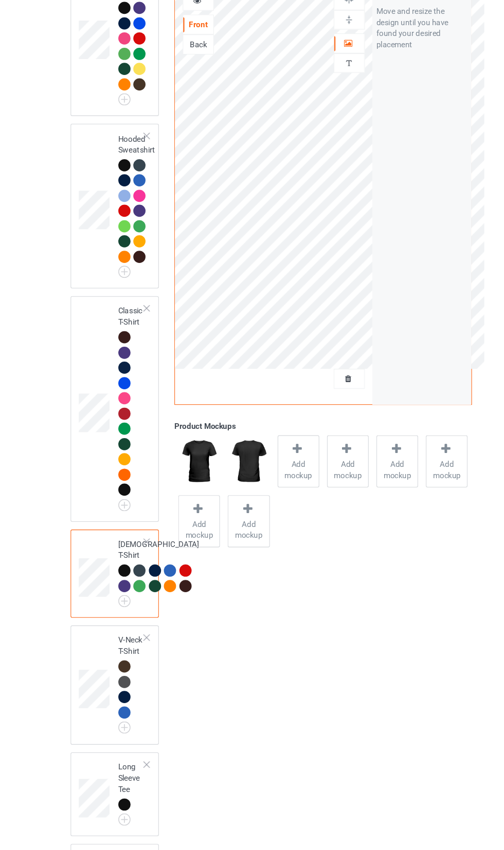
click at [276, 468] on icon at bounding box center [276, 468] width 13 height 11
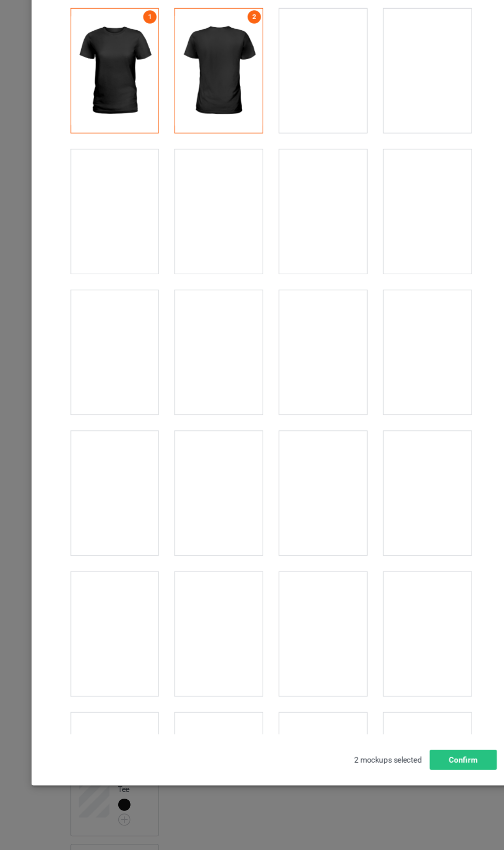
click at [126, 291] on div at bounding box center [106, 248] width 81 height 115
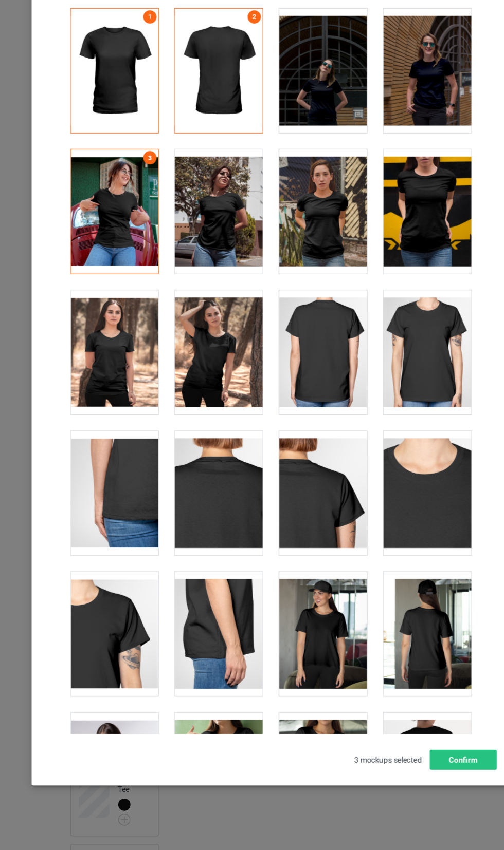
click at [411, 355] on div at bounding box center [396, 378] width 81 height 115
click at [413, 142] on div at bounding box center [396, 117] width 81 height 115
click at [405, 262] on div at bounding box center [396, 248] width 81 height 115
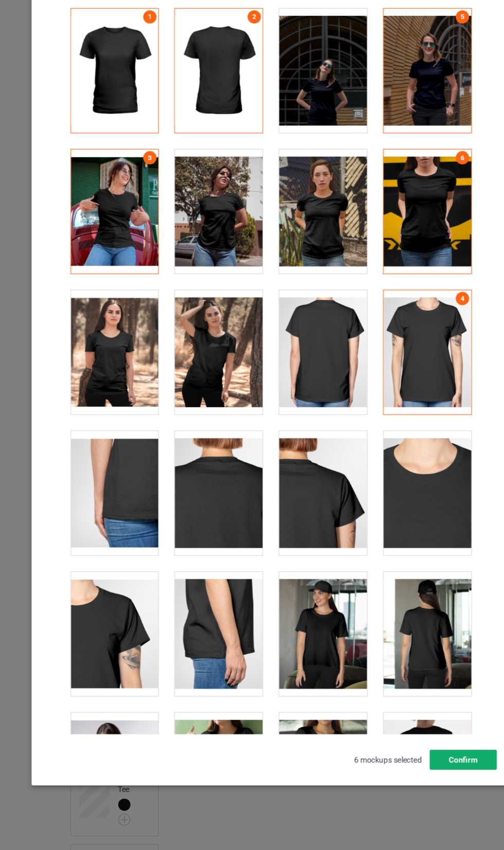
click at [437, 766] on button "Confirm" at bounding box center [430, 756] width 62 height 18
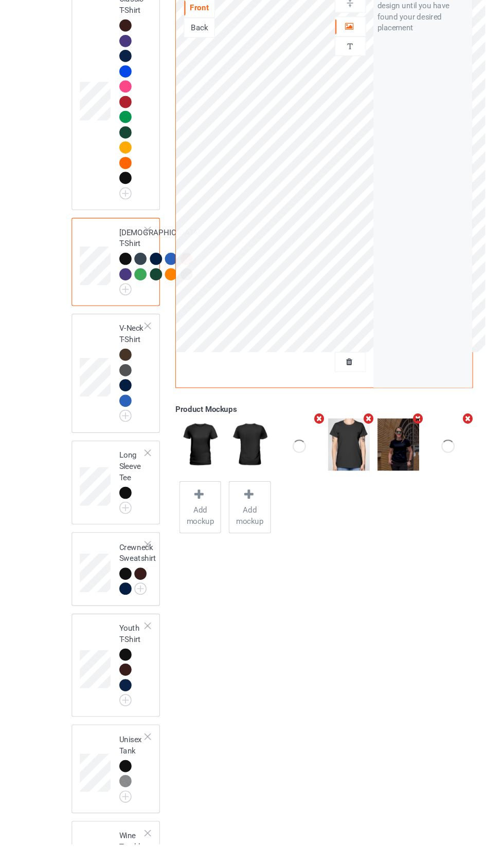
scroll to position [399, 0]
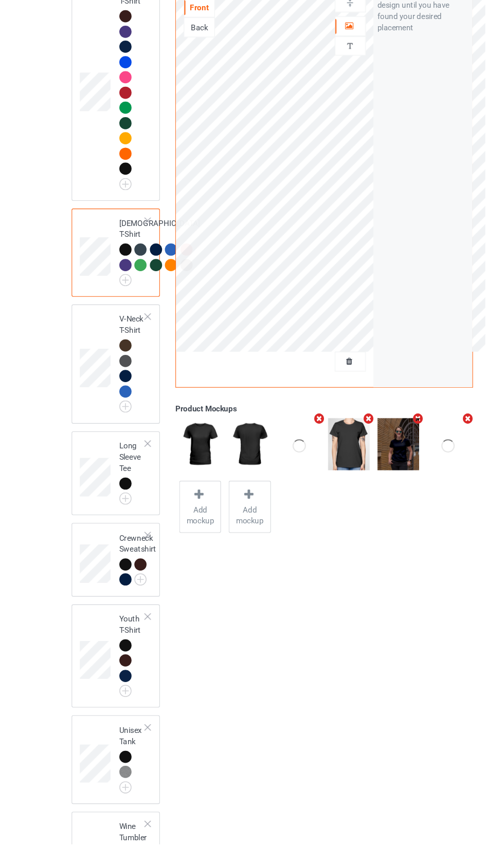
click at [119, 437] on div at bounding box center [115, 430] width 11 height 11
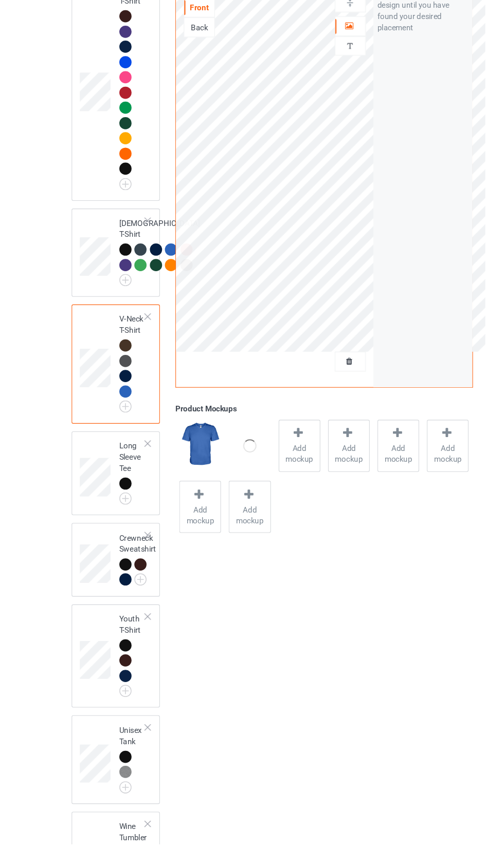
click at [274, 487] on span "Add mockup" at bounding box center [277, 488] width 38 height 21
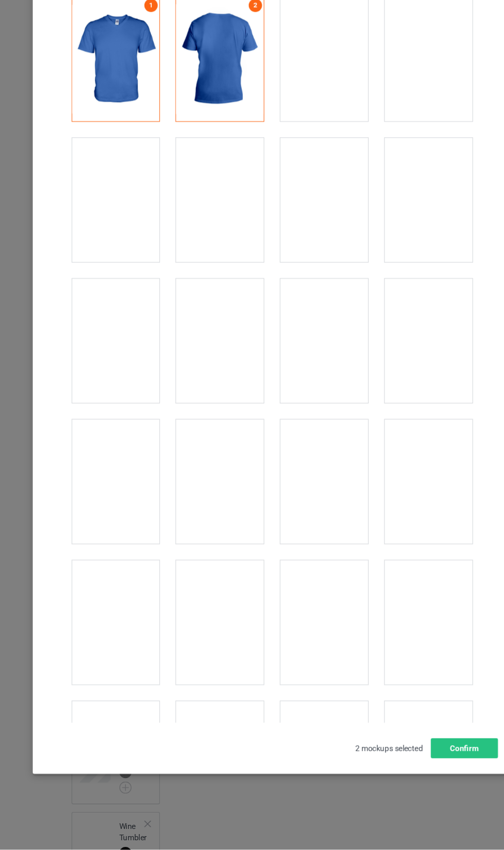
scroll to position [405, 0]
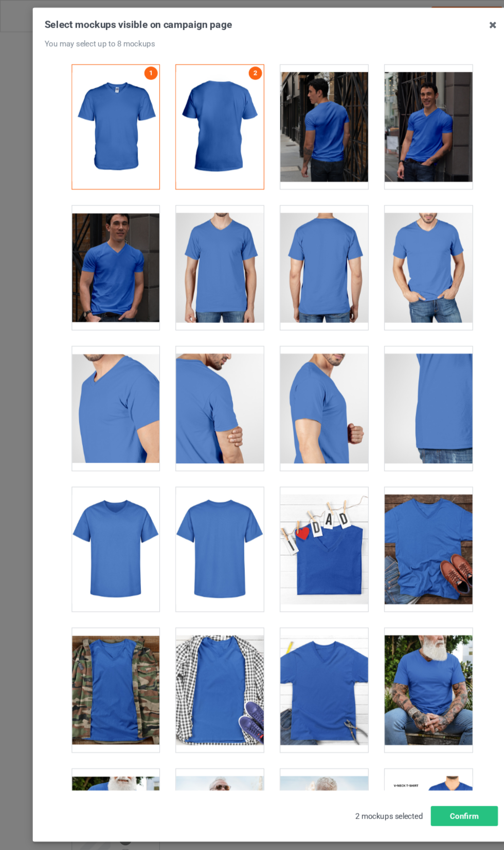
click at [319, 153] on div at bounding box center [299, 117] width 81 height 115
click at [72, 253] on div at bounding box center [106, 248] width 81 height 115
click at [302, 258] on div at bounding box center [299, 248] width 81 height 115
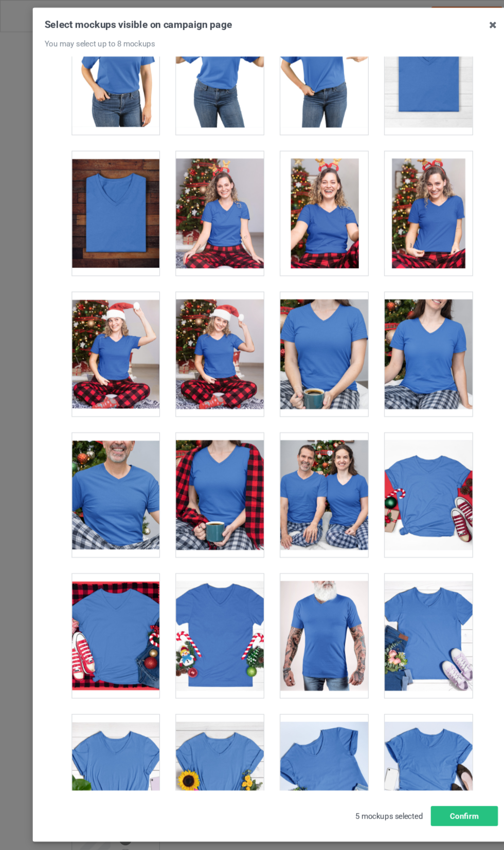
scroll to position [1476, 0]
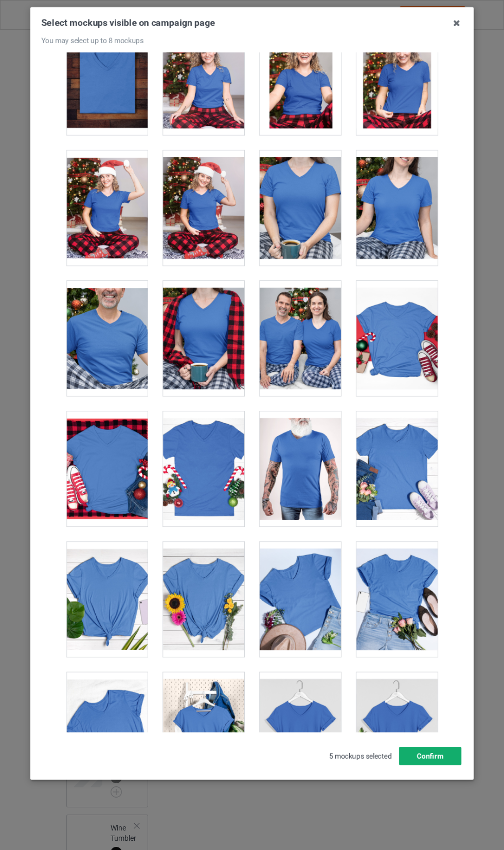
click at [442, 766] on button "Confirm" at bounding box center [430, 756] width 62 height 18
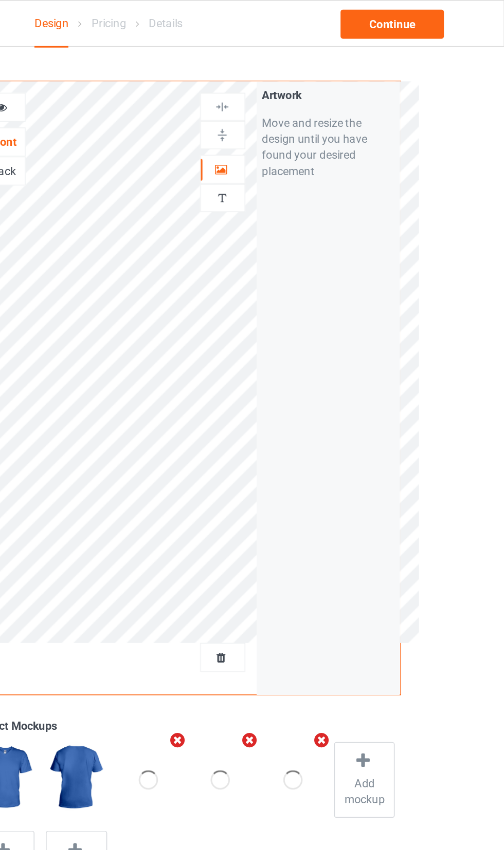
scroll to position [0, 0]
click at [448, 16] on div "Continue" at bounding box center [432, 15] width 66 height 18
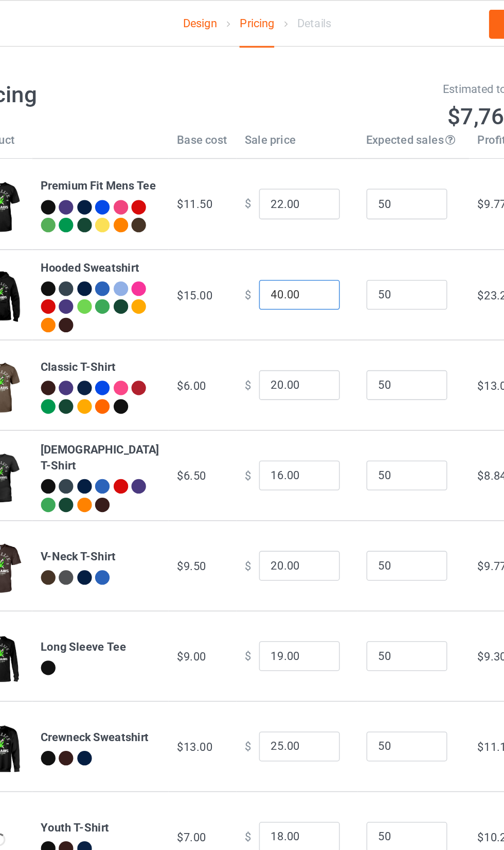
click at [254, 194] on input "40.00" at bounding box center [278, 188] width 51 height 20
click at [253, 198] on input "40.00" at bounding box center [278, 188] width 51 height 20
click at [264, 193] on input "40.00" at bounding box center [278, 188] width 51 height 20
click at [321, 193] on input "50" at bounding box center [346, 188] width 51 height 20
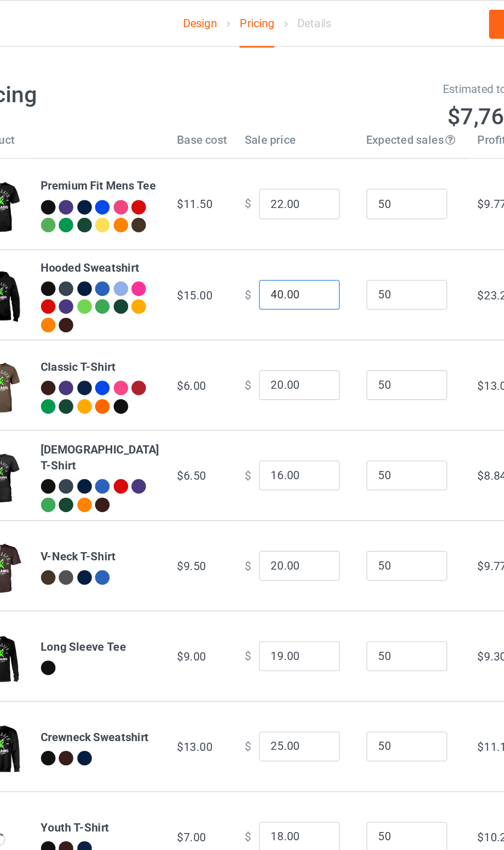
click at [275, 197] on input "40.00" at bounding box center [278, 188] width 51 height 20
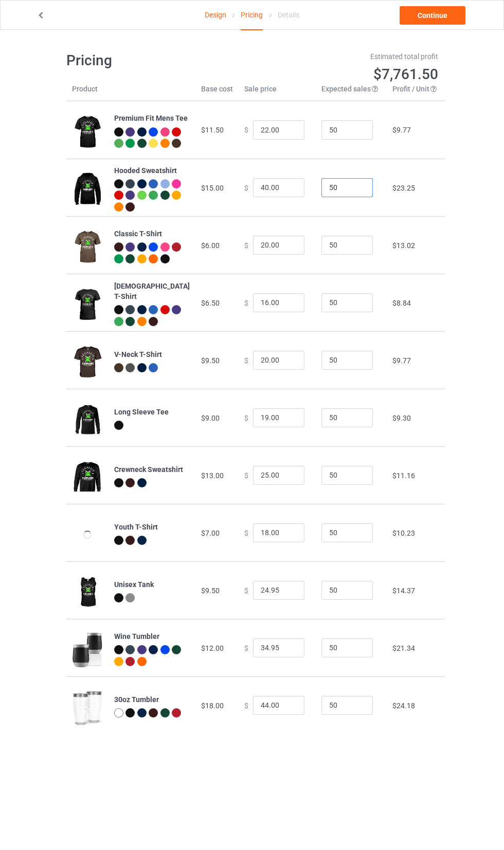
click at [338, 197] on input "50" at bounding box center [346, 188] width 51 height 20
click at [276, 198] on input "40.00" at bounding box center [278, 188] width 51 height 20
click at [419, 266] on td "$13.02" at bounding box center [415, 245] width 59 height 58
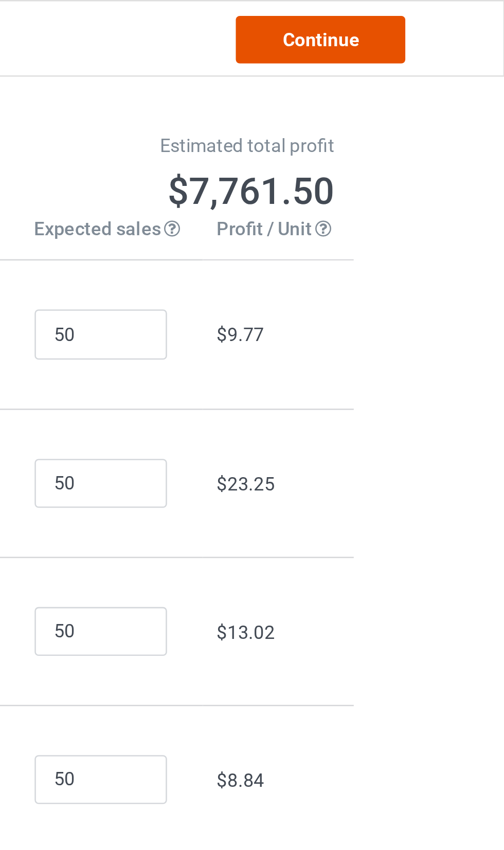
click at [449, 20] on link "Continue" at bounding box center [432, 15] width 66 height 18
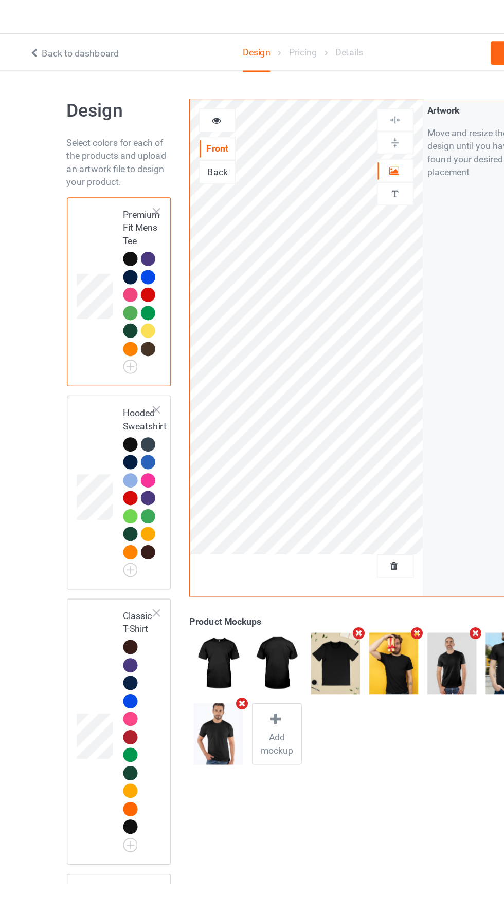
scroll to position [30, 0]
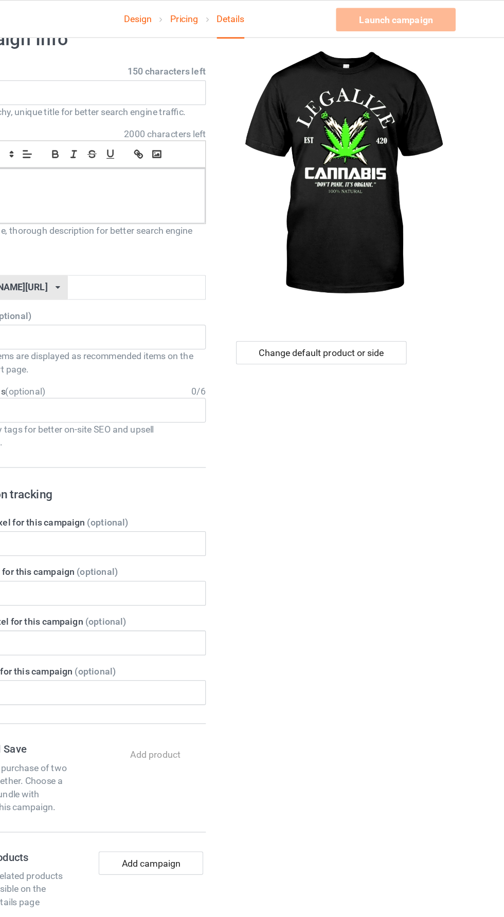
click at [492, 460] on div "Design Pricing Details Launch campaign Please enter campaign title Campaign Inf…" at bounding box center [252, 594] width 504 height 1189
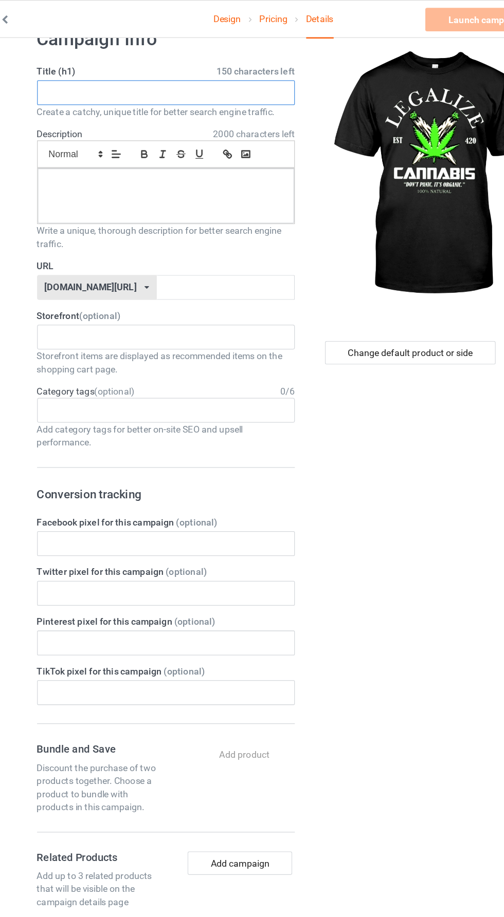
click at [99, 73] on input "text" at bounding box center [167, 73] width 202 height 20
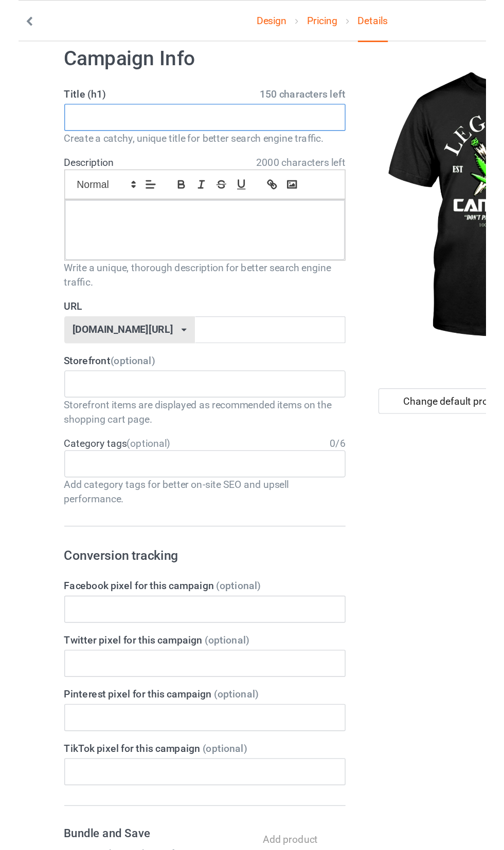
scroll to position [0, 0]
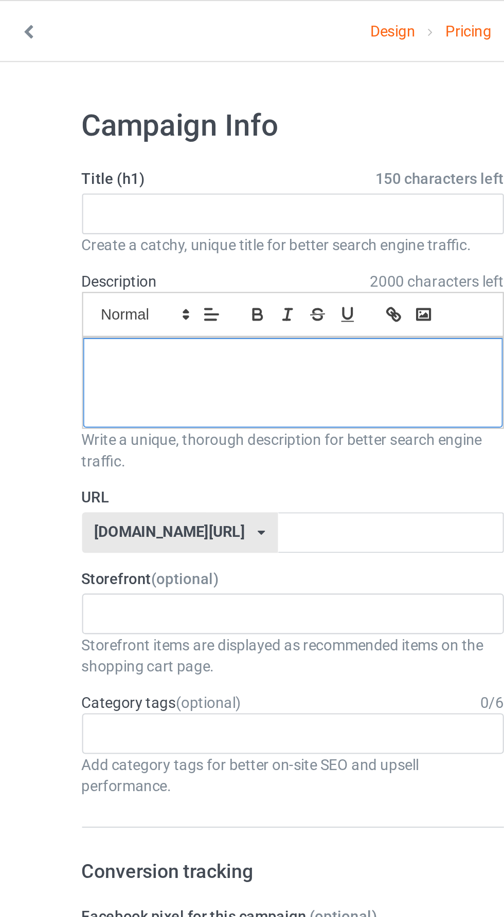
click at [98, 173] on p at bounding box center [167, 174] width 185 height 10
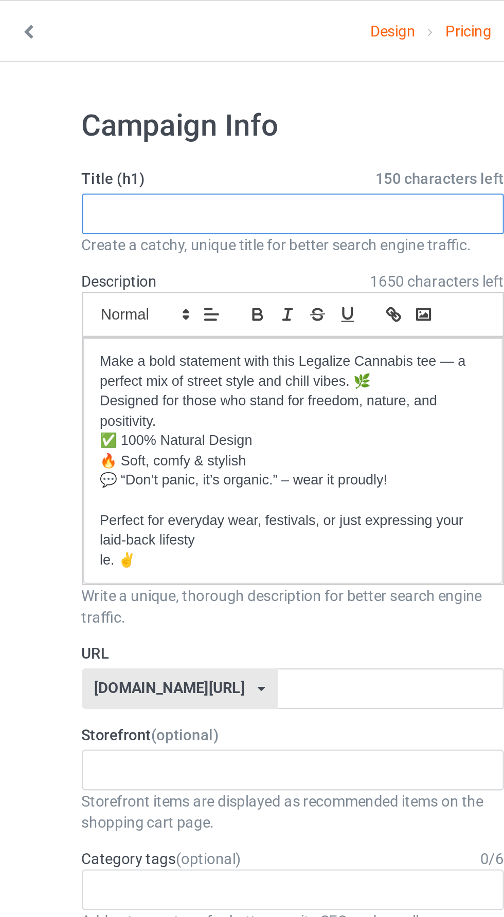
click at [82, 103] on input "text" at bounding box center [167, 103] width 202 height 20
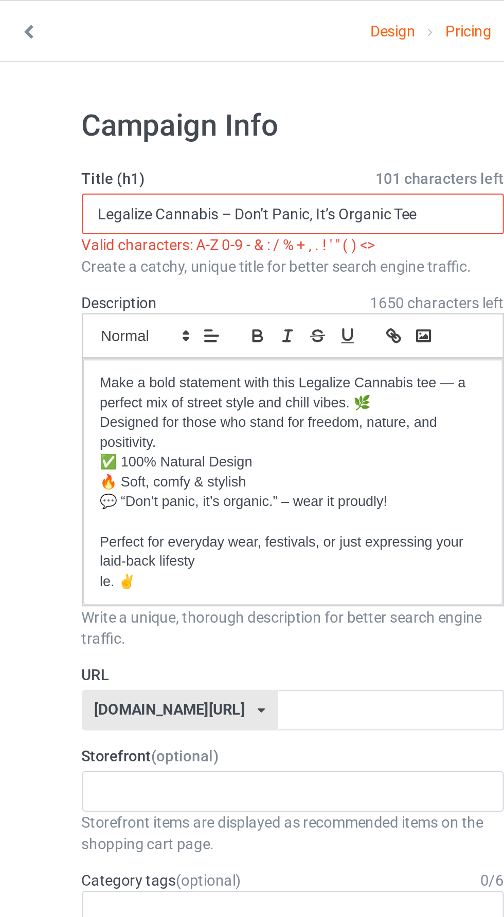
click at [140, 100] on input "Legalize Cannabis – Don’t Panic, It’s Organic Tee" at bounding box center [167, 103] width 202 height 20
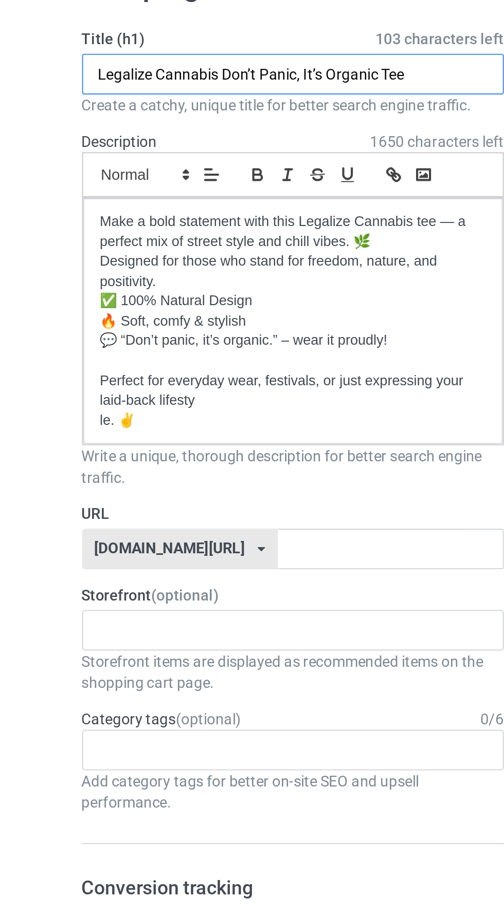
type input "Legalize Cannabis Don’t Panic, It’s Organic Tee"
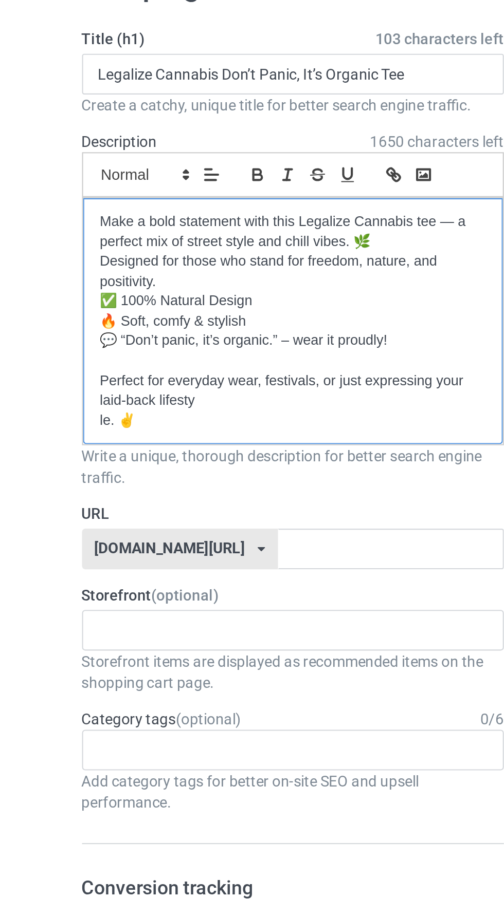
click at [101, 272] on p "le. ✌️" at bounding box center [167, 270] width 185 height 10
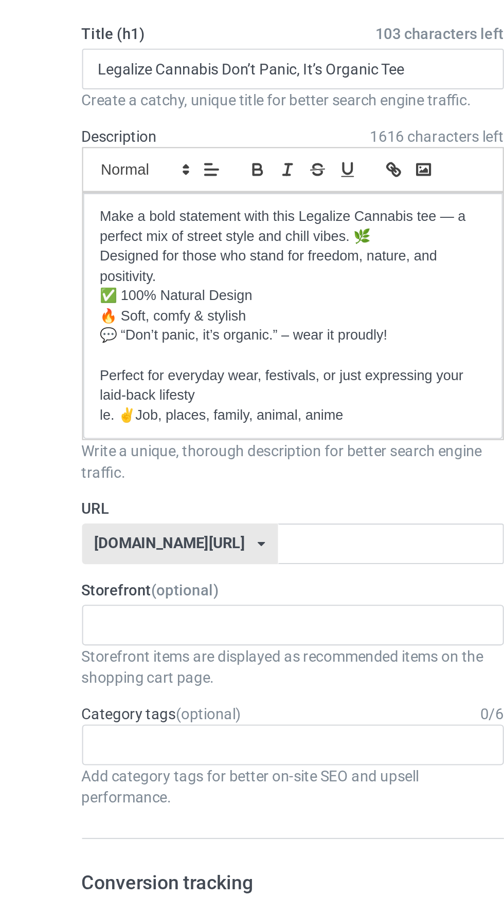
click at [208, 530] on input "text" at bounding box center [167, 533] width 202 height 20
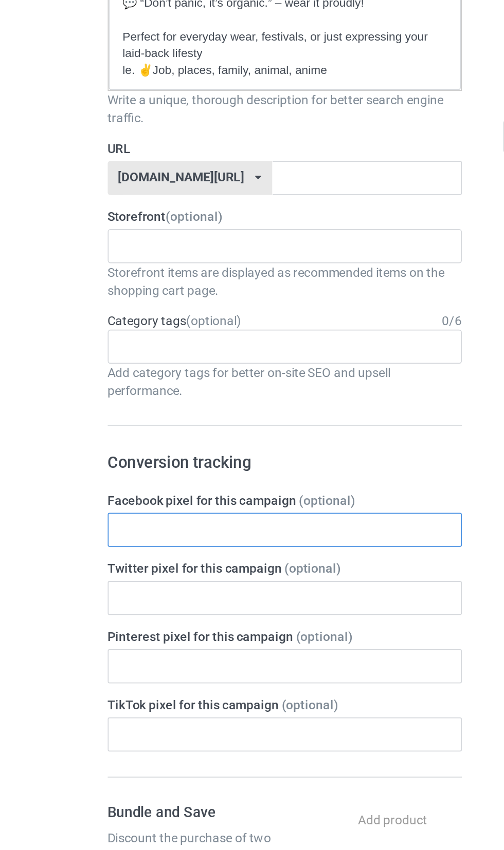
scroll to position [229, 0]
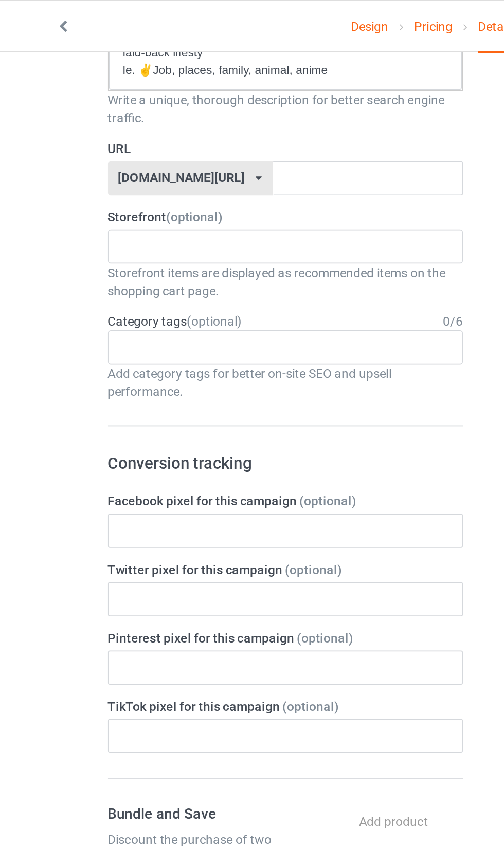
click at [88, 138] on div at bounding box center [79, 136] width 17 height 3
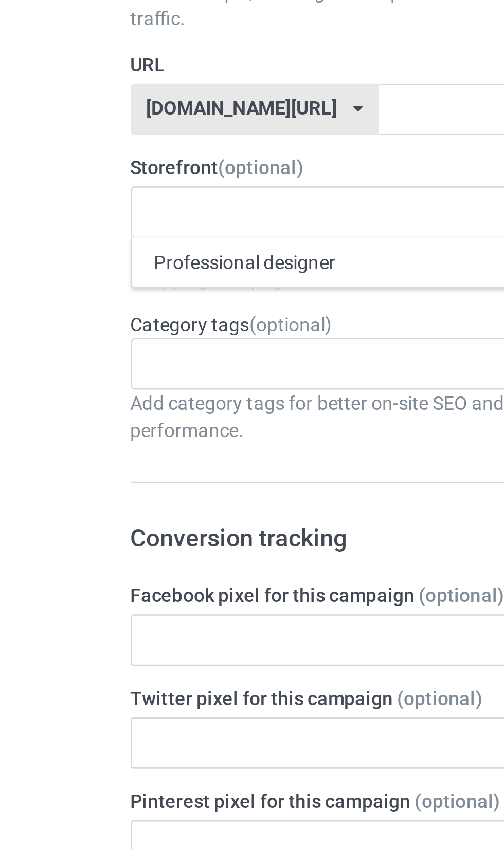
scroll to position [239, 0]
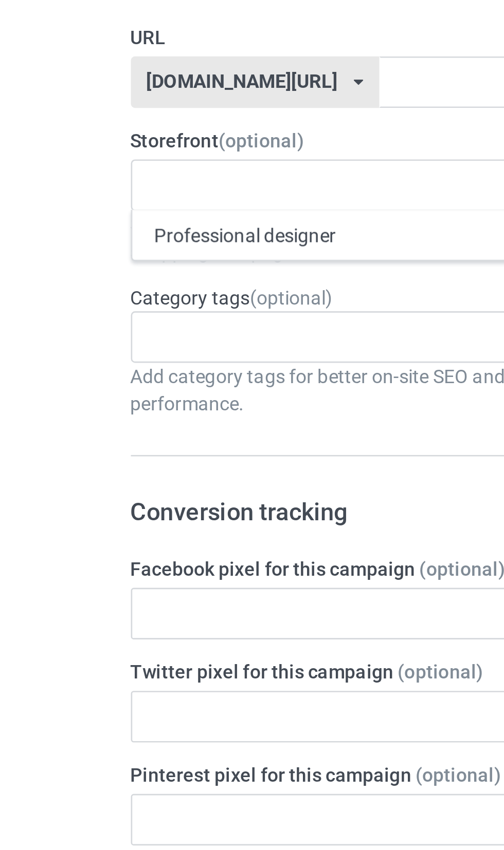
click at [81, 155] on div "Professional designer" at bounding box center [167, 149] width 201 height 19
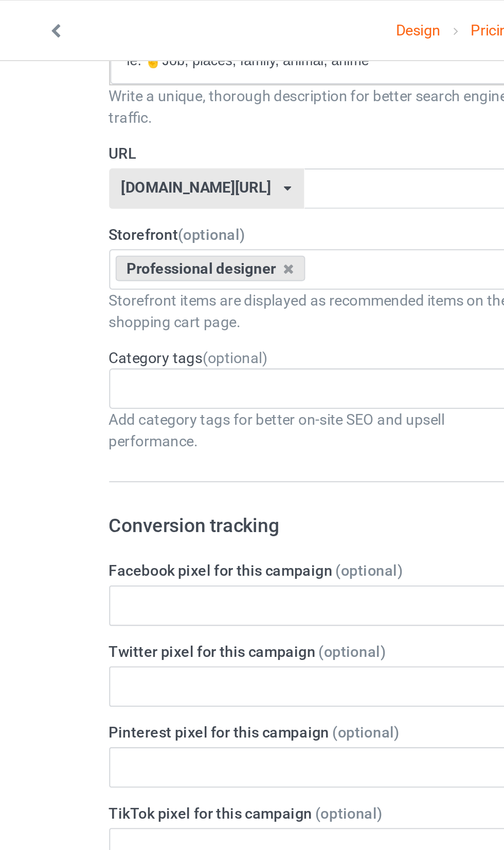
scroll to position [261, 0]
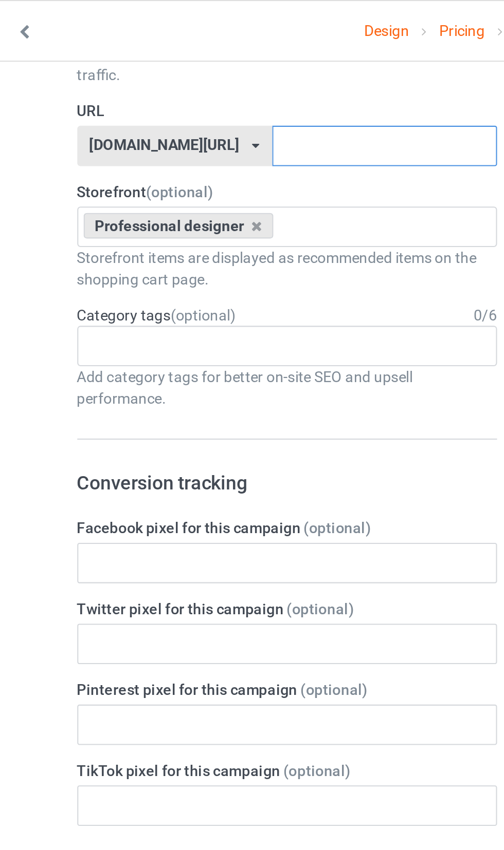
click at [160, 70] on input "text" at bounding box center [214, 71] width 108 height 20
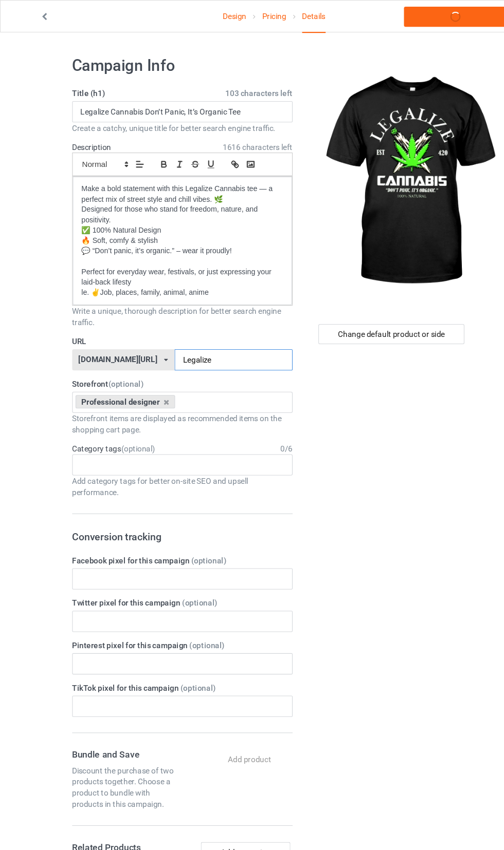
scroll to position [33, 0]
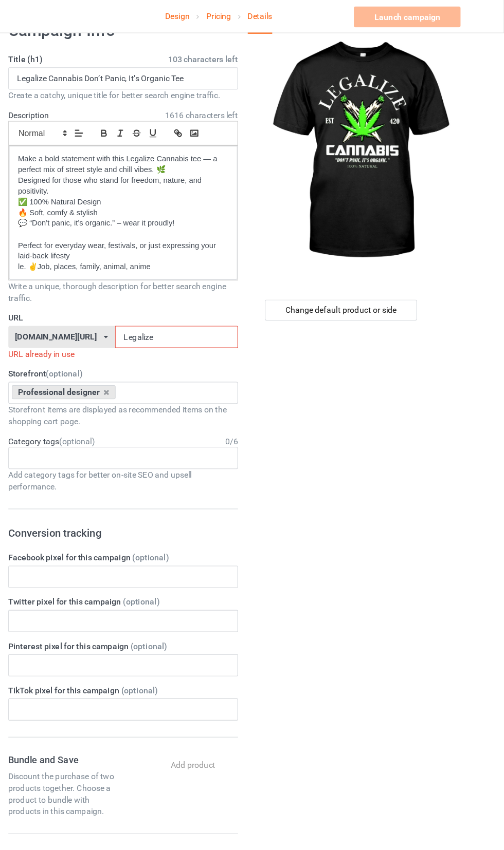
click at [181, 300] on input "Legalize" at bounding box center [214, 298] width 108 height 20
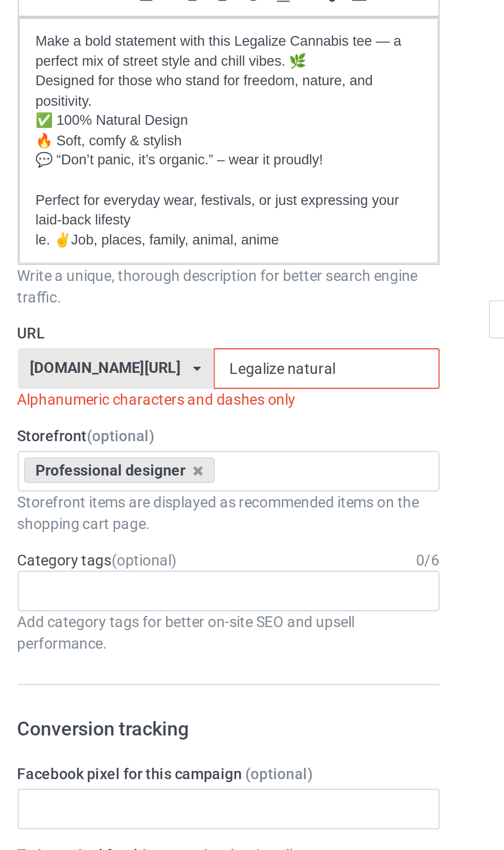
click at [168, 299] on input "Legalize natural" at bounding box center [214, 298] width 108 height 20
click at [202, 297] on input "Legalizenatural" at bounding box center [214, 298] width 108 height 20
type input "Legalizenatural"
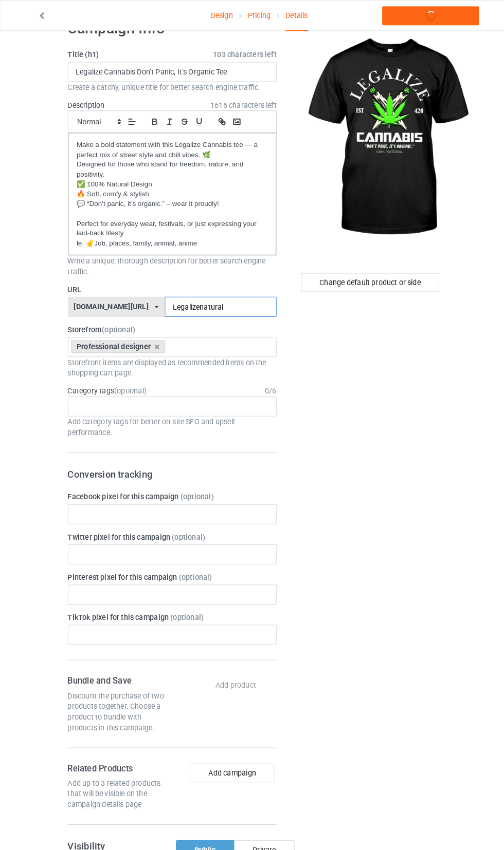
scroll to position [0, 0]
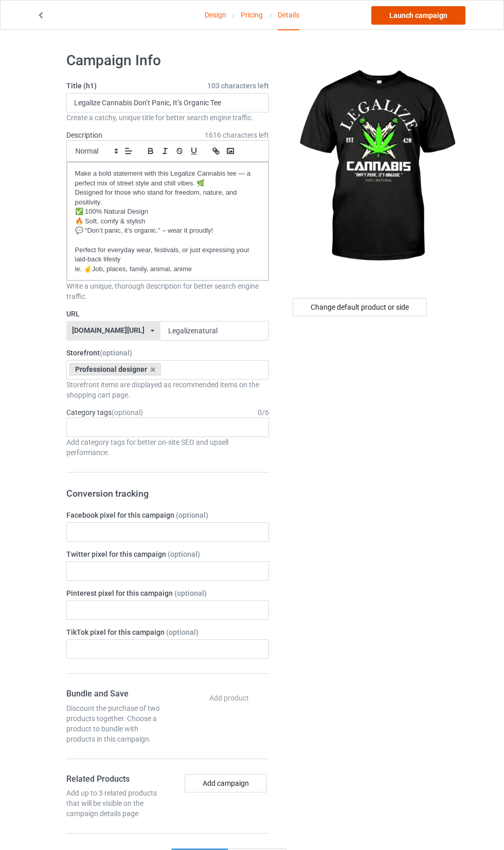
click at [434, 15] on link "Launch campaign" at bounding box center [418, 15] width 94 height 18
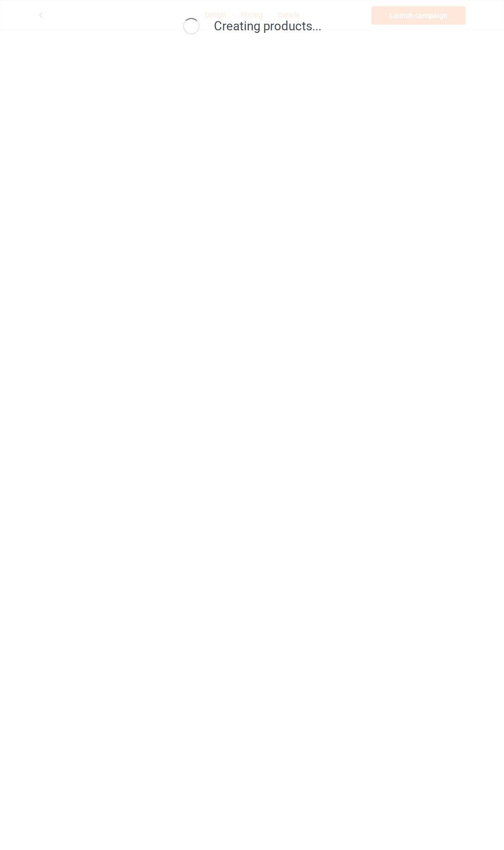
click at [399, 276] on div "Creating products..." at bounding box center [252, 425] width 504 height 850
click at [322, 553] on div "Creating products..." at bounding box center [252, 425] width 504 height 850
click at [374, 528] on div "Creating products..." at bounding box center [252, 425] width 504 height 850
